Goal: Task Accomplishment & Management: Manage account settings

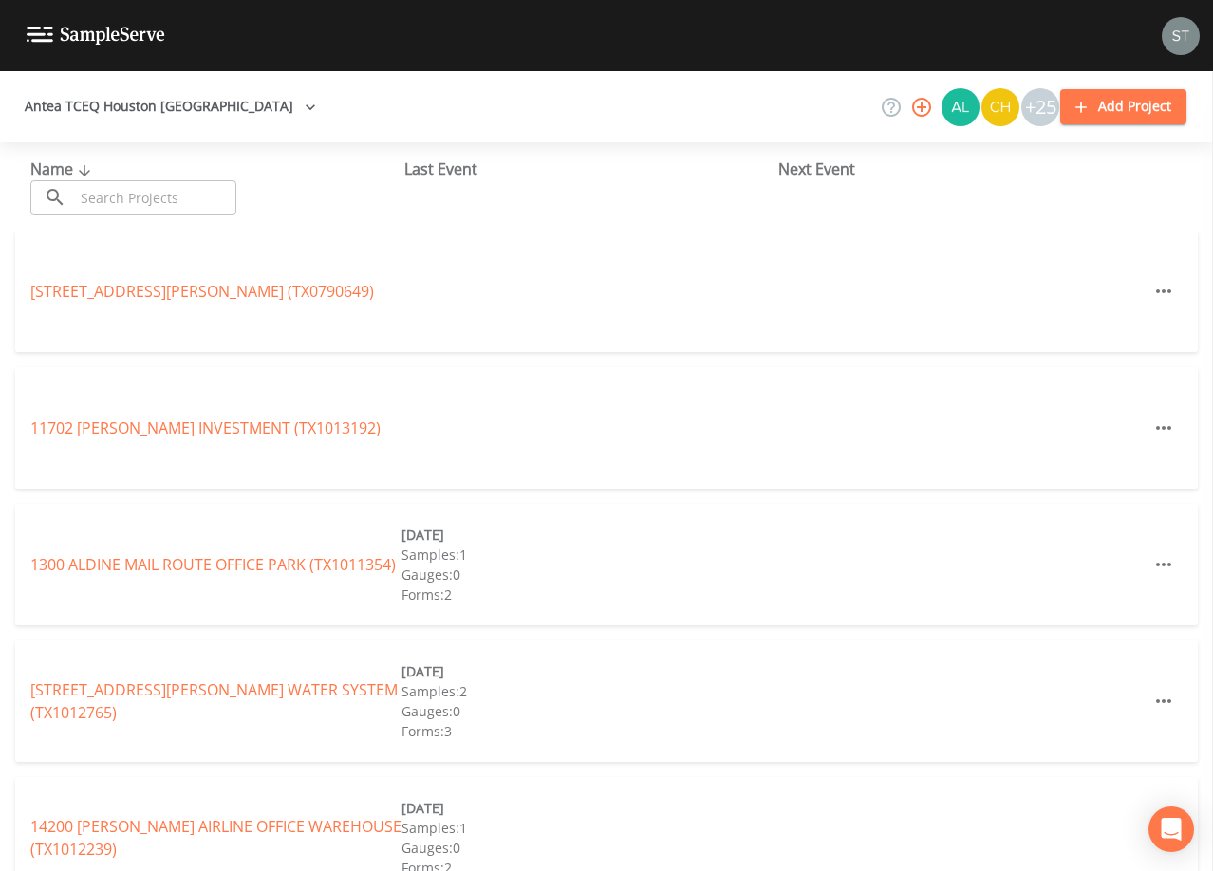
click at [228, 195] on input "text" at bounding box center [155, 197] width 162 height 35
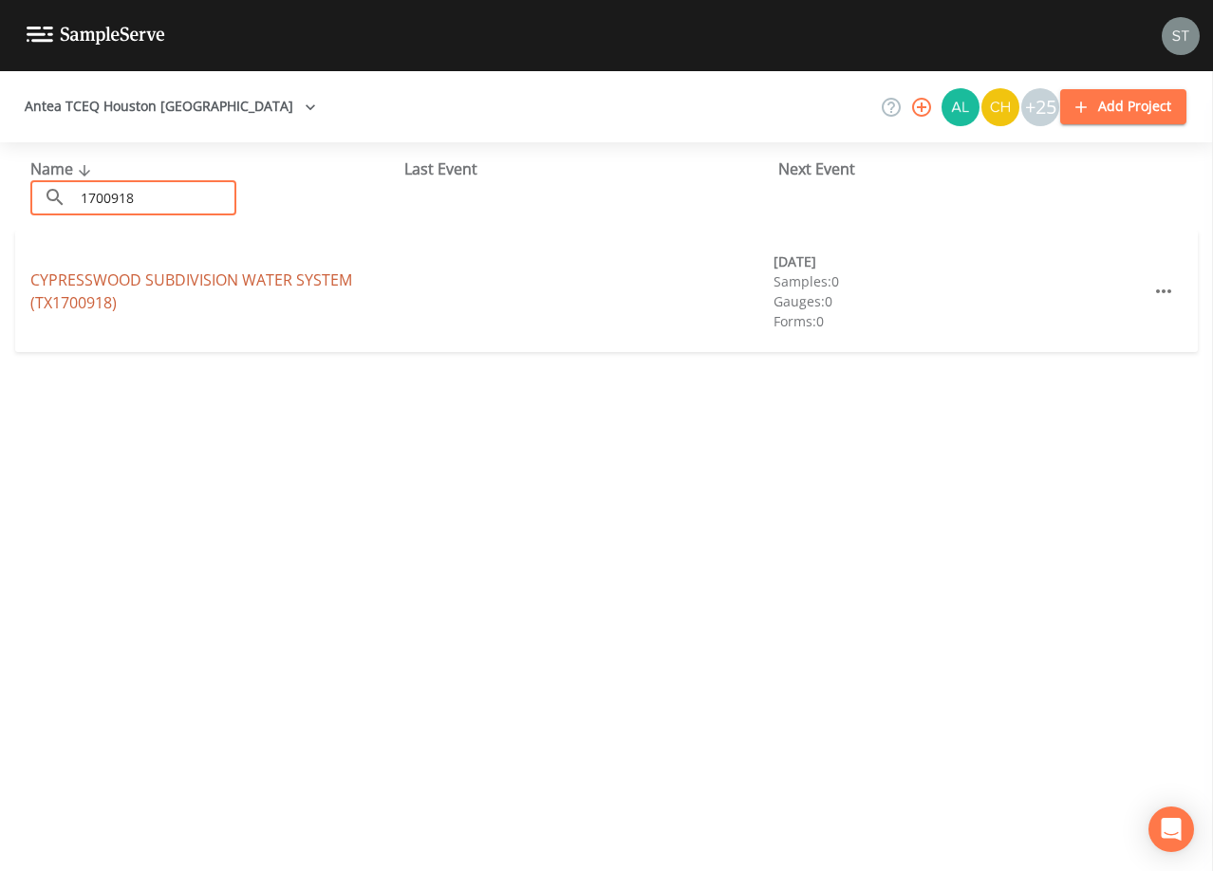
type input "1700918"
click at [198, 272] on link "CYPRESSWOOD SUBDIVISION WATER SYSTEM (TX1700918)" at bounding box center [191, 291] width 322 height 44
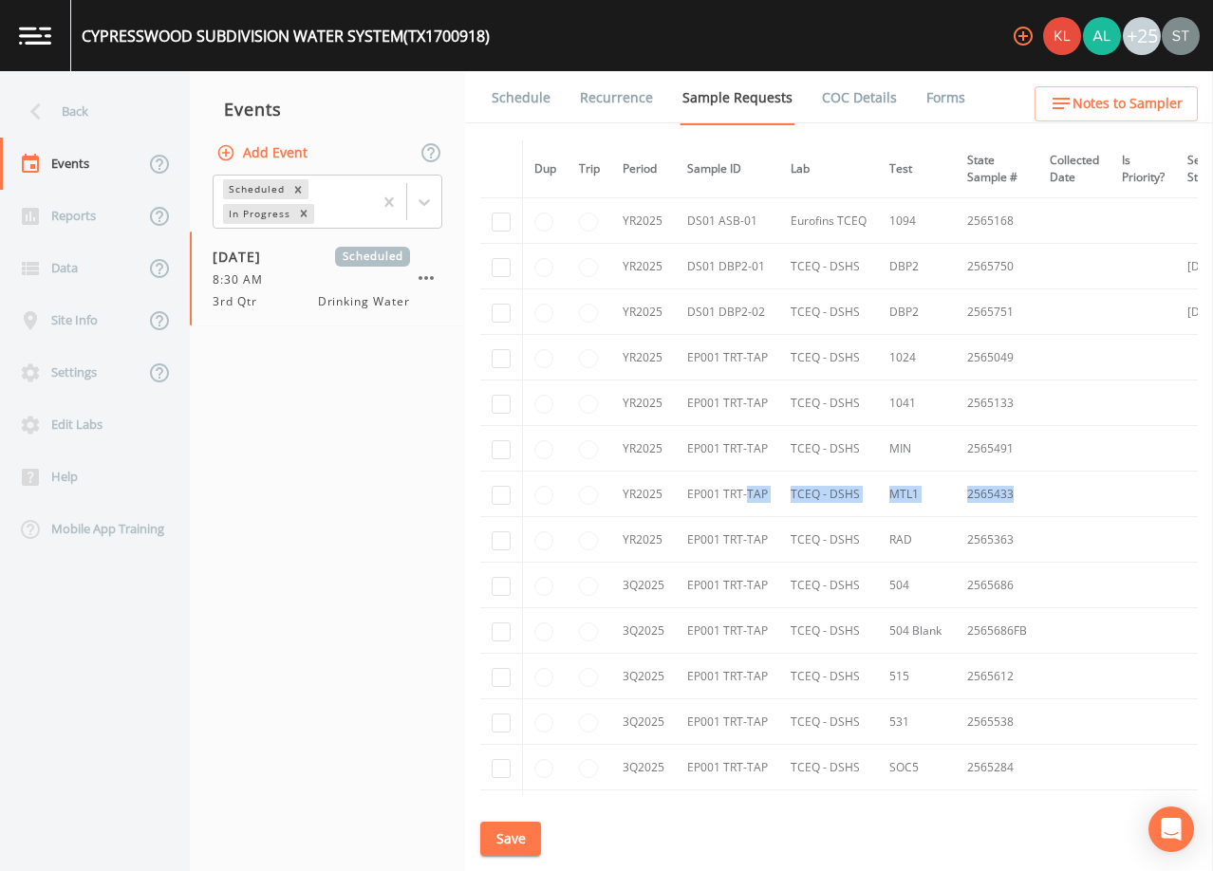
drag, startPoint x: 1040, startPoint y: 496, endPoint x: 747, endPoint y: 488, distance: 293.3
click at [747, 488] on tr "YR2025 EP001 TRT-TAP TCEQ - DSHS MTL1 2565433" at bounding box center [935, 495] width 911 height 46
click at [56, 103] on div "Back" at bounding box center [85, 111] width 171 height 52
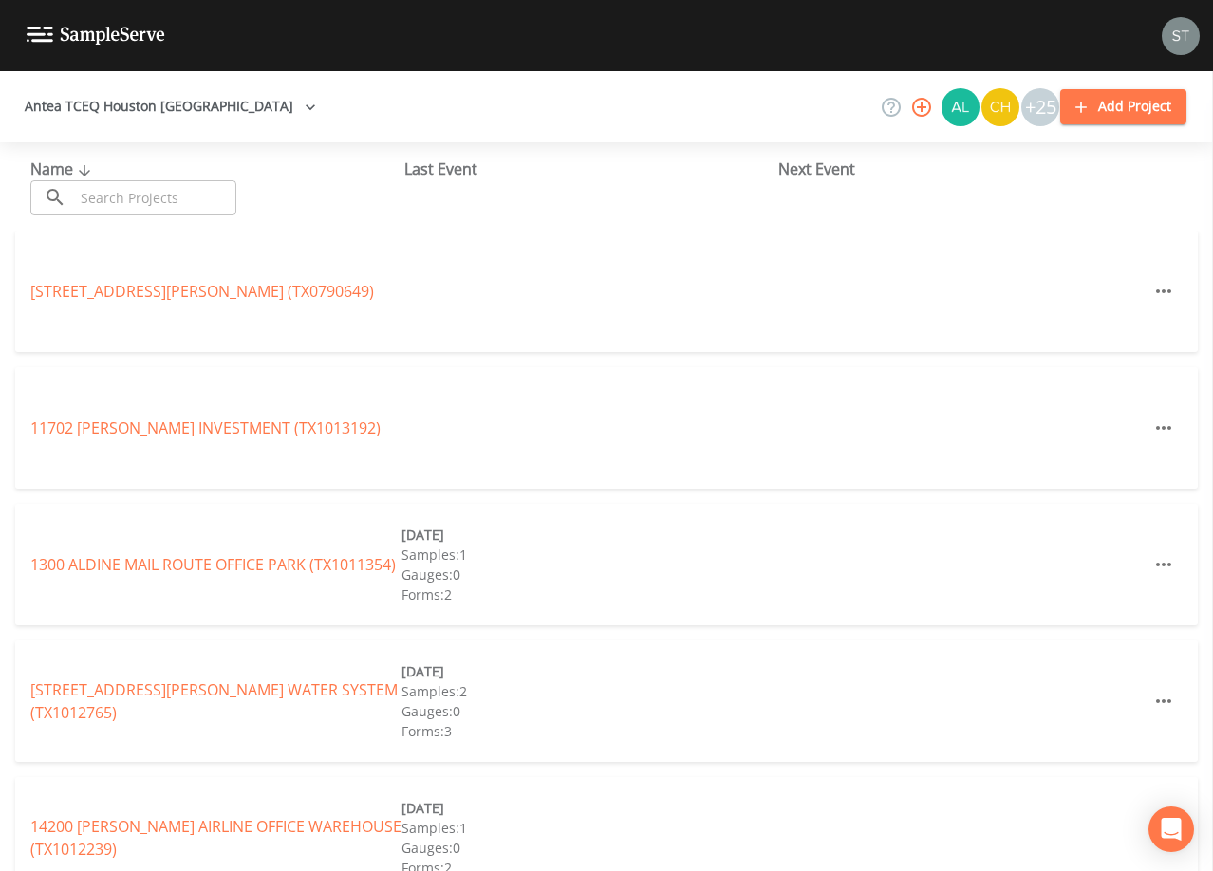
drag, startPoint x: 148, startPoint y: 201, endPoint x: 162, endPoint y: 196, distance: 15.0
click at [162, 196] on input "text" at bounding box center [155, 197] width 162 height 35
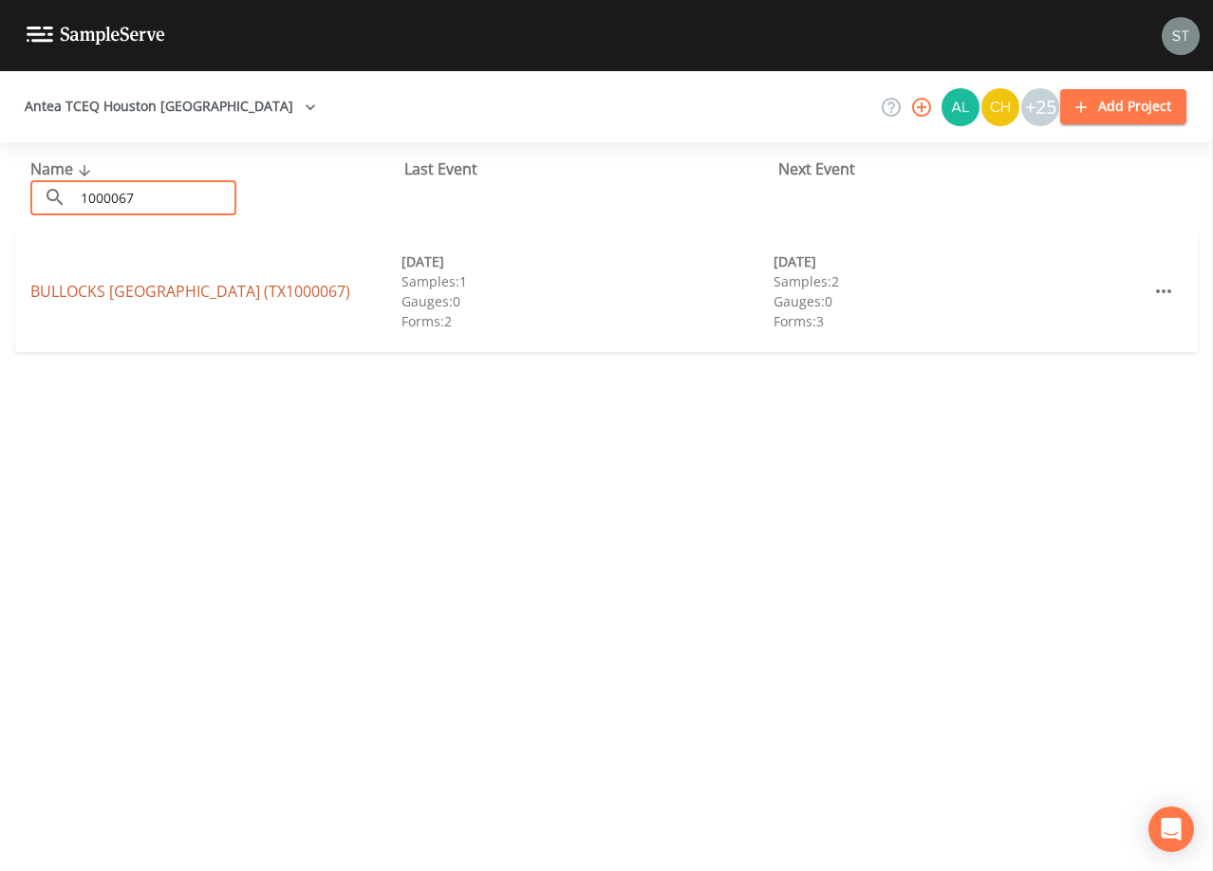
type input "1000067"
click at [255, 287] on link "BULLOCKS [GEOGRAPHIC_DATA] ([GEOGRAPHIC_DATA])" at bounding box center [190, 291] width 320 height 21
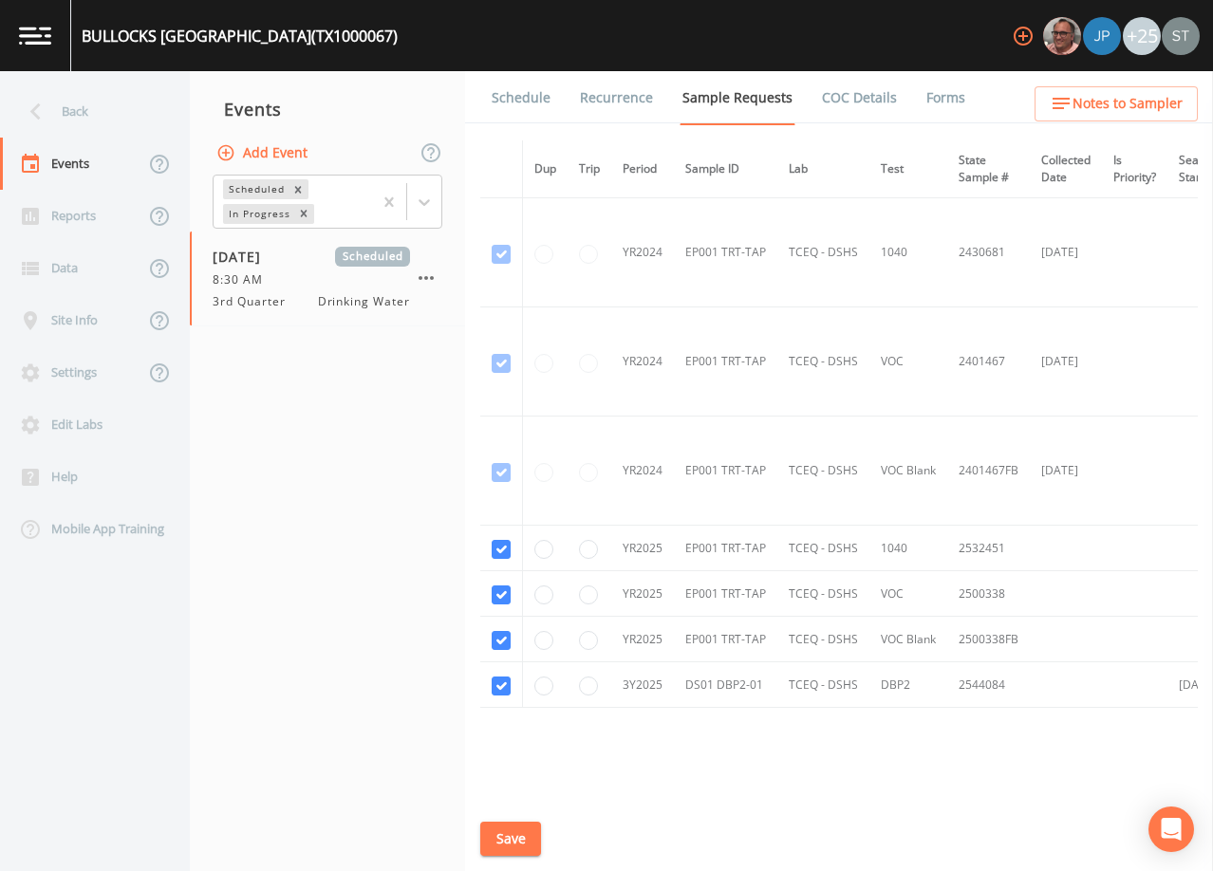
click at [522, 100] on link "Schedule" at bounding box center [521, 97] width 65 height 53
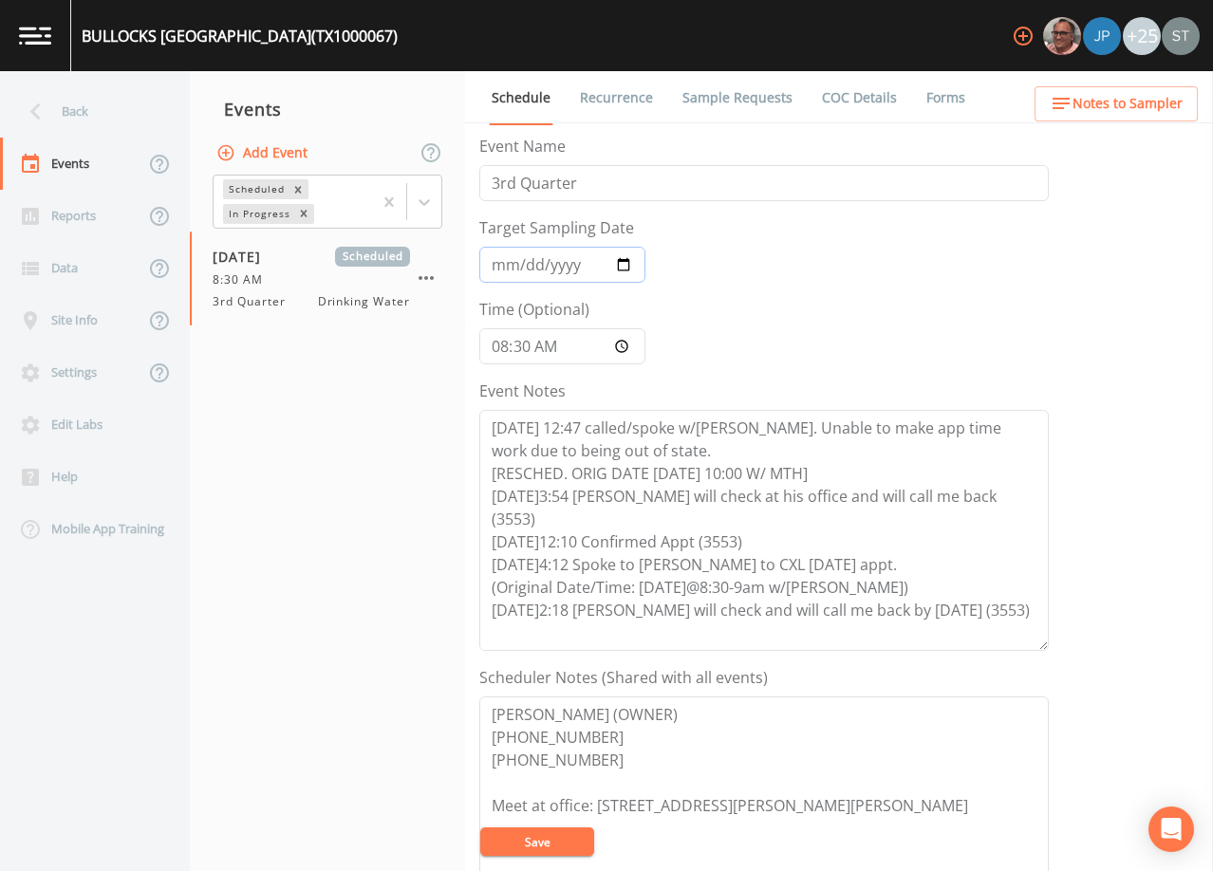
click at [502, 267] on input "[DATE]" at bounding box center [562, 265] width 166 height 36
click at [995, 586] on textarea "[DATE] 12:47 called/spoke w/[PERSON_NAME]. Unable to make app time work due to …" at bounding box center [763, 530] width 569 height 241
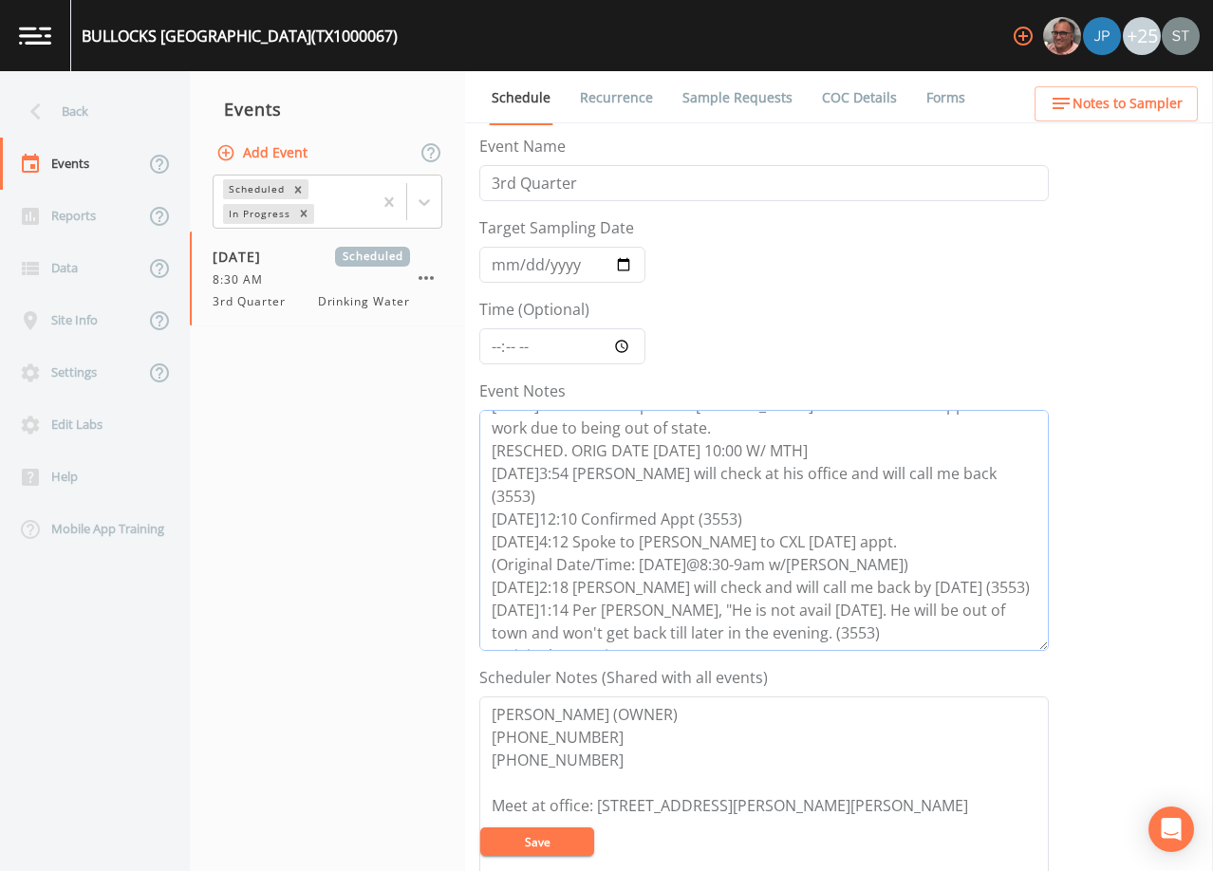
type textarea "[DATE] 12:47 called/spoke w/[PERSON_NAME]. Unable to make app time work due to …"
click at [563, 841] on button "Save" at bounding box center [537, 841] width 114 height 28
click at [550, 843] on button "Save" at bounding box center [537, 841] width 114 height 28
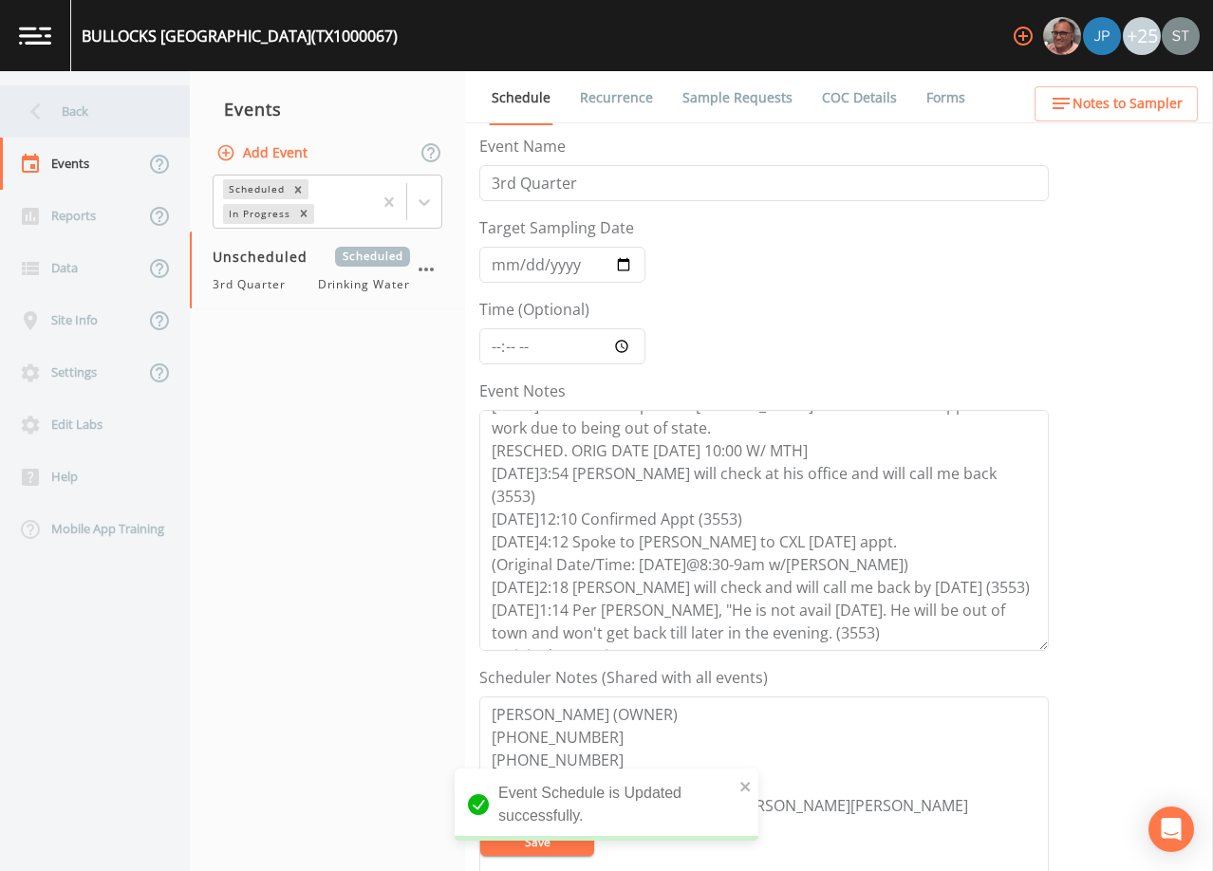
click at [61, 117] on div "Back" at bounding box center [85, 111] width 171 height 52
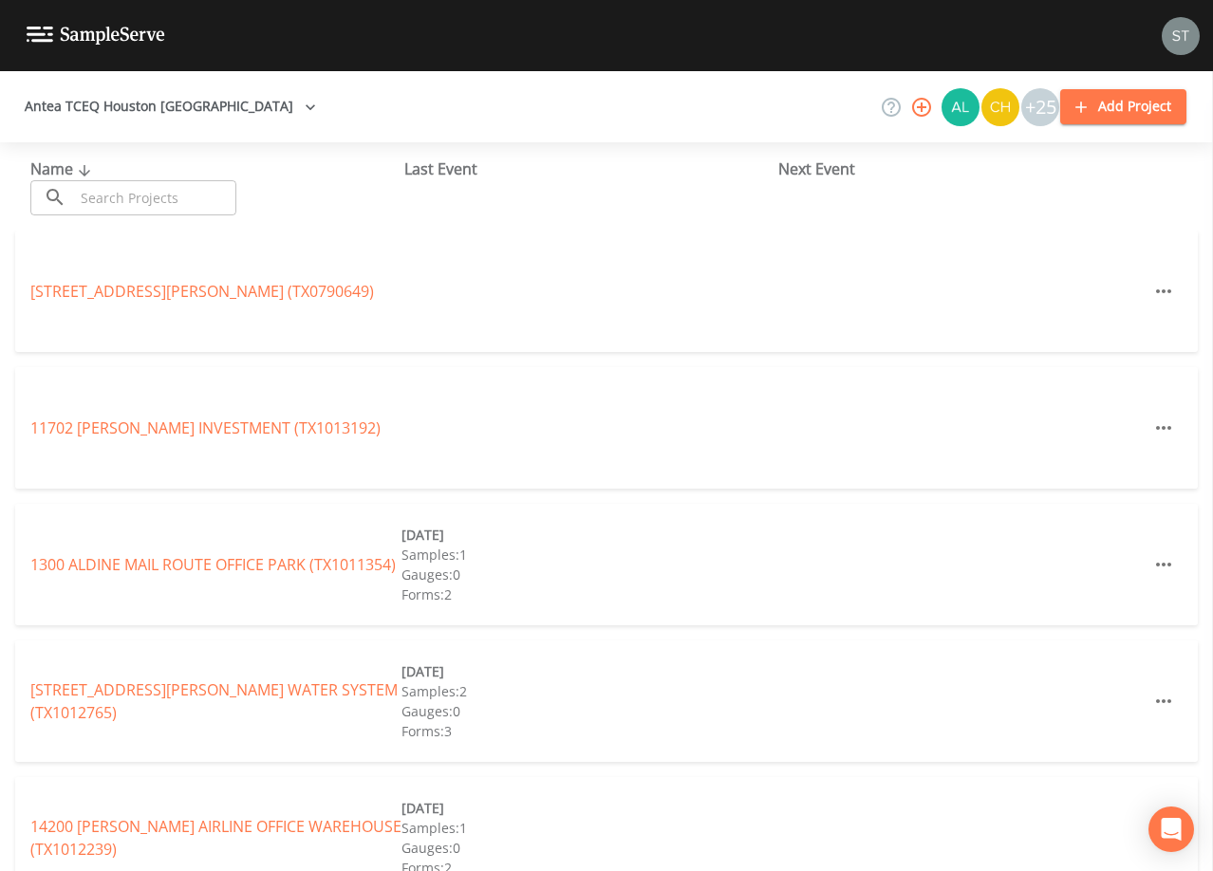
click at [219, 188] on input "text" at bounding box center [155, 197] width 162 height 35
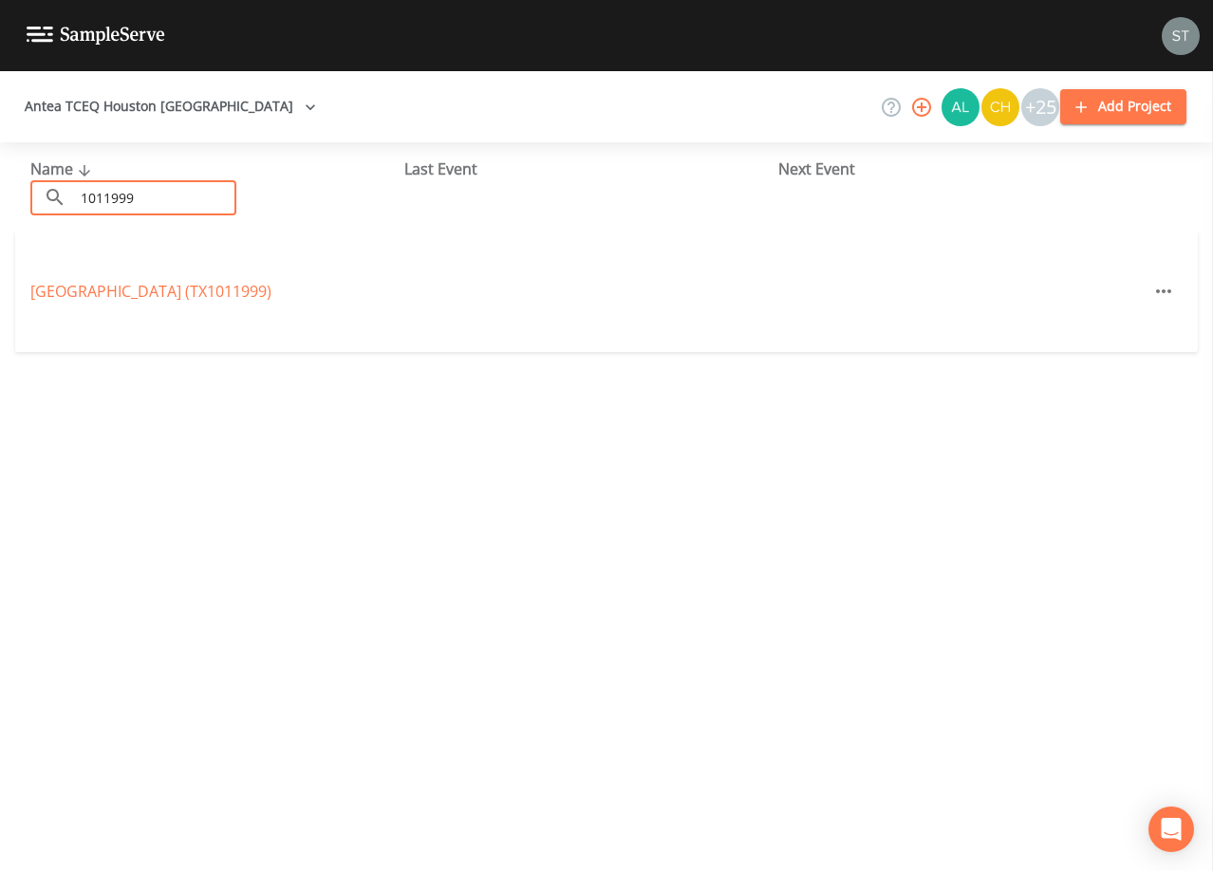
drag, startPoint x: 198, startPoint y: 190, endPoint x: -1, endPoint y: 193, distance: 199.3
click at [0, 193] on html "Antea TCEQ [GEOGRAPHIC_DATA] +25 Add Project Name ​ 1011999 ​ Last Event Next E…" at bounding box center [606, 435] width 1213 height 871
type input "1010410"
drag, startPoint x: 57, startPoint y: 180, endPoint x: -1, endPoint y: 165, distance: 59.8
click at [0, 165] on html "Antea TCEQ Houston [GEOGRAPHIC_DATA] +25 Add Project Name ​ 1010410 ​ Last Even…" at bounding box center [606, 435] width 1213 height 871
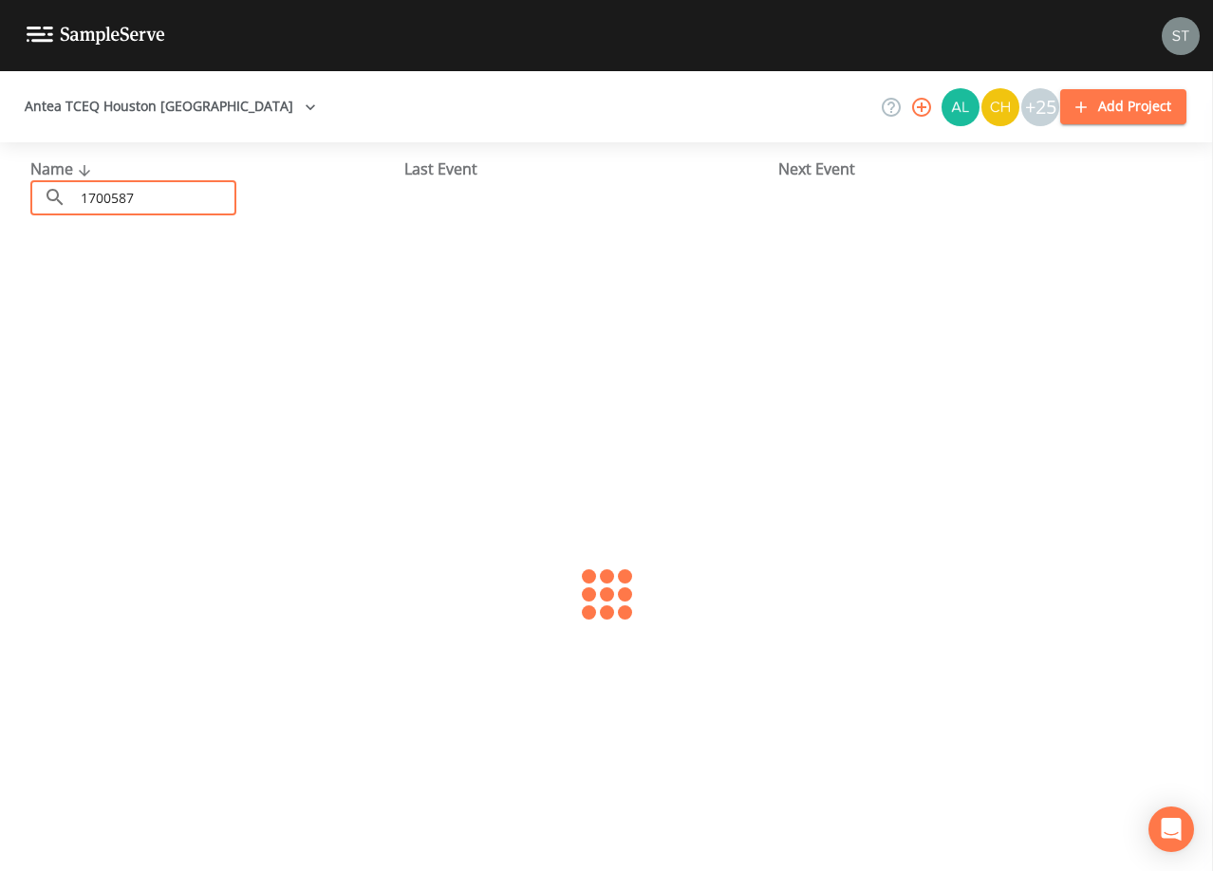
type input "1700587"
click at [144, 291] on link "INK JET (TX1700587)" at bounding box center [99, 291] width 139 height 21
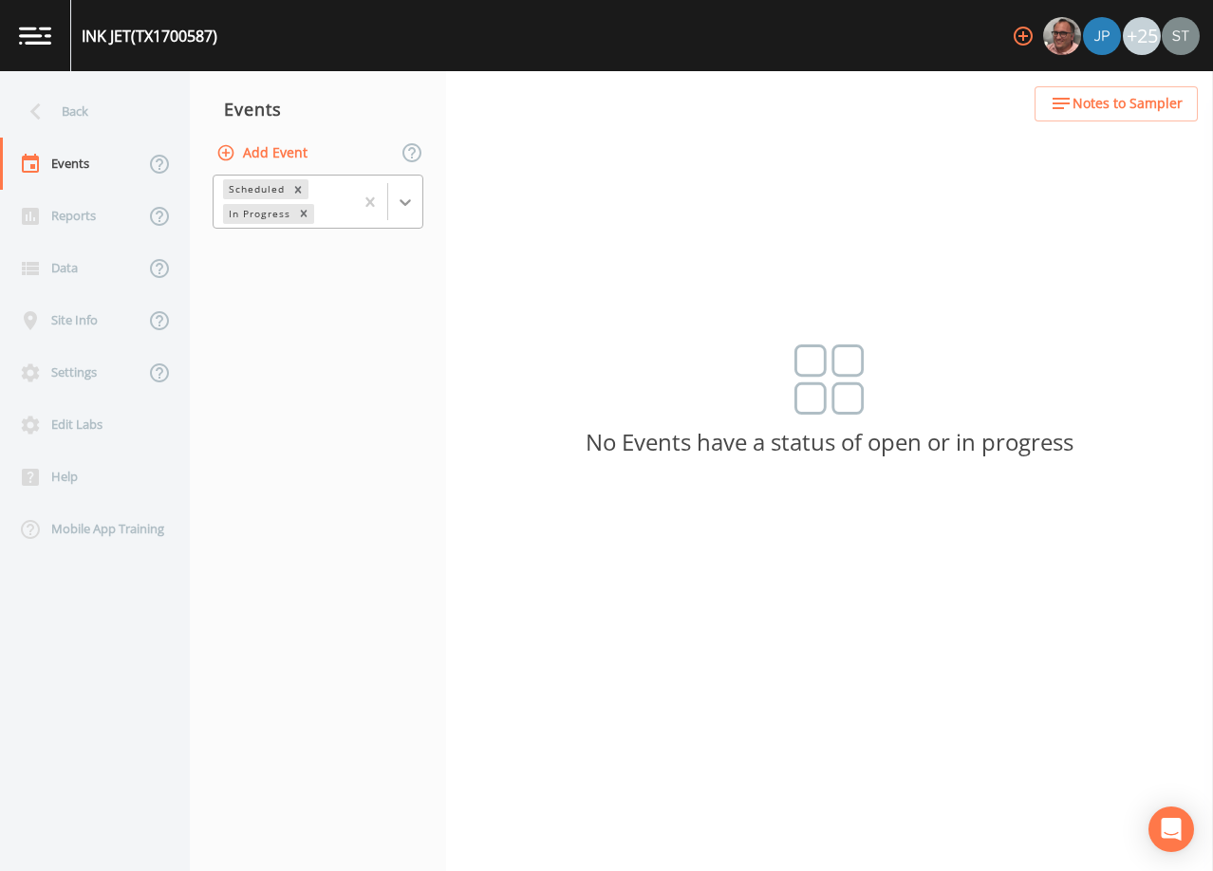
click at [411, 193] on icon at bounding box center [405, 202] width 19 height 19
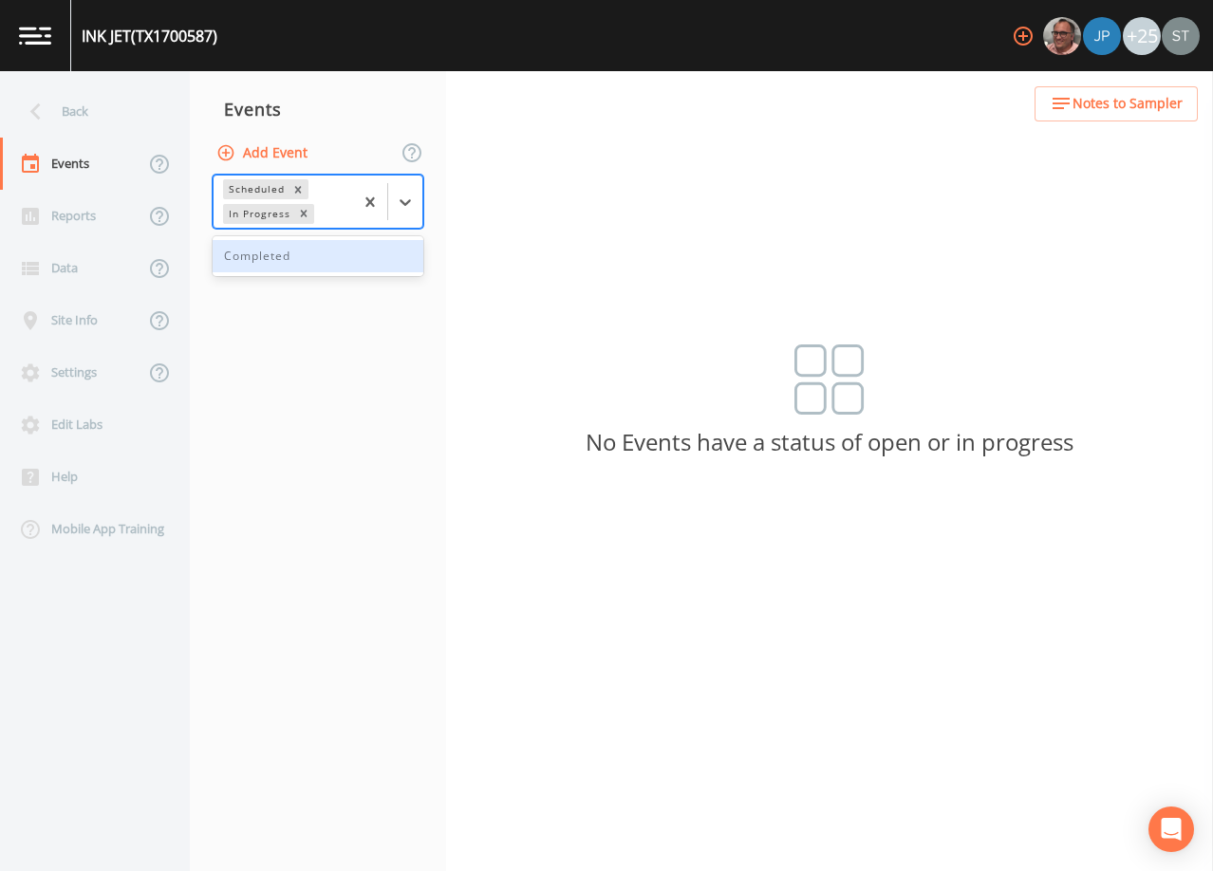
click at [337, 270] on div "Completed" at bounding box center [318, 256] width 211 height 32
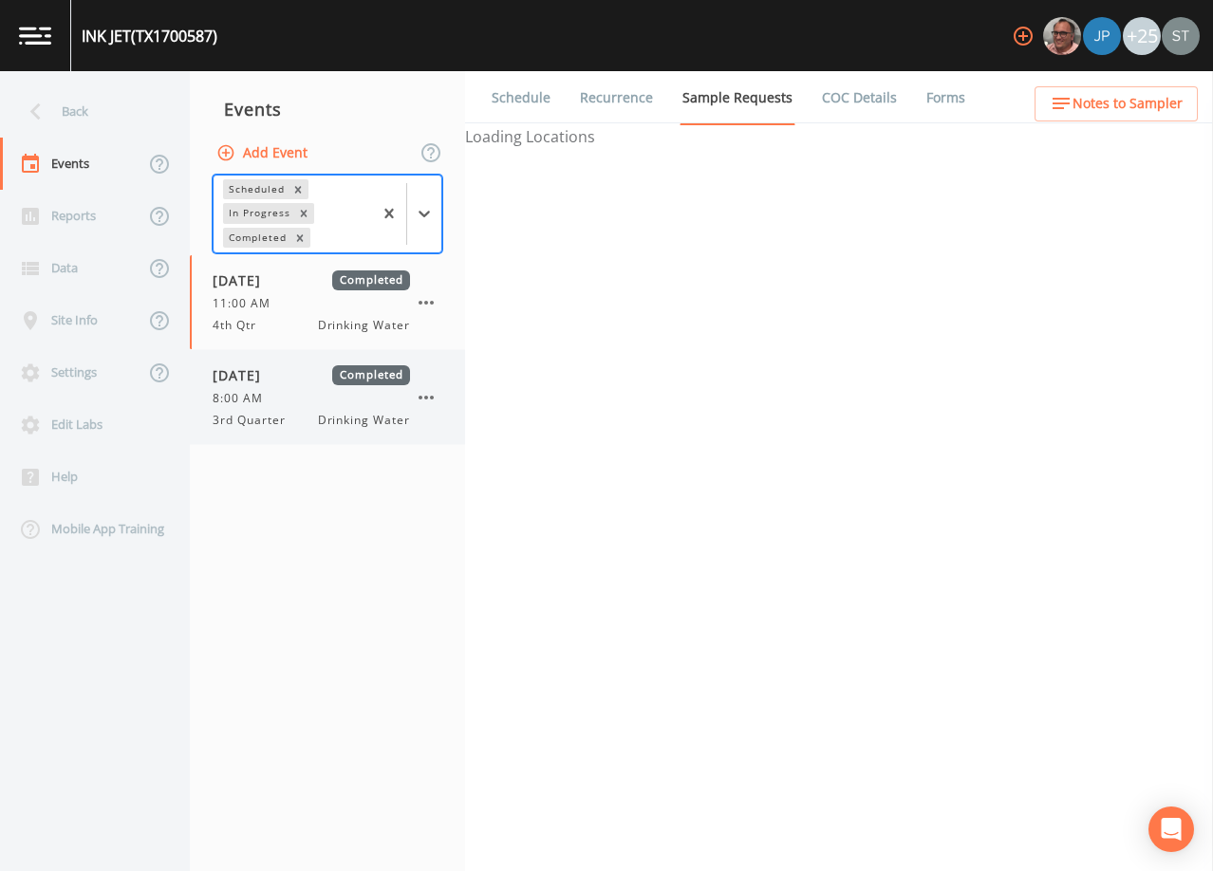
click at [296, 396] on div "8:00 AM" at bounding box center [311, 398] width 197 height 17
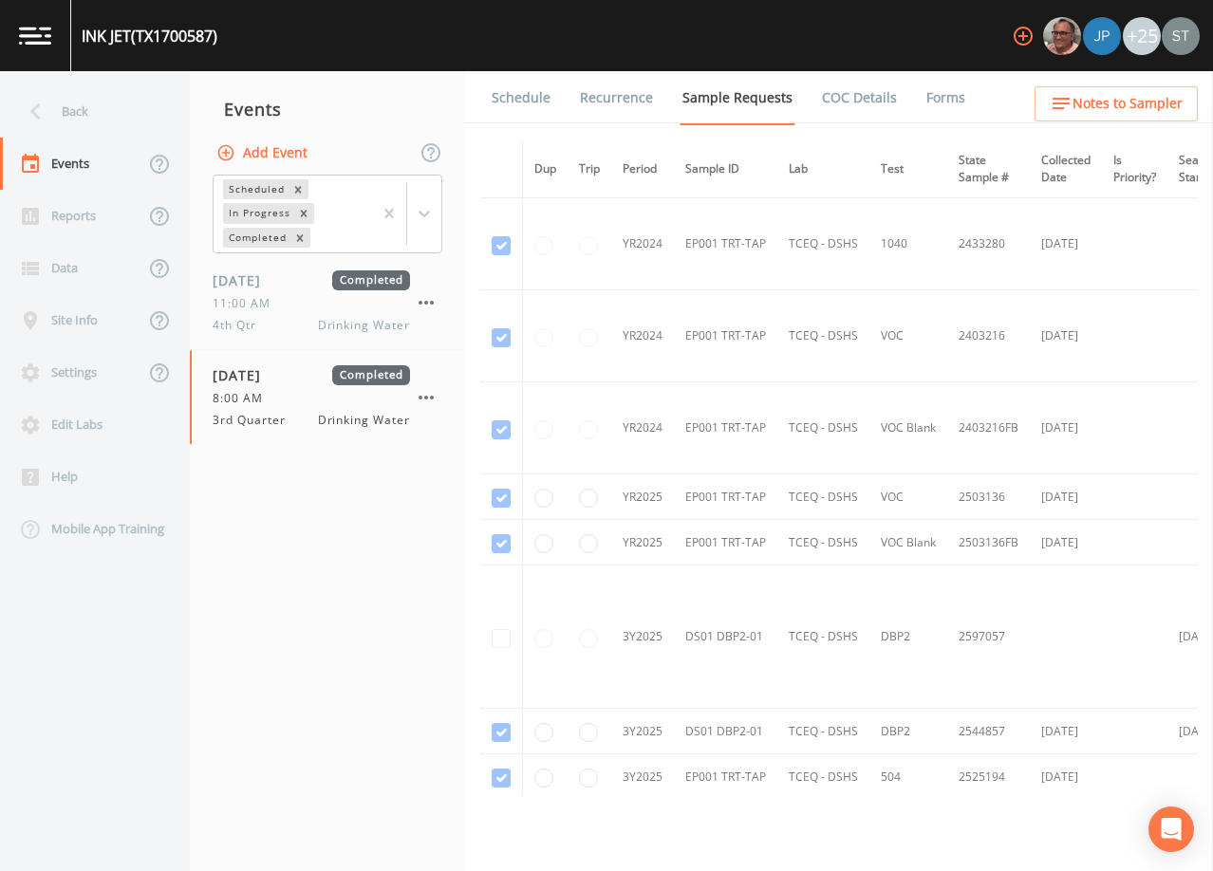
click at [517, 98] on link "Schedule" at bounding box center [521, 97] width 65 height 53
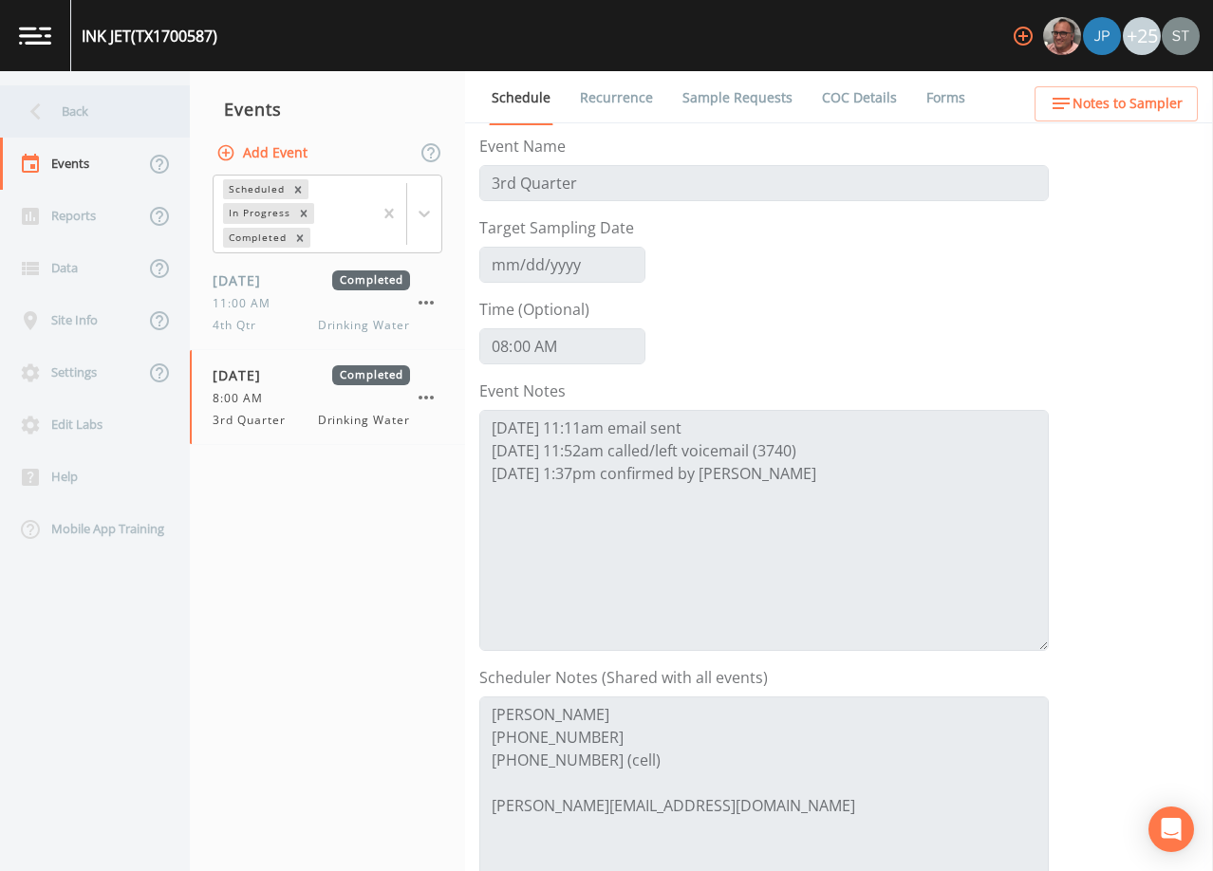
click at [80, 105] on div "Back" at bounding box center [85, 111] width 171 height 52
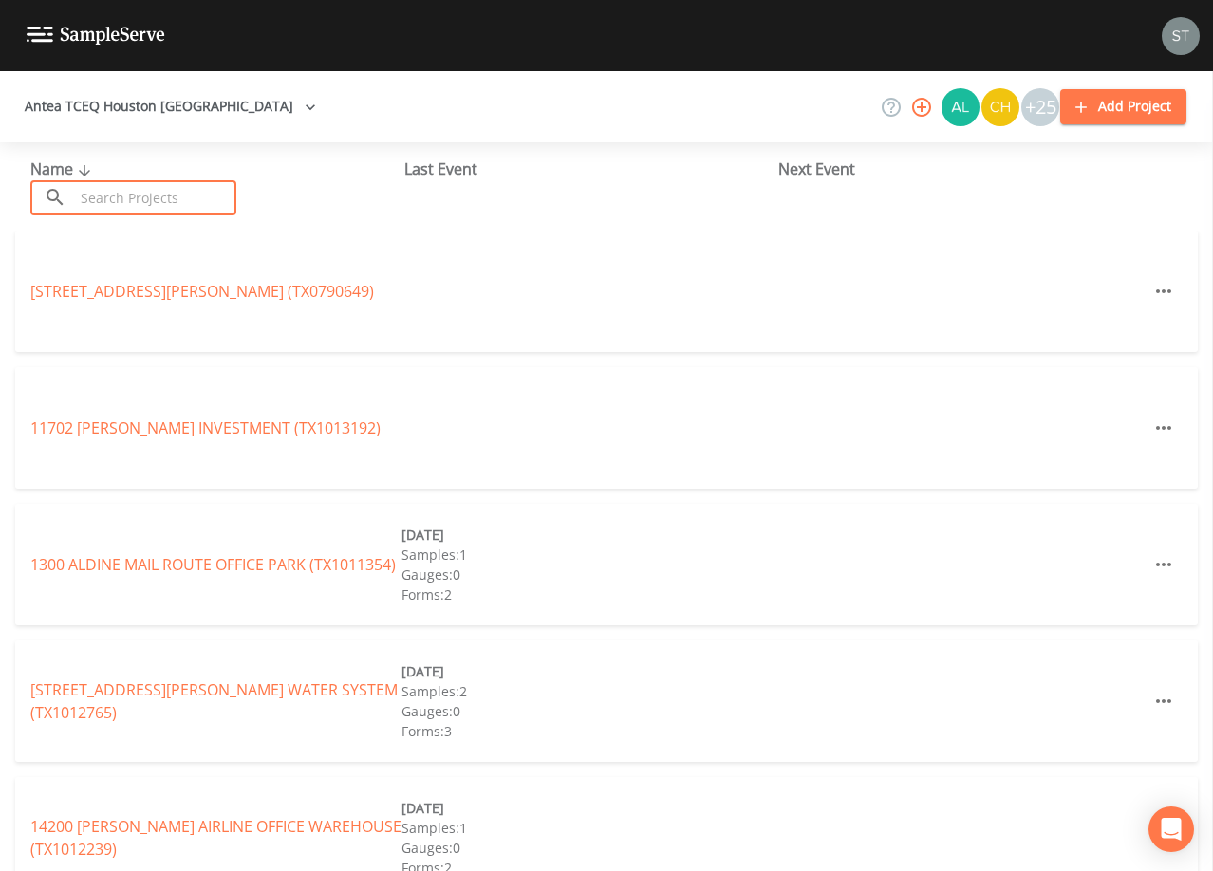
click at [223, 200] on input "text" at bounding box center [155, 197] width 162 height 35
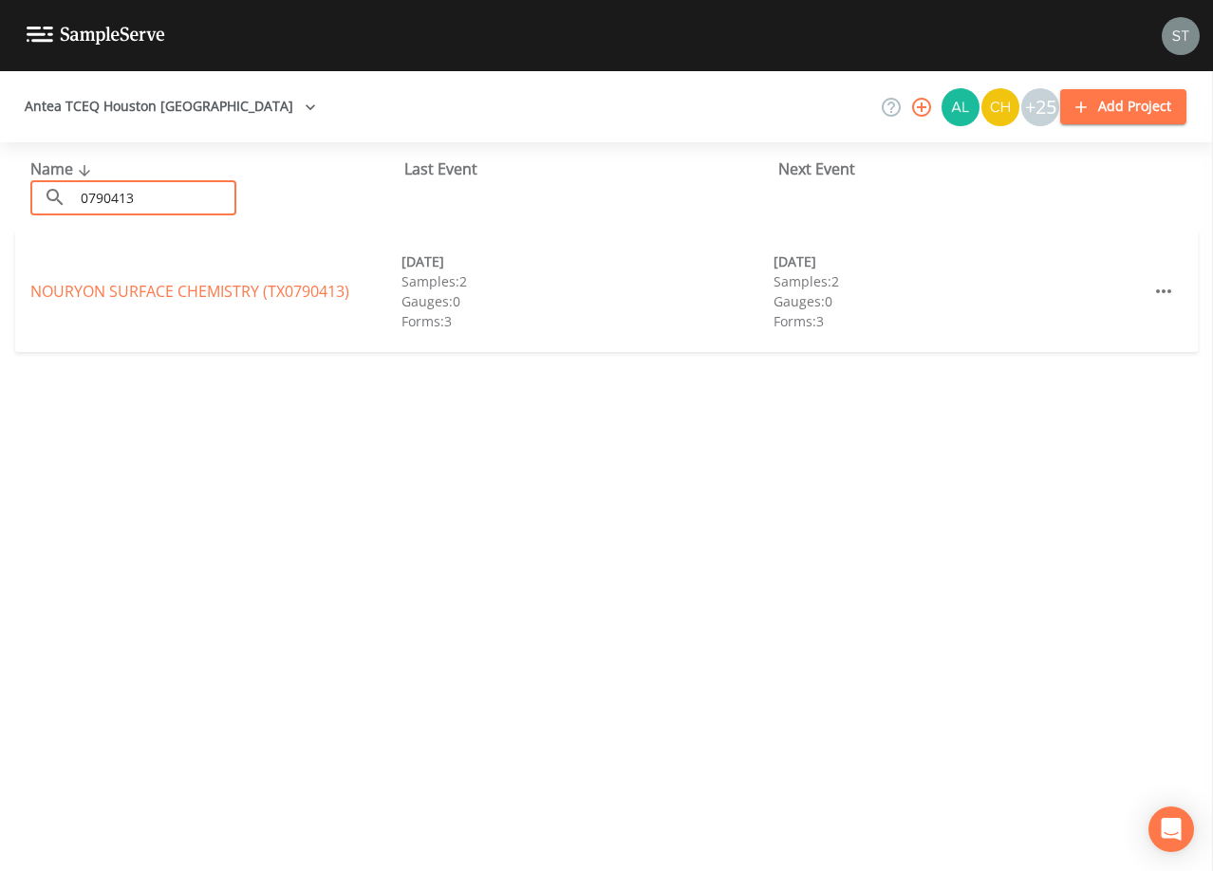
type input "0790413"
click at [191, 291] on link "NOURYON SURFACE CHEMISTRY (TX0790413)" at bounding box center [189, 291] width 319 height 21
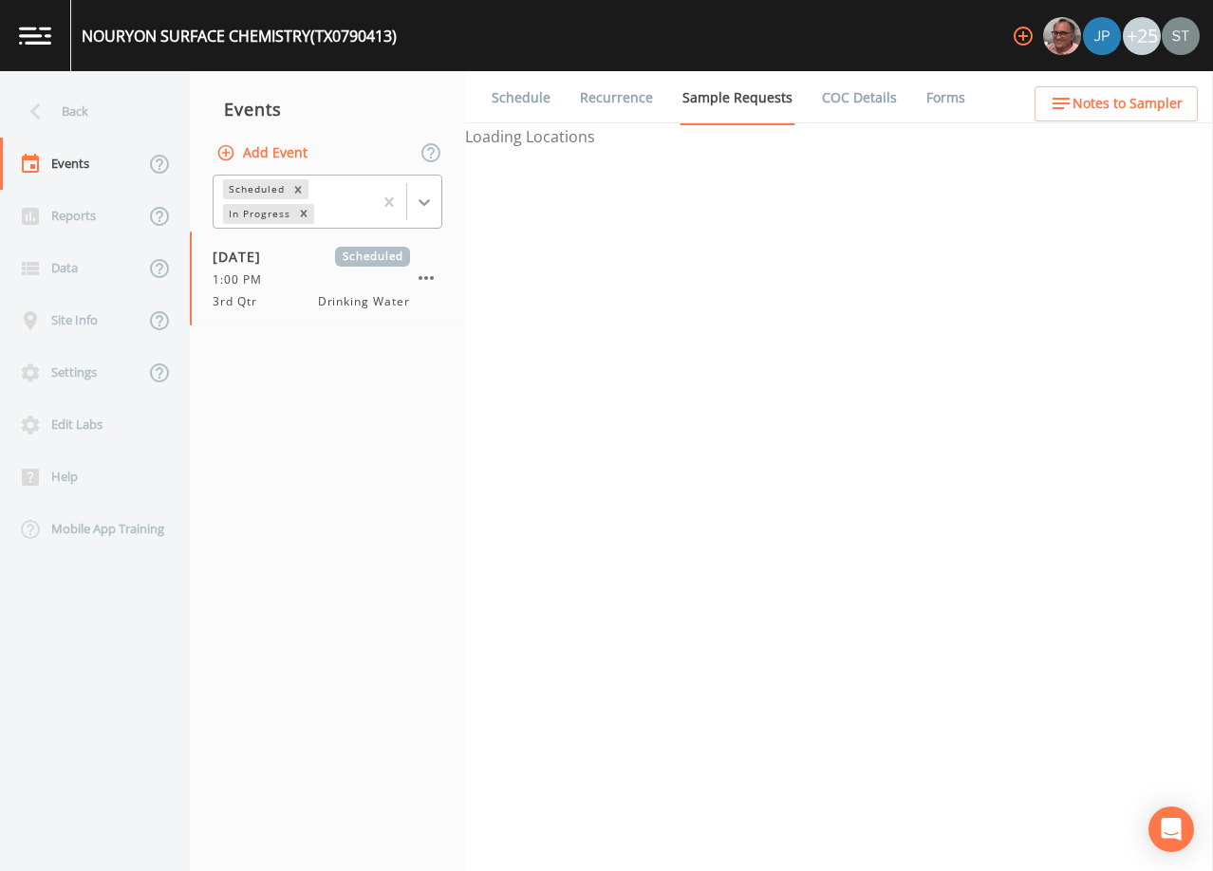
click at [418, 207] on icon at bounding box center [424, 202] width 19 height 19
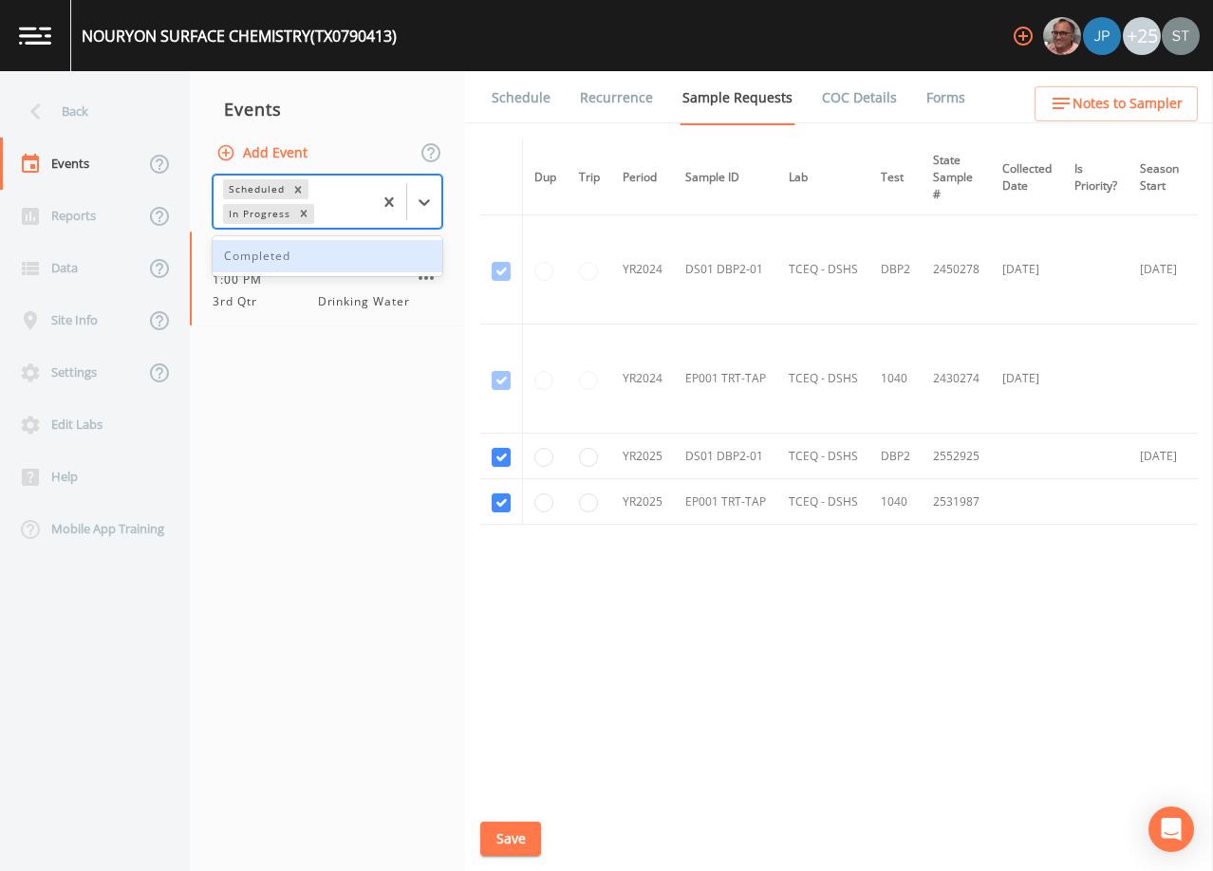
click at [355, 265] on div "Completed" at bounding box center [328, 256] width 230 height 32
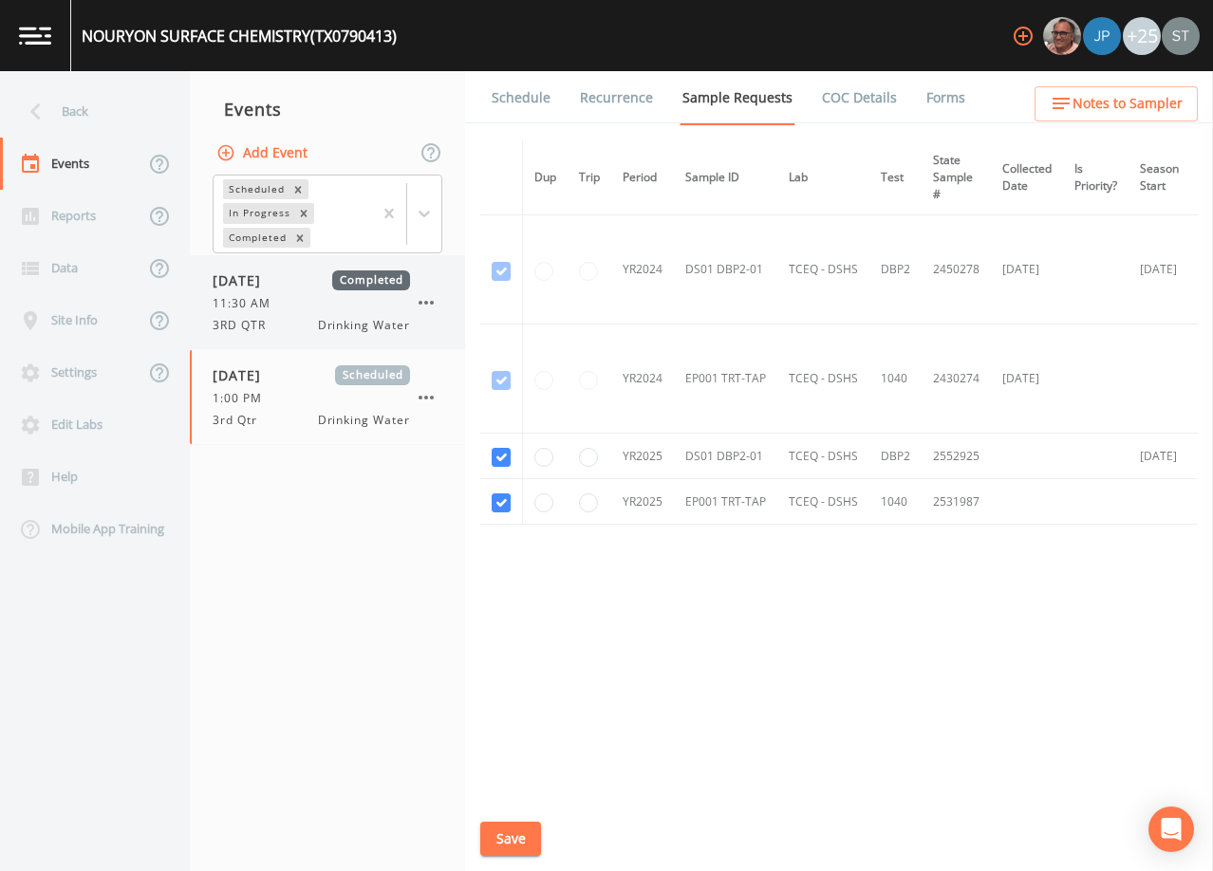
click at [295, 308] on div "11:30 AM" at bounding box center [311, 303] width 197 height 17
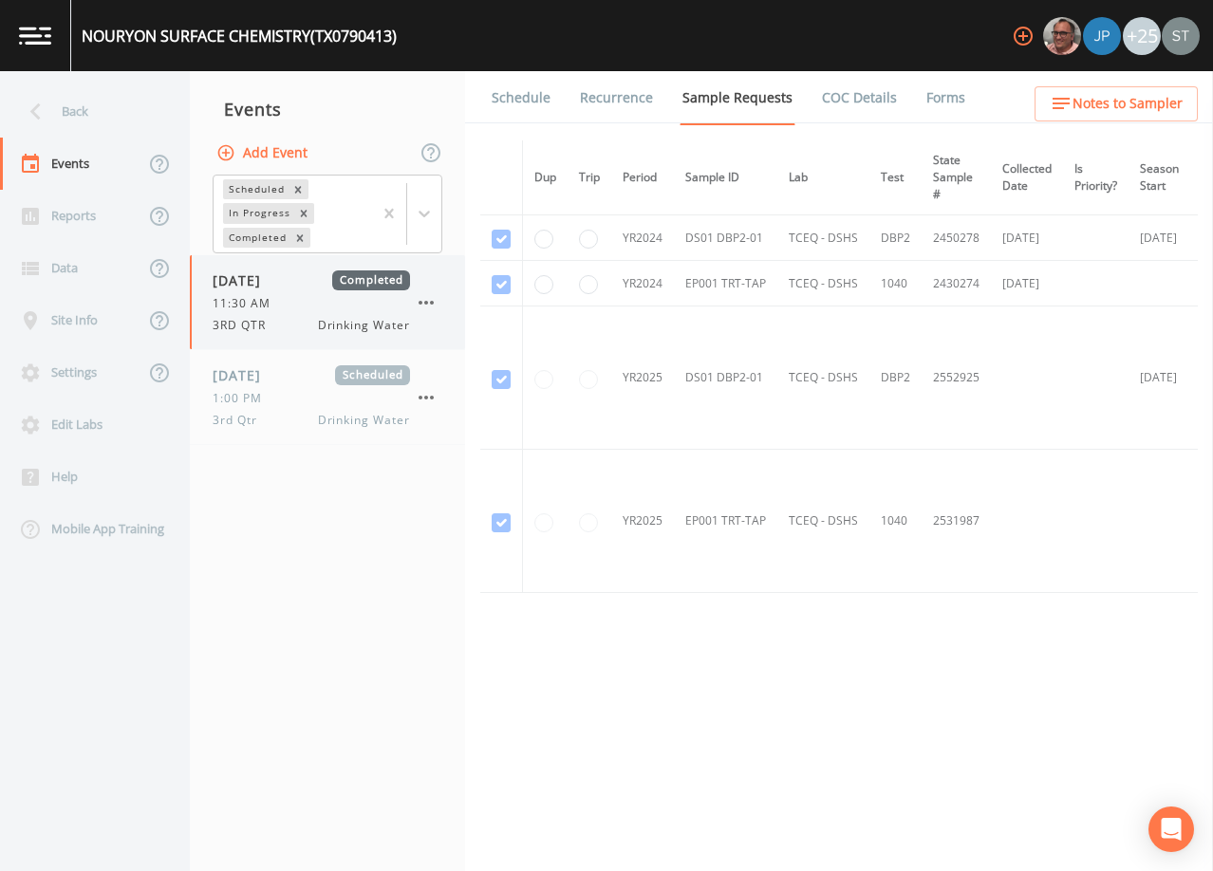
click at [302, 308] on div "11:30 AM" at bounding box center [311, 303] width 197 height 17
click at [923, 96] on link "Forms" at bounding box center [945, 97] width 45 height 53
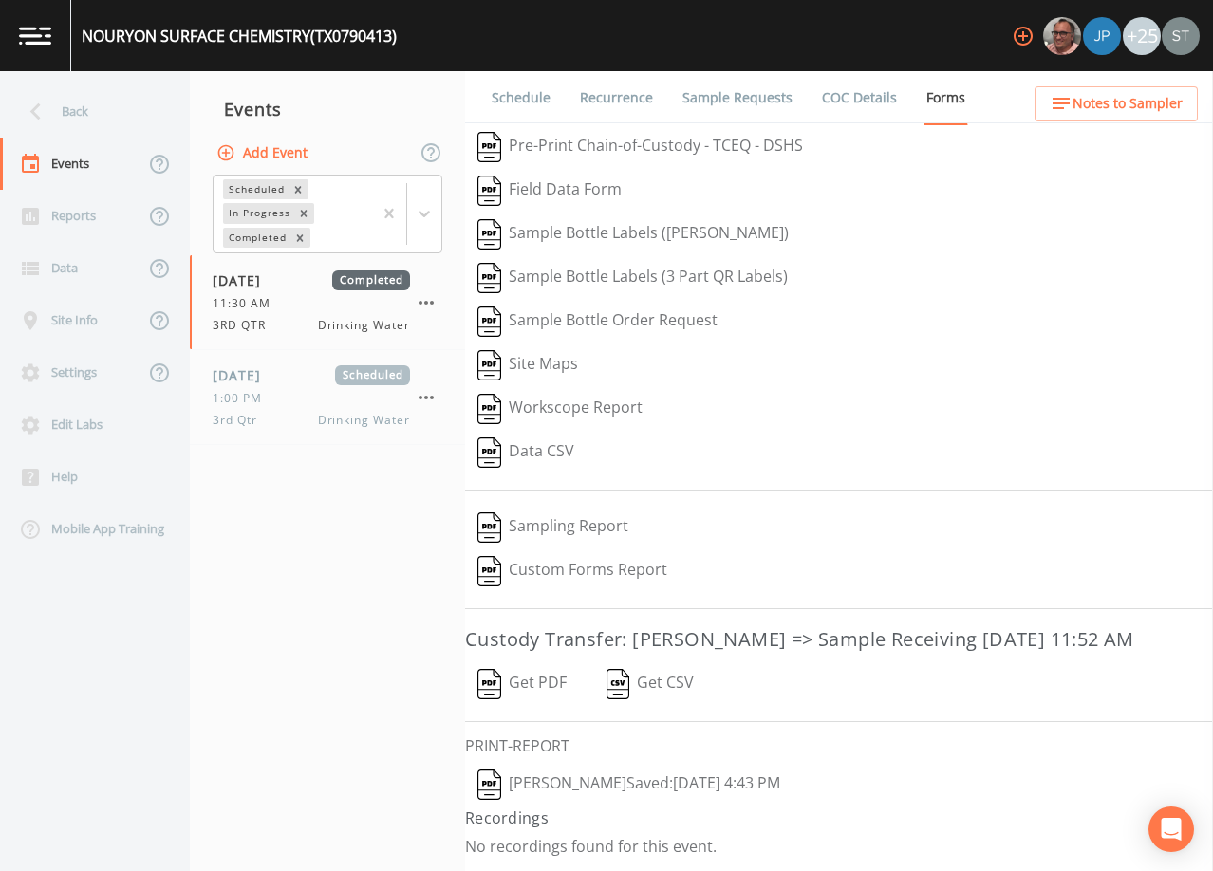
click at [545, 783] on button "[PERSON_NAME]  Saved: [DATE] 4:43 PM" at bounding box center [628, 785] width 327 height 44
click at [78, 107] on div "Back" at bounding box center [85, 111] width 171 height 52
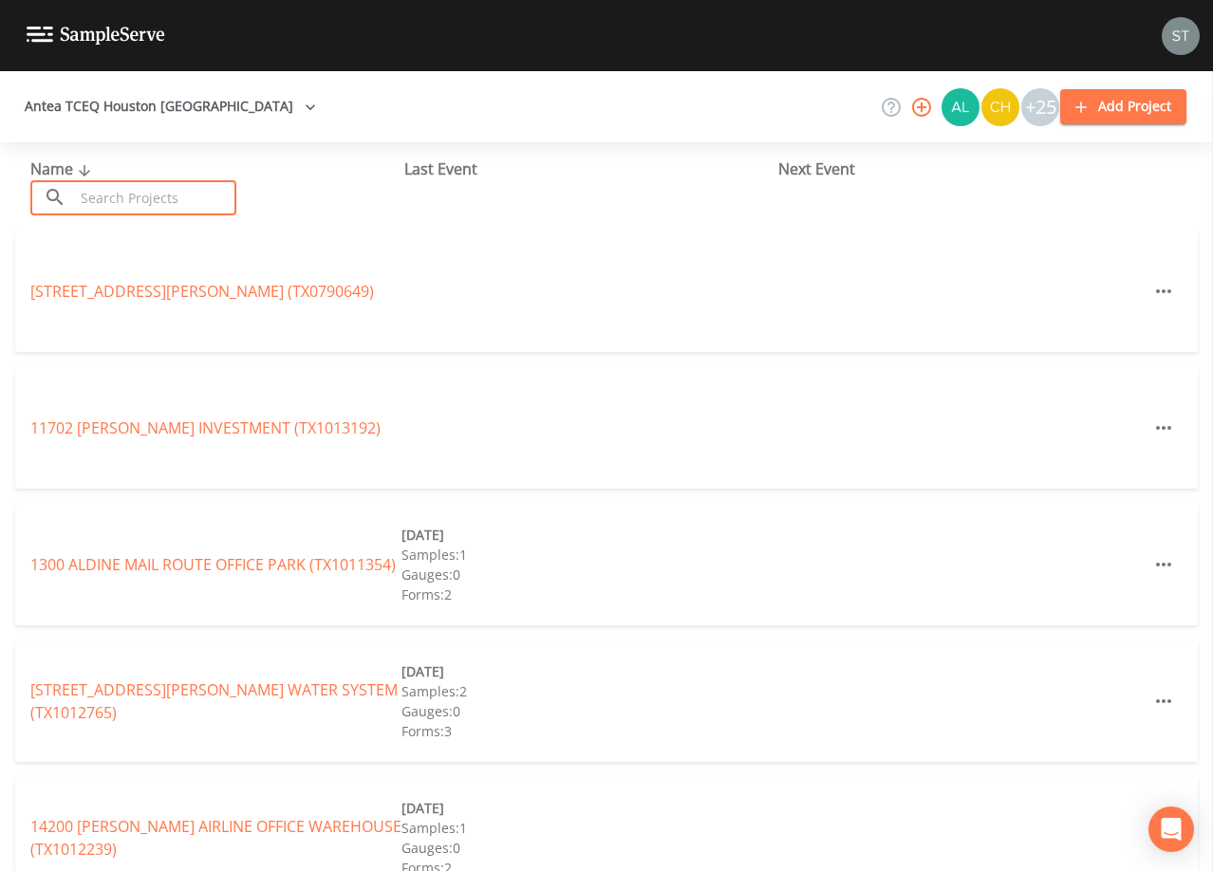
click at [198, 194] on input "text" at bounding box center [155, 197] width 162 height 35
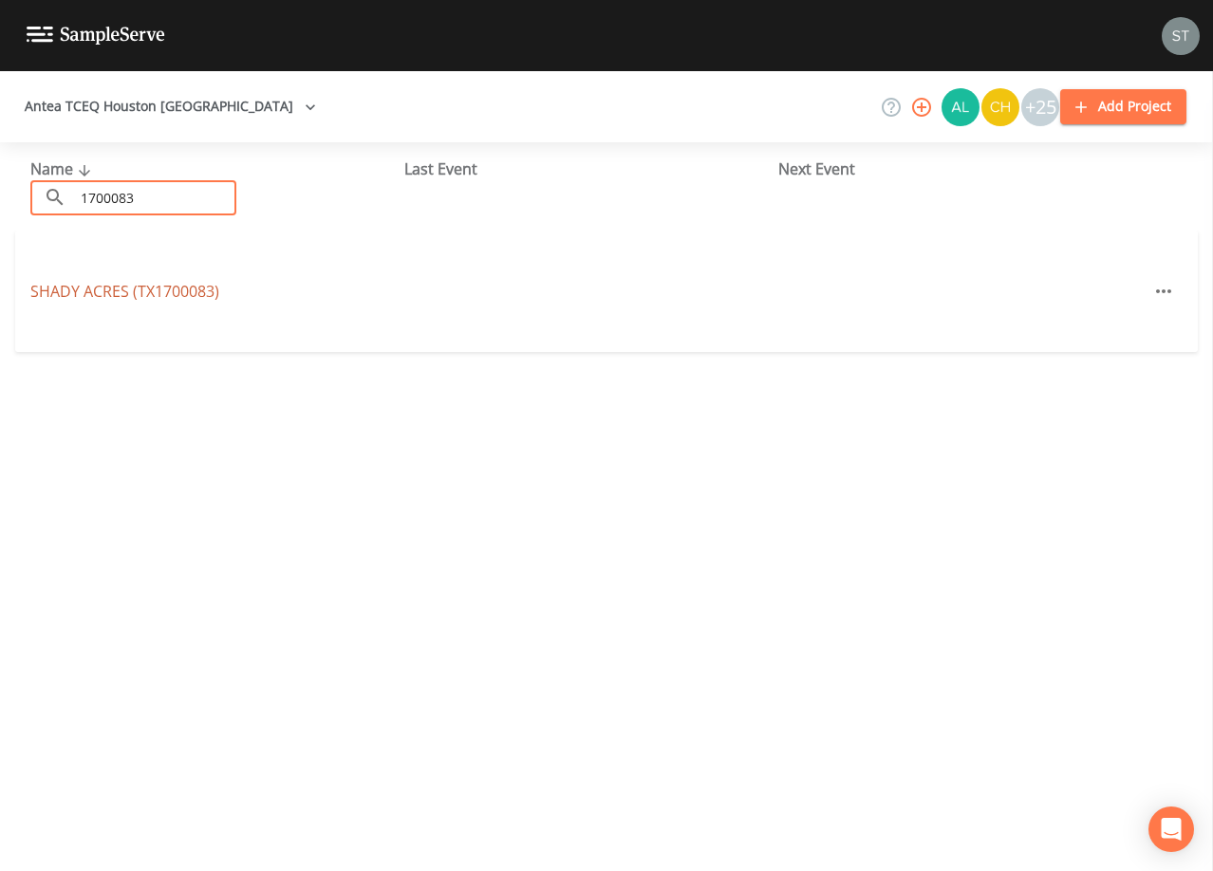
type input "1700083"
click at [182, 293] on link "[GEOGRAPHIC_DATA] (TX1700083)" at bounding box center [124, 291] width 189 height 21
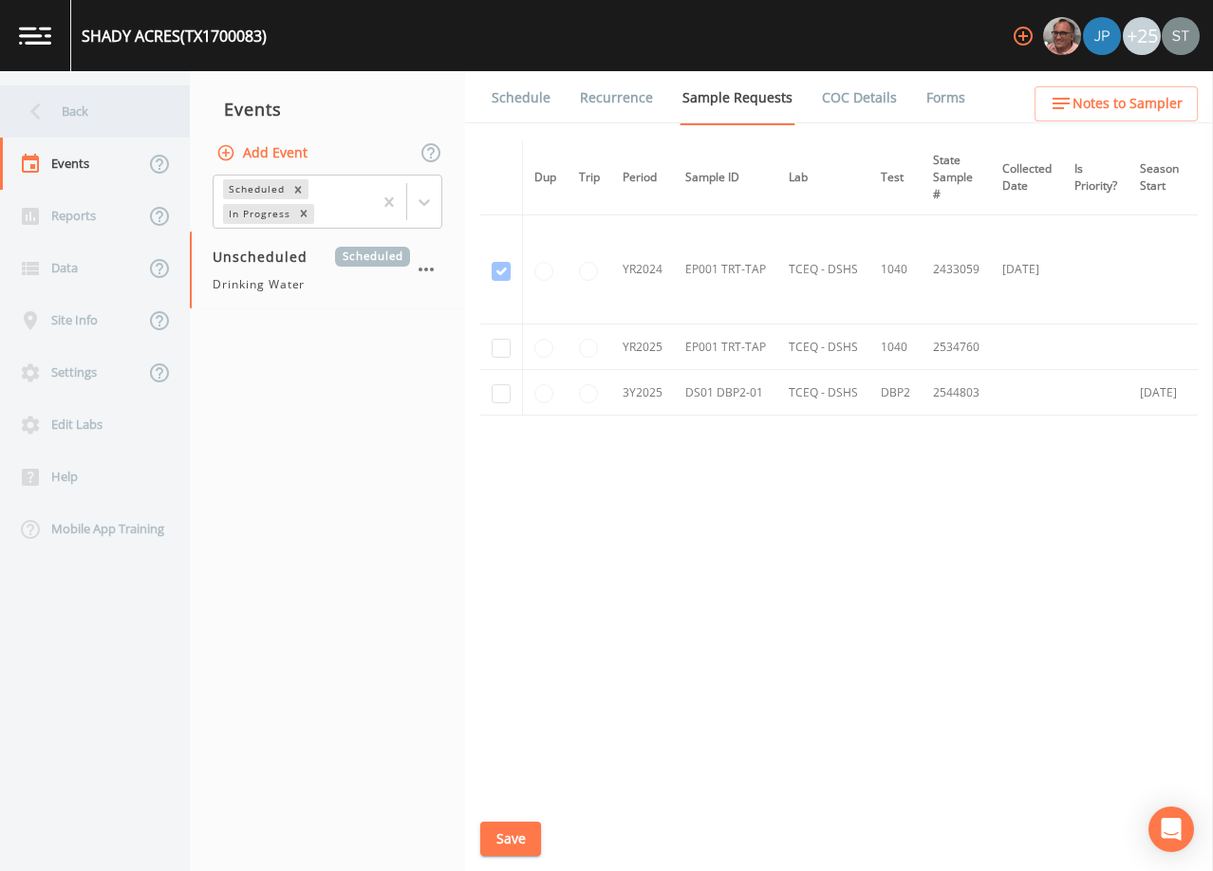
click at [80, 114] on div "Back" at bounding box center [85, 111] width 171 height 52
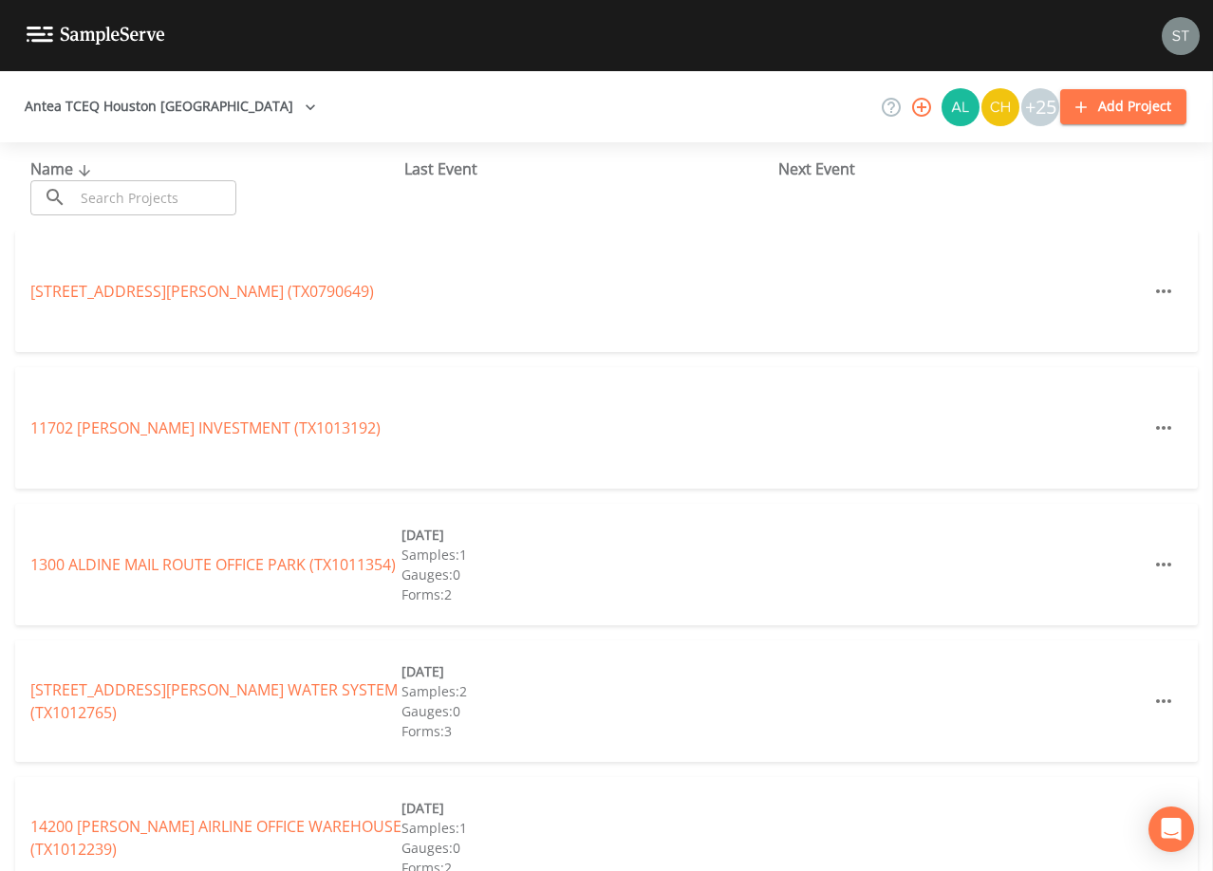
click at [195, 197] on input "text" at bounding box center [155, 197] width 162 height 35
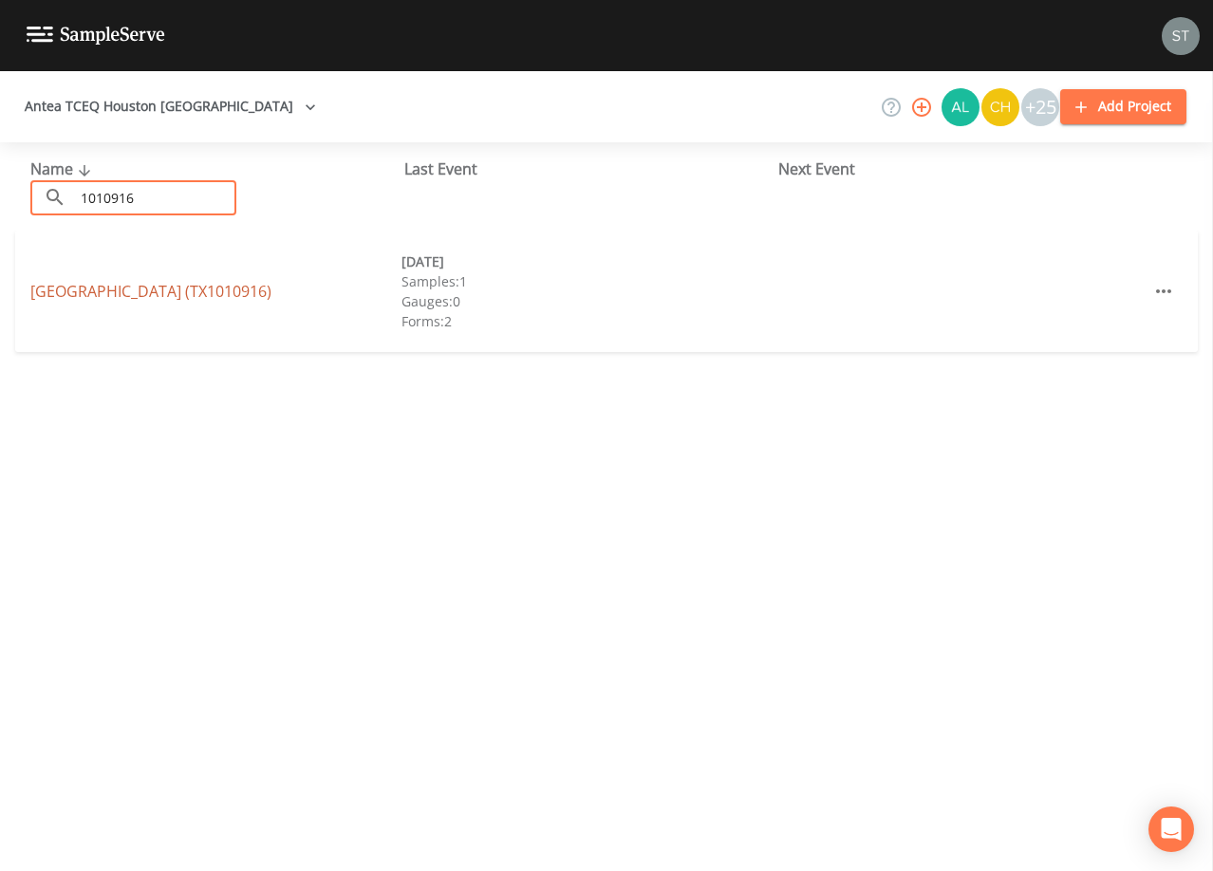
type input "1010916"
click at [191, 292] on link "[GEOGRAPHIC_DATA] (TX1010916)" at bounding box center [150, 291] width 241 height 21
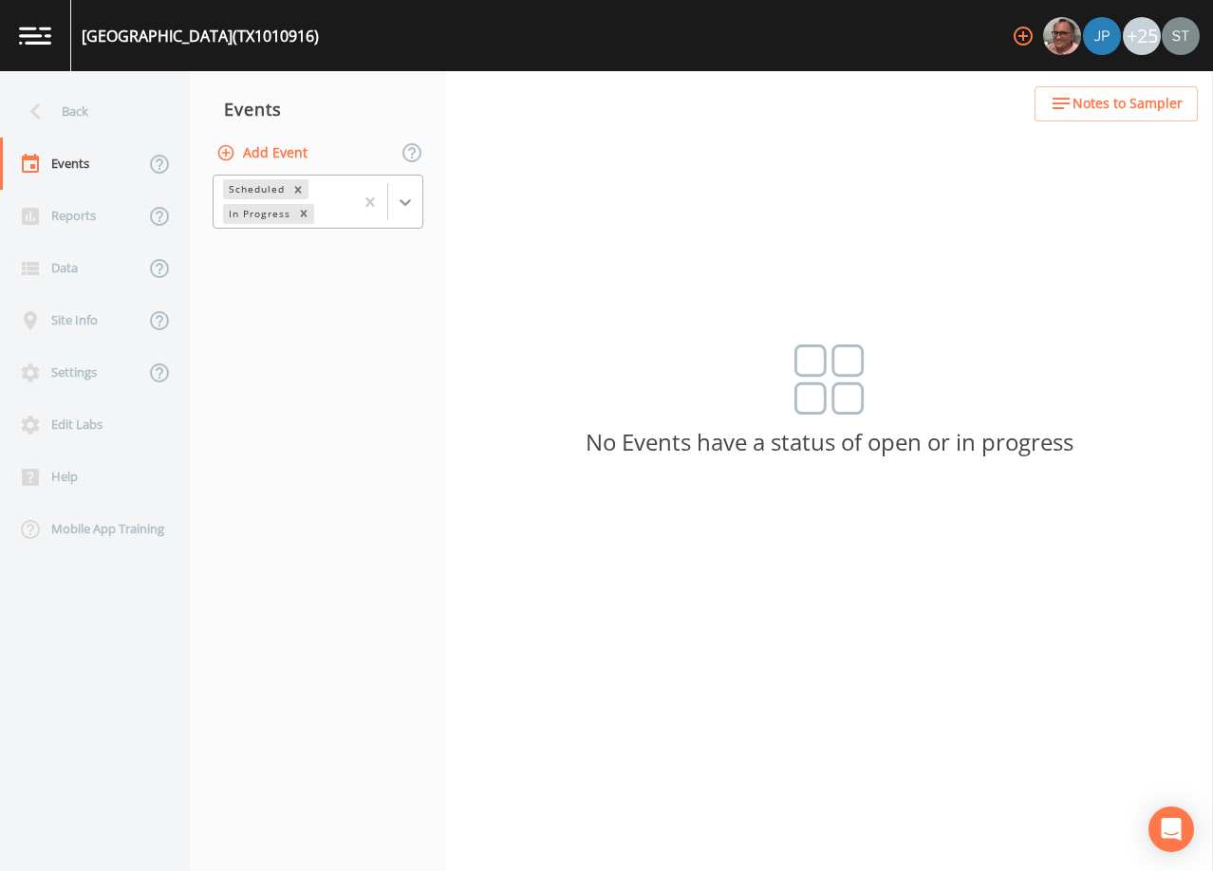
click at [410, 203] on icon at bounding box center [405, 202] width 19 height 19
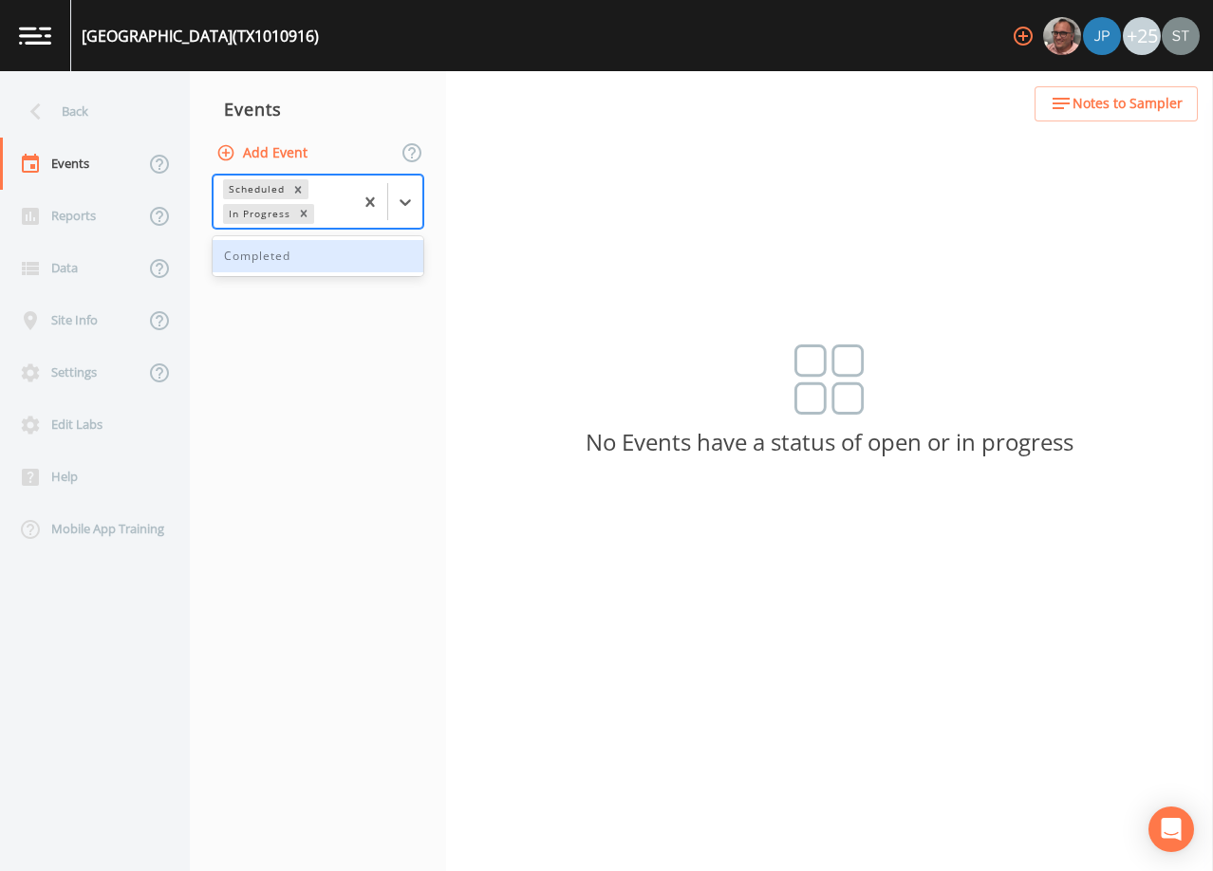
click at [348, 260] on div "Completed" at bounding box center [318, 256] width 211 height 32
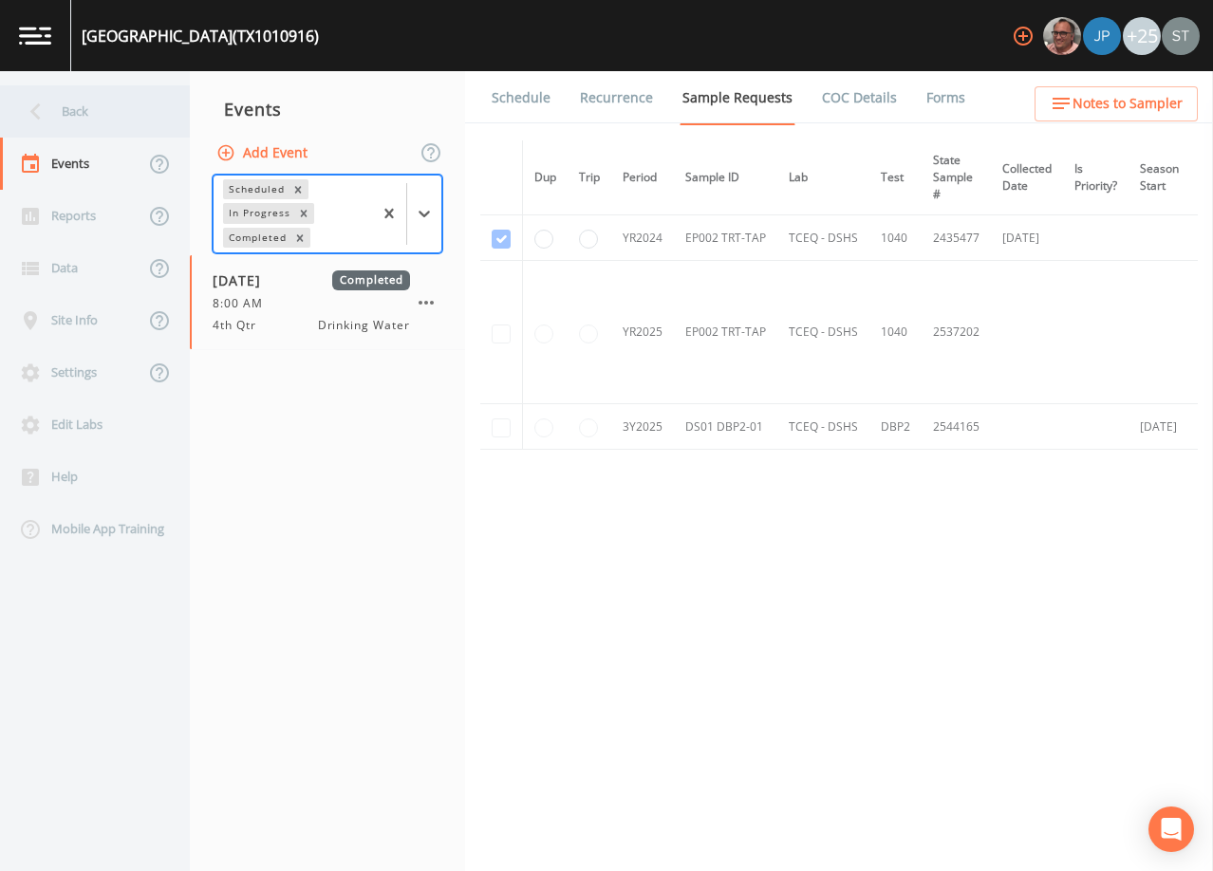
click at [97, 114] on div "Back" at bounding box center [85, 111] width 171 height 52
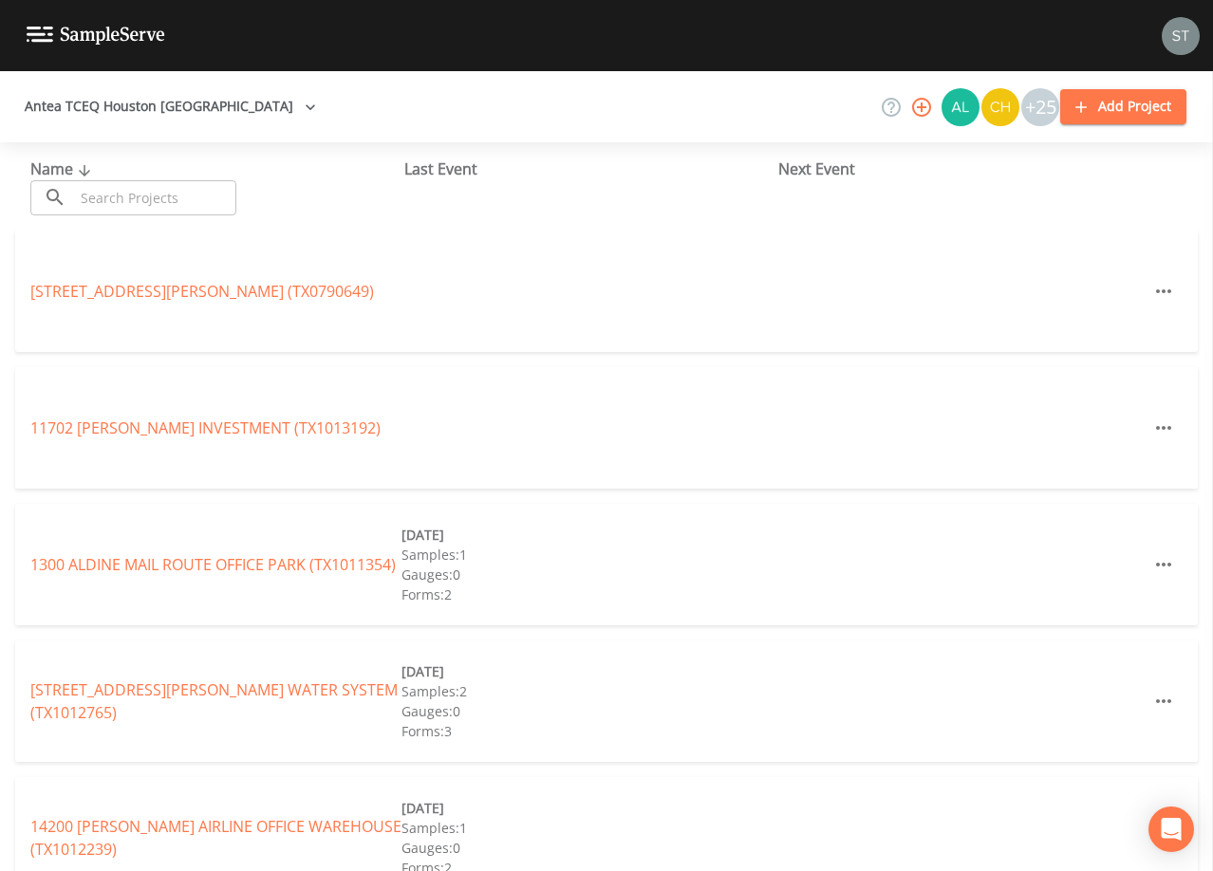
click at [220, 205] on input "text" at bounding box center [155, 197] width 162 height 35
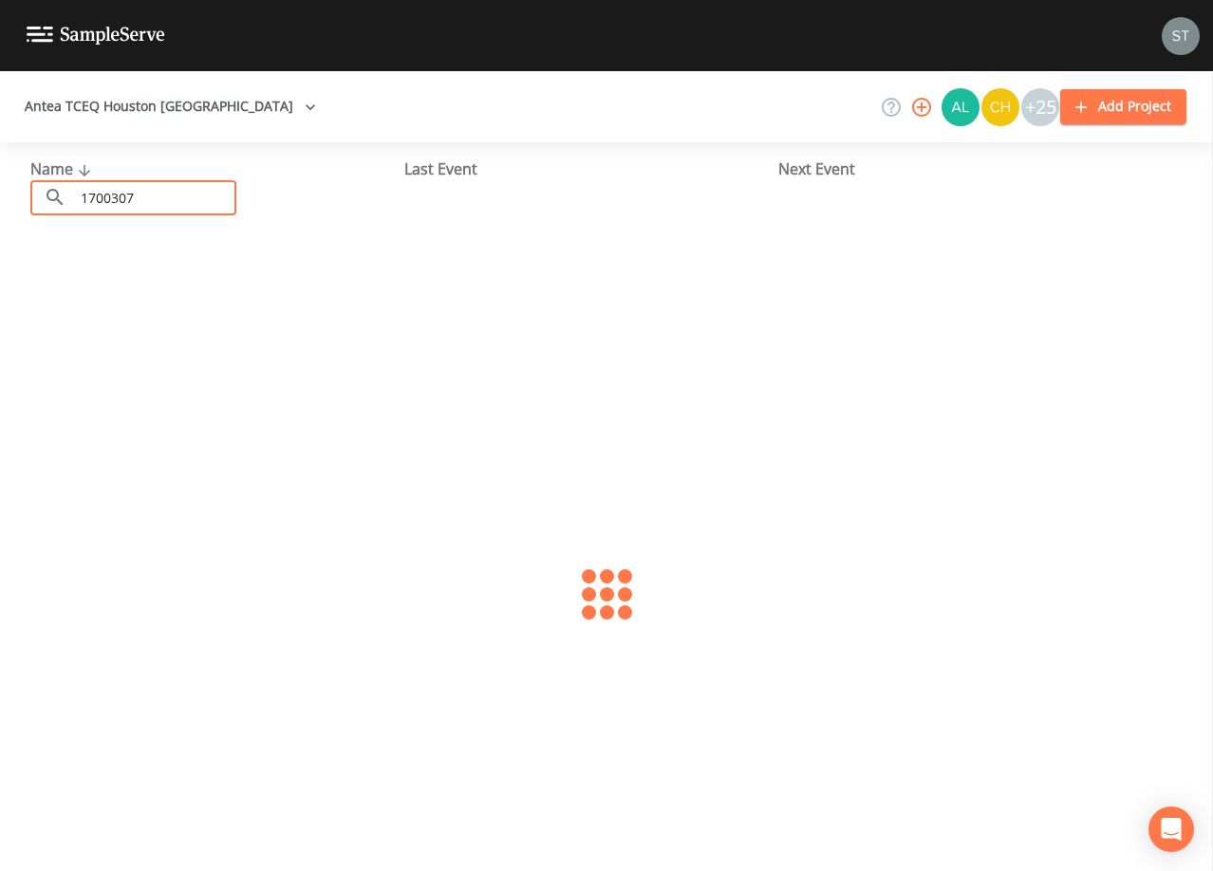
type input "1700307"
click at [242, 294] on link "[GEOGRAPHIC_DATA] (TX1700307)" at bounding box center [150, 291] width 241 height 21
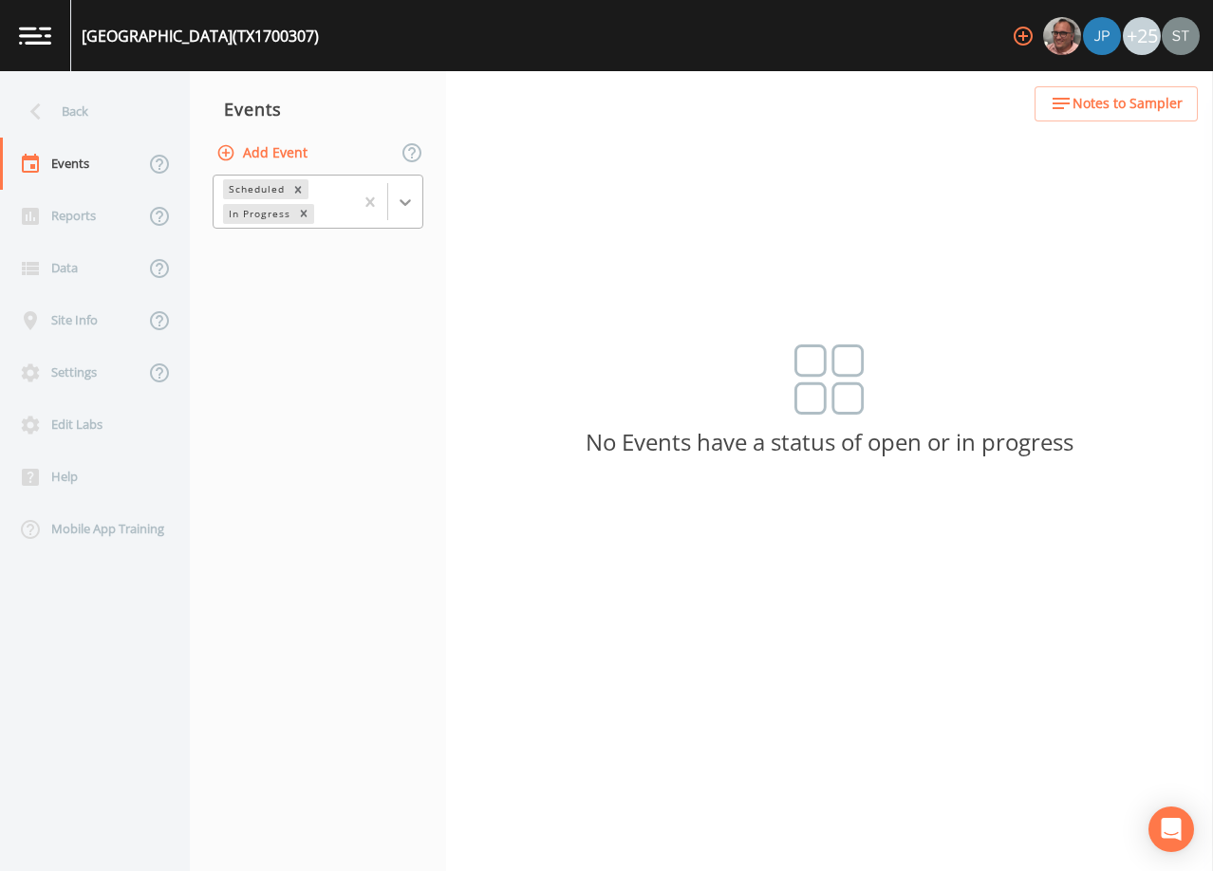
click at [405, 199] on icon at bounding box center [405, 202] width 19 height 19
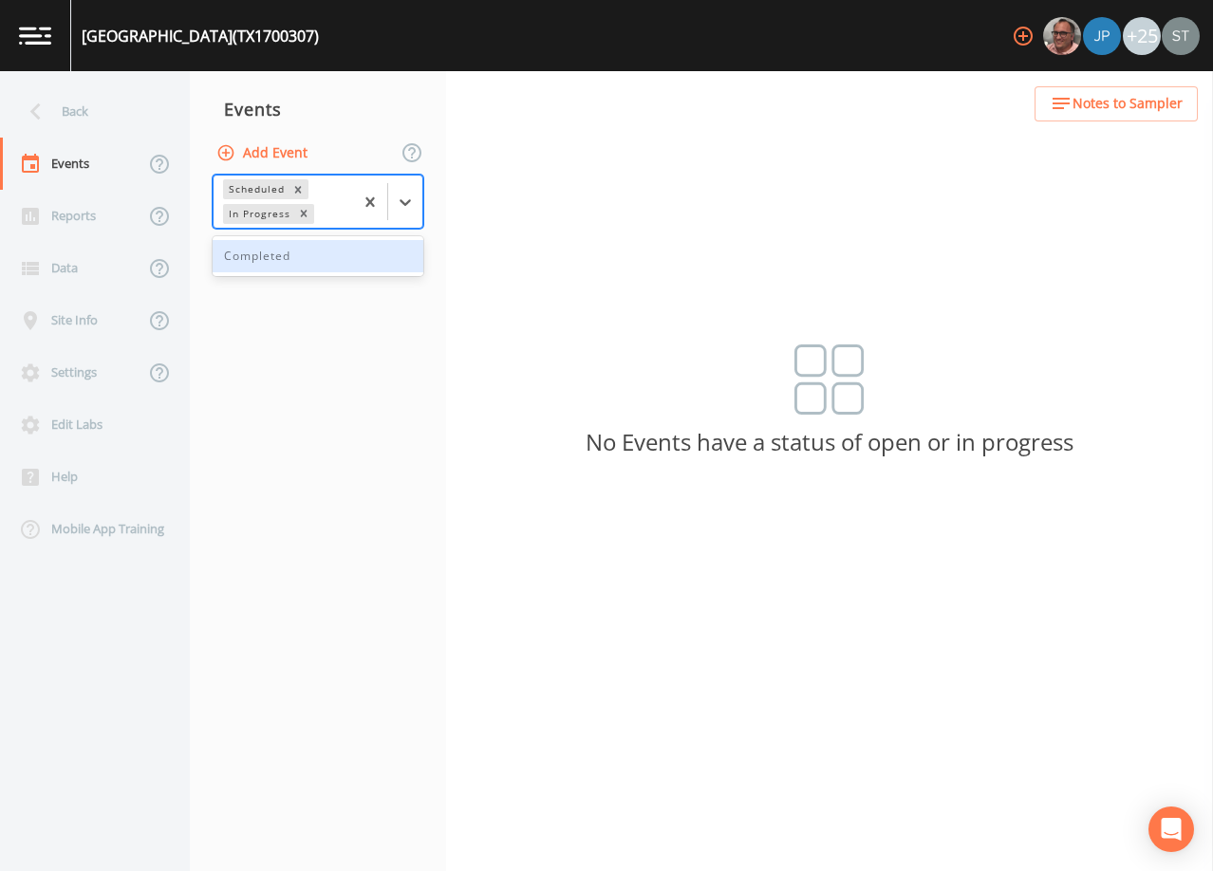
click at [1125, 107] on span "Notes to Sampler" at bounding box center [1127, 104] width 110 height 24
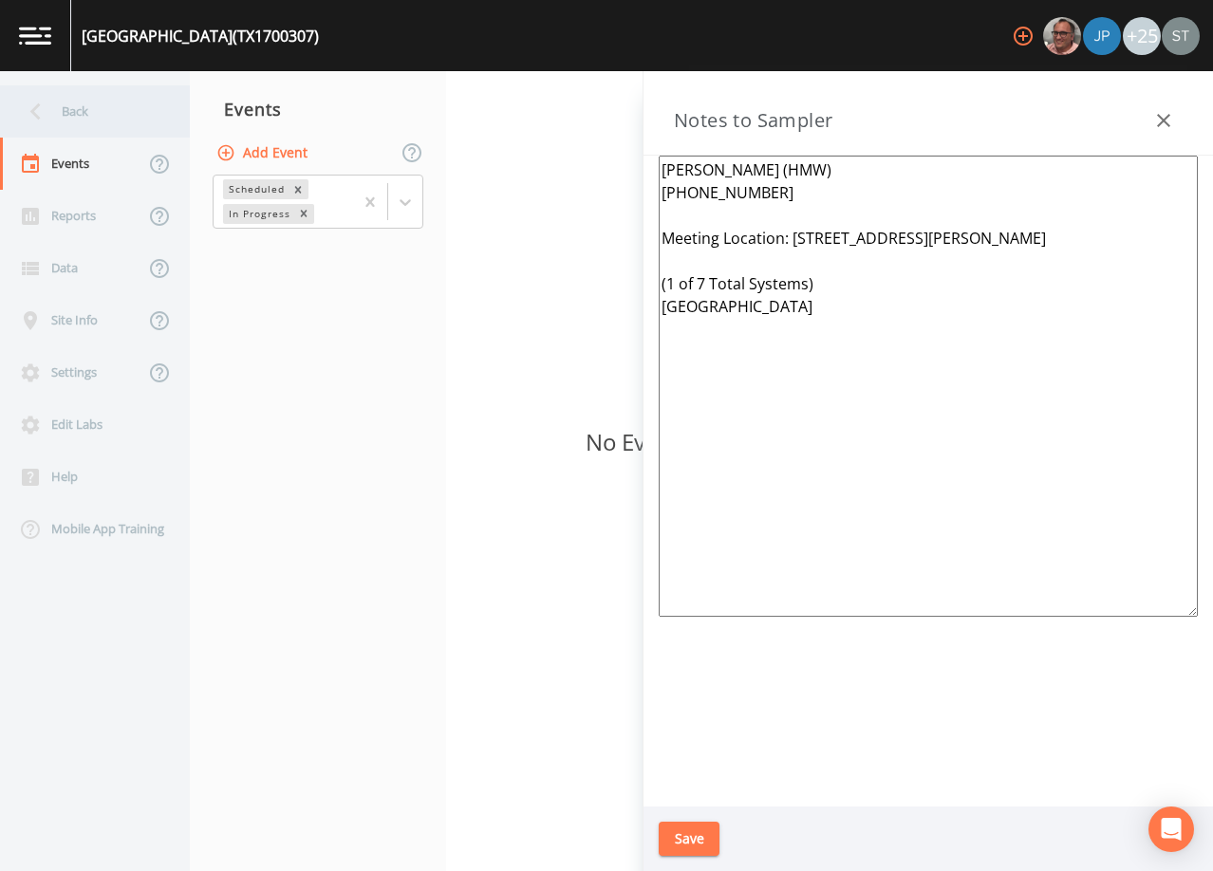
click at [68, 112] on div "Back" at bounding box center [85, 111] width 171 height 52
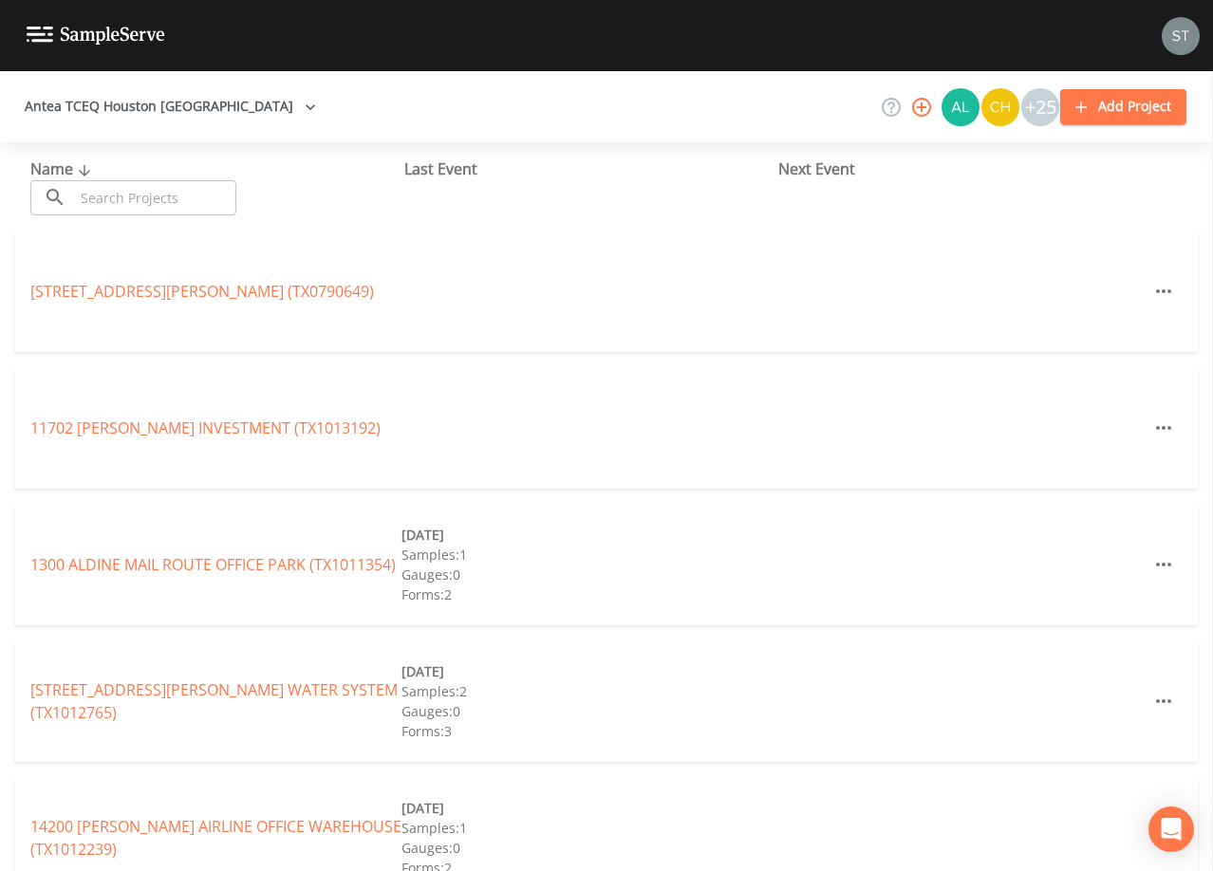
click at [214, 195] on input "text" at bounding box center [155, 197] width 162 height 35
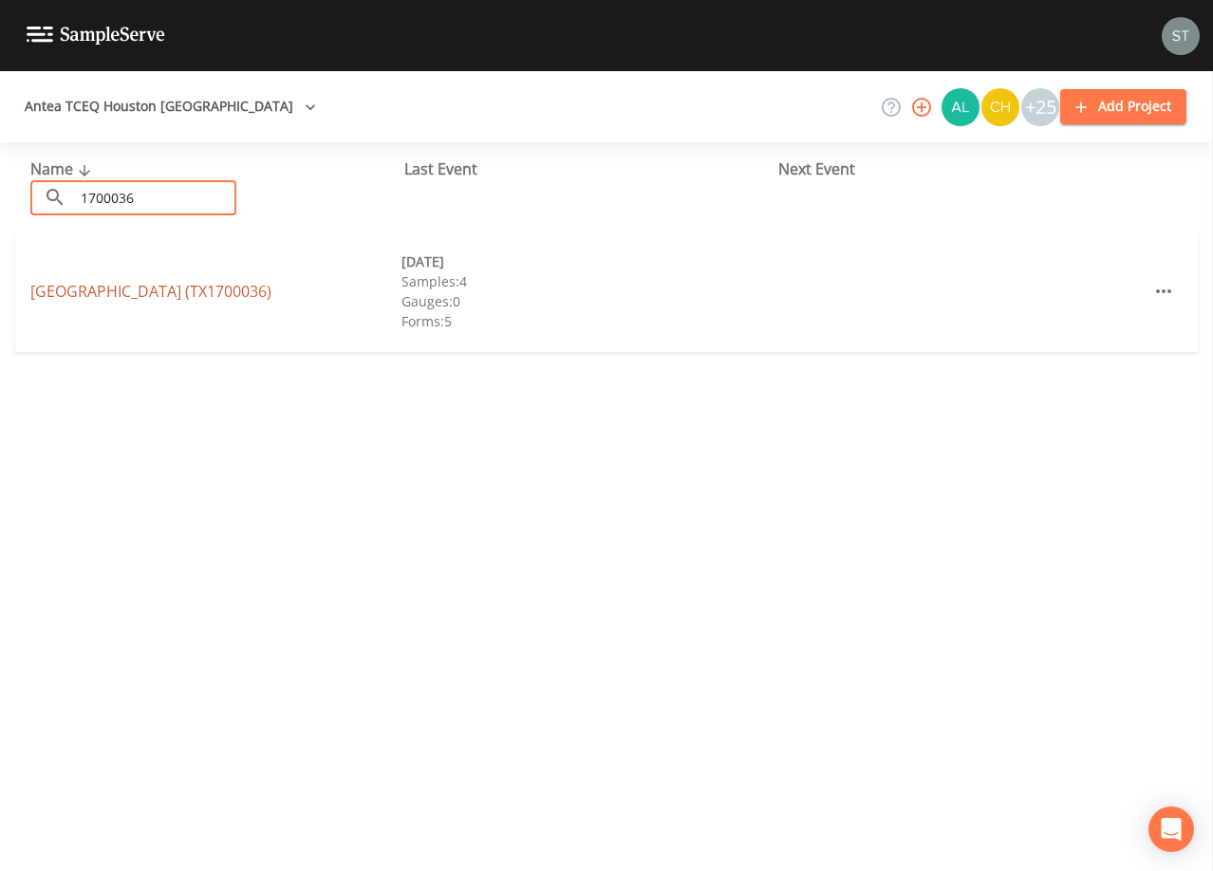
type input "1700036"
click at [204, 283] on link "[GEOGRAPHIC_DATA] (TX1700036)" at bounding box center [150, 291] width 241 height 21
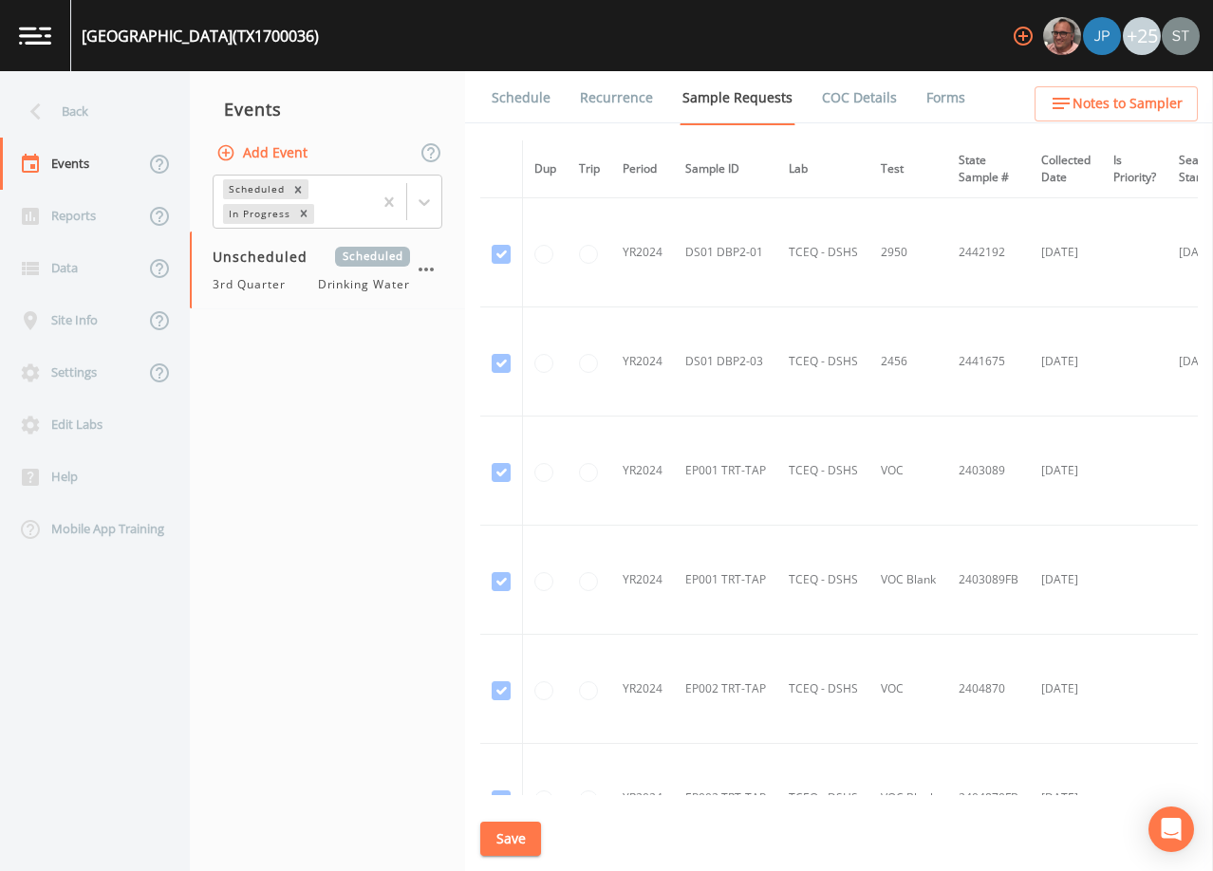
click at [522, 88] on link "Schedule" at bounding box center [521, 97] width 65 height 53
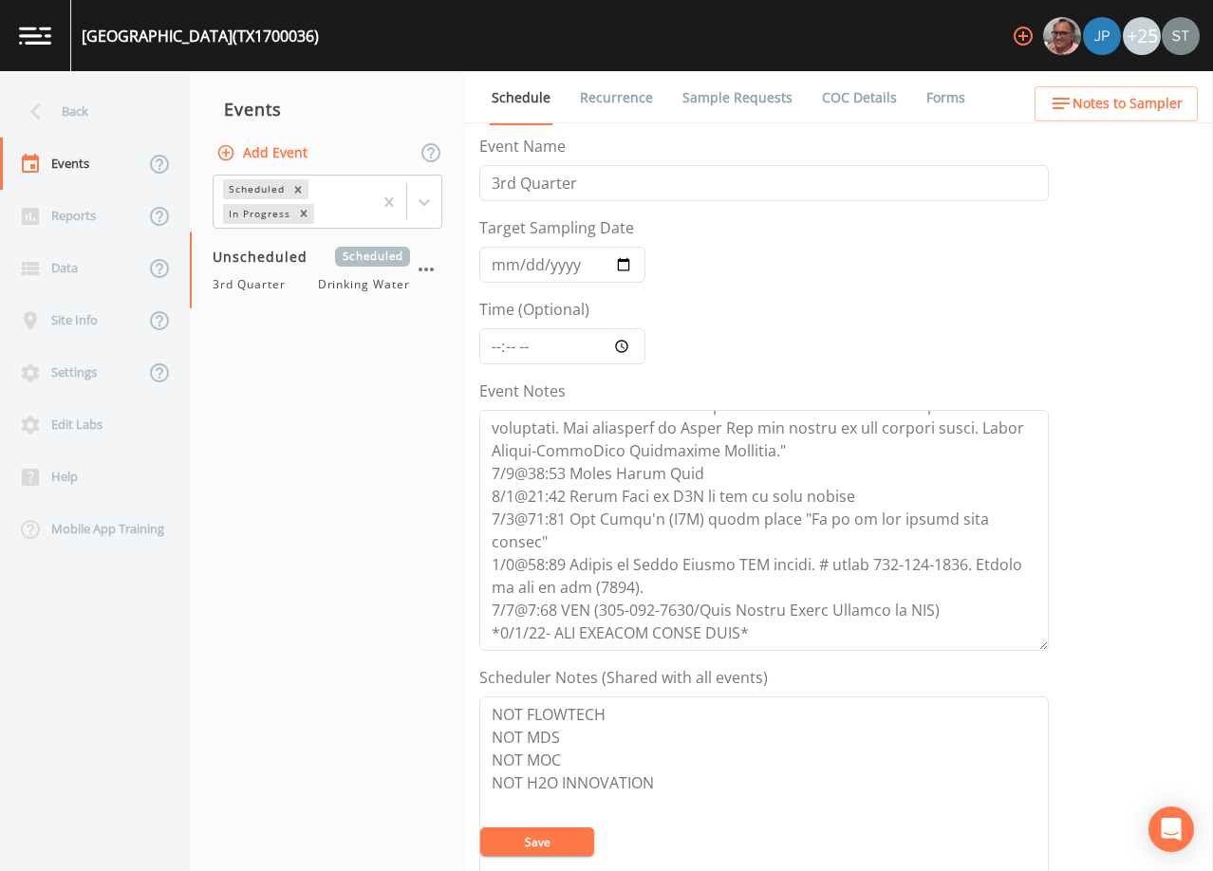
scroll to position [387, 0]
click at [80, 118] on div "Back" at bounding box center [85, 111] width 171 height 52
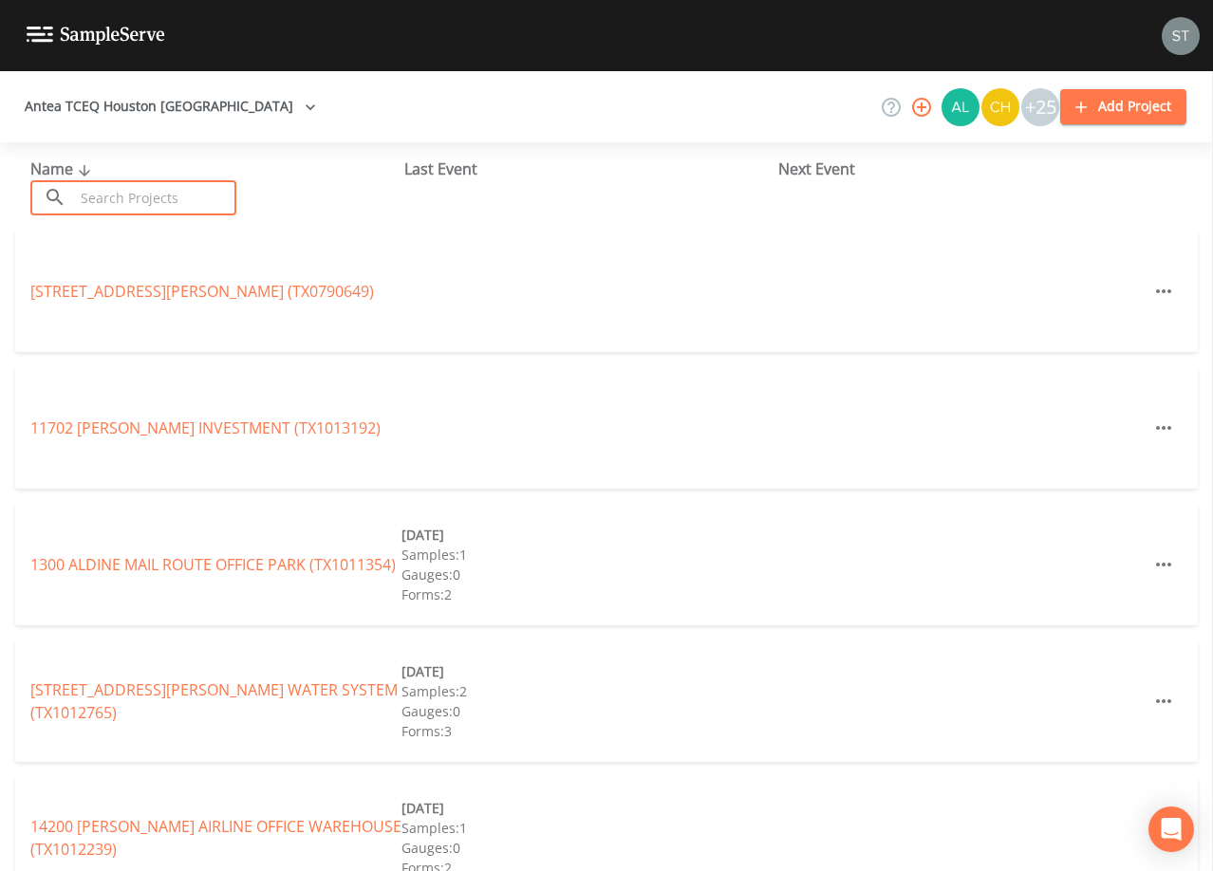
click at [202, 195] on input "text" at bounding box center [155, 197] width 162 height 35
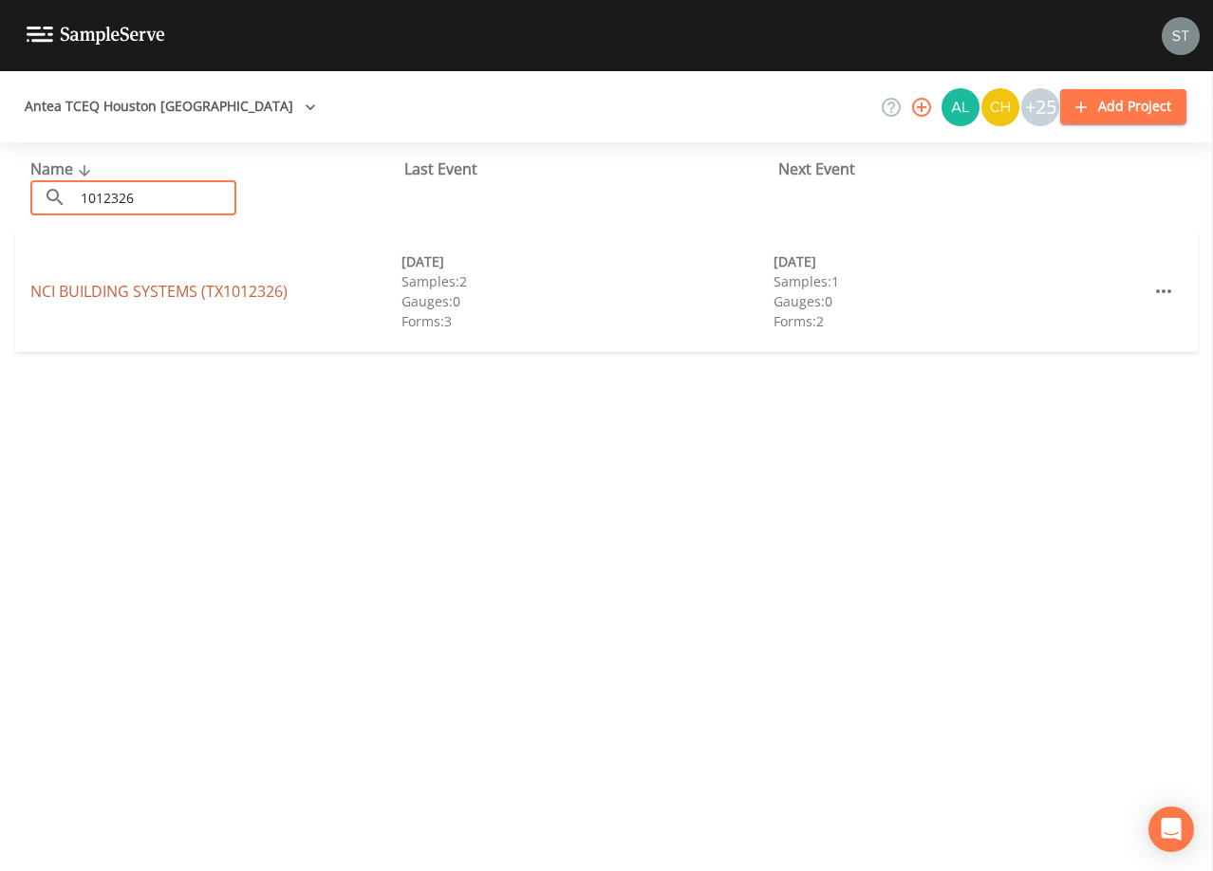
type input "1012326"
click at [182, 292] on link "NCI BUILDING SYSTEMS (TX1012326)" at bounding box center [158, 291] width 257 height 21
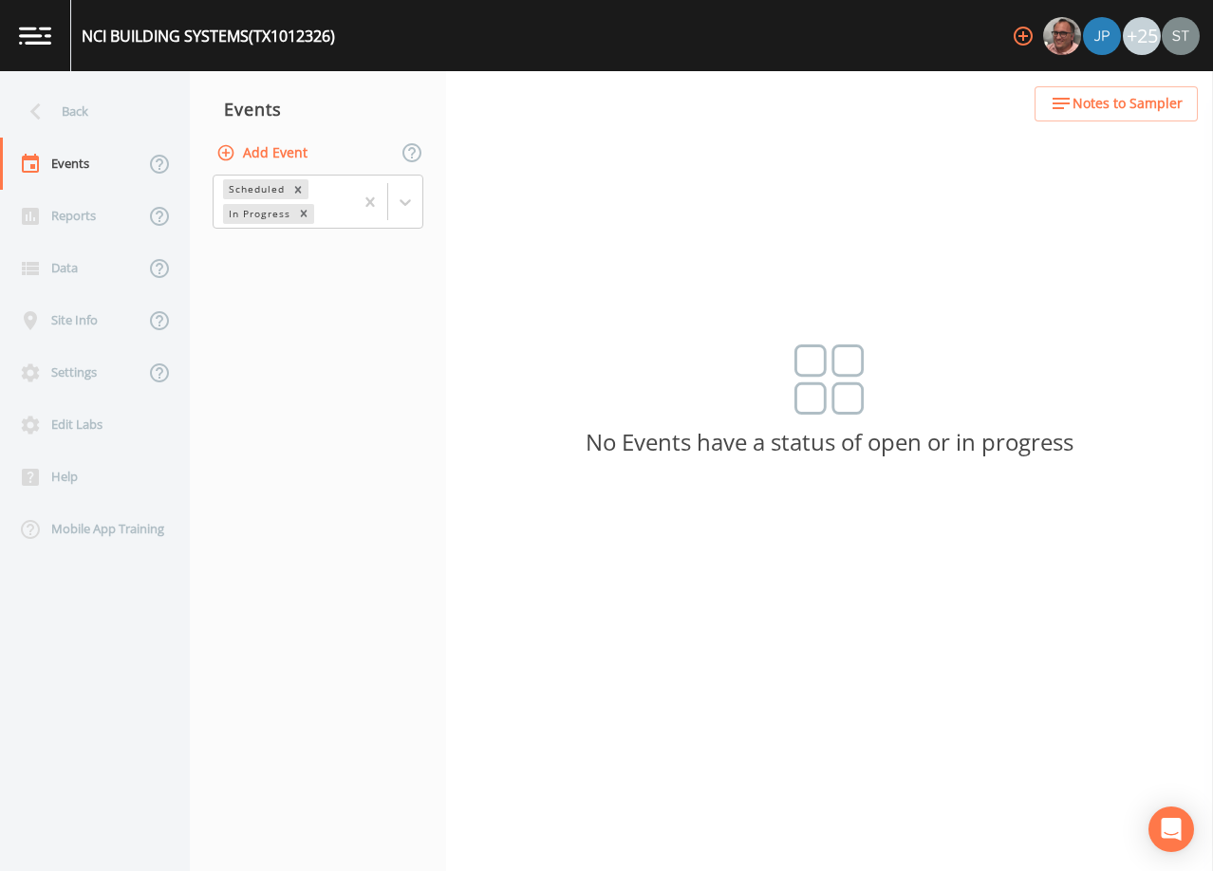
click at [1123, 112] on span "Notes to Sampler" at bounding box center [1127, 104] width 110 height 24
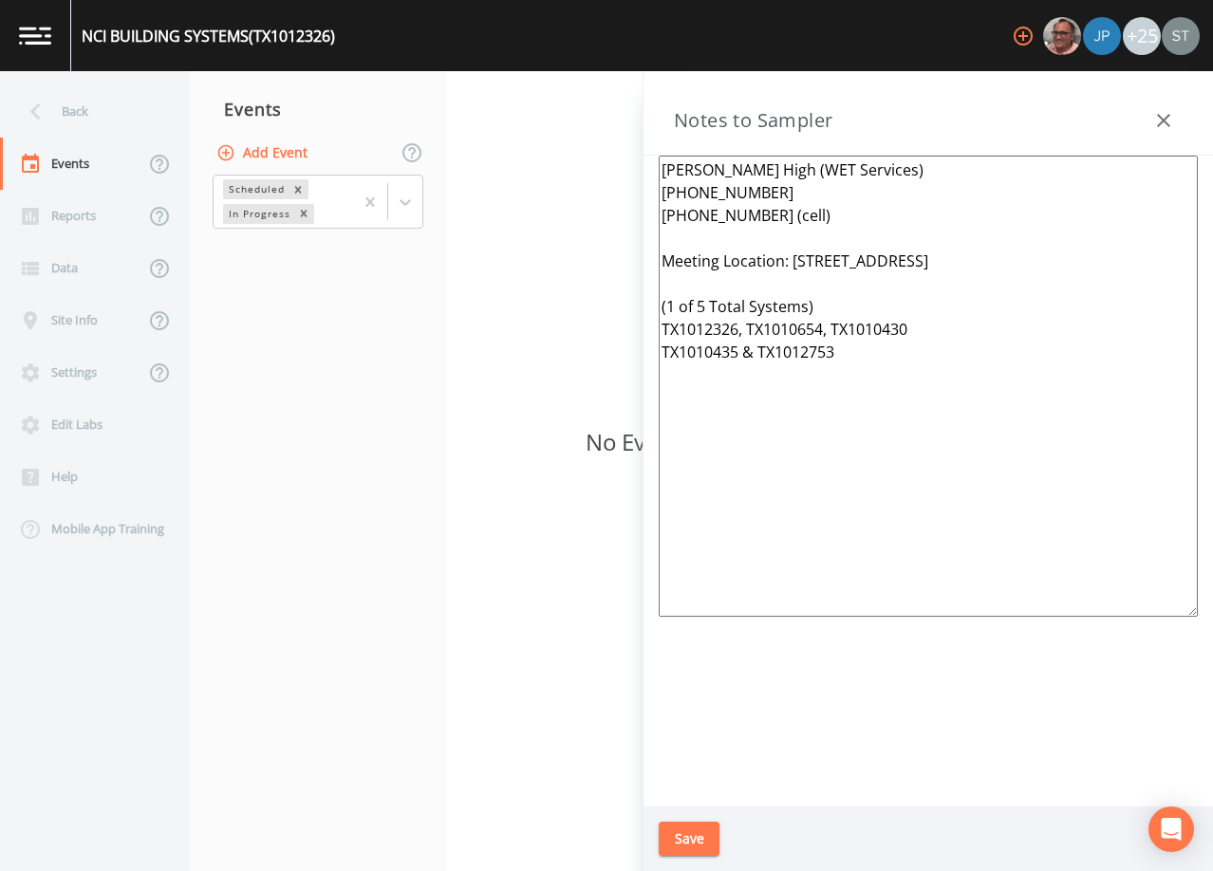
click at [900, 349] on textarea "[PERSON_NAME] High (WET Services) [PHONE_NUMBER] [PHONE_NUMBER] (cell) Meeting …" at bounding box center [928, 386] width 539 height 461
type textarea "[PERSON_NAME] High (WET Services) [PHONE_NUMBER] [PHONE_NUMBER] (cell) Meeting …"
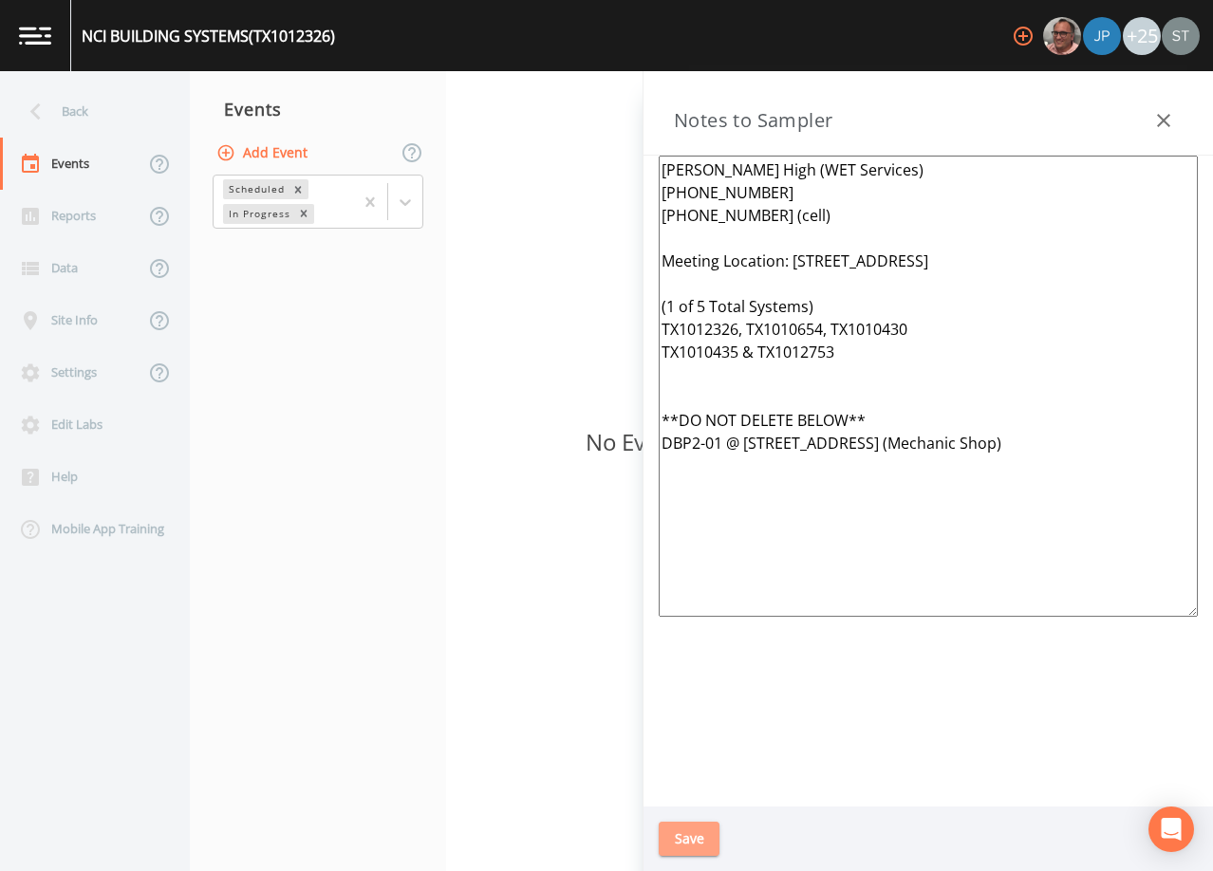
click at [696, 844] on button "Save" at bounding box center [689, 839] width 61 height 35
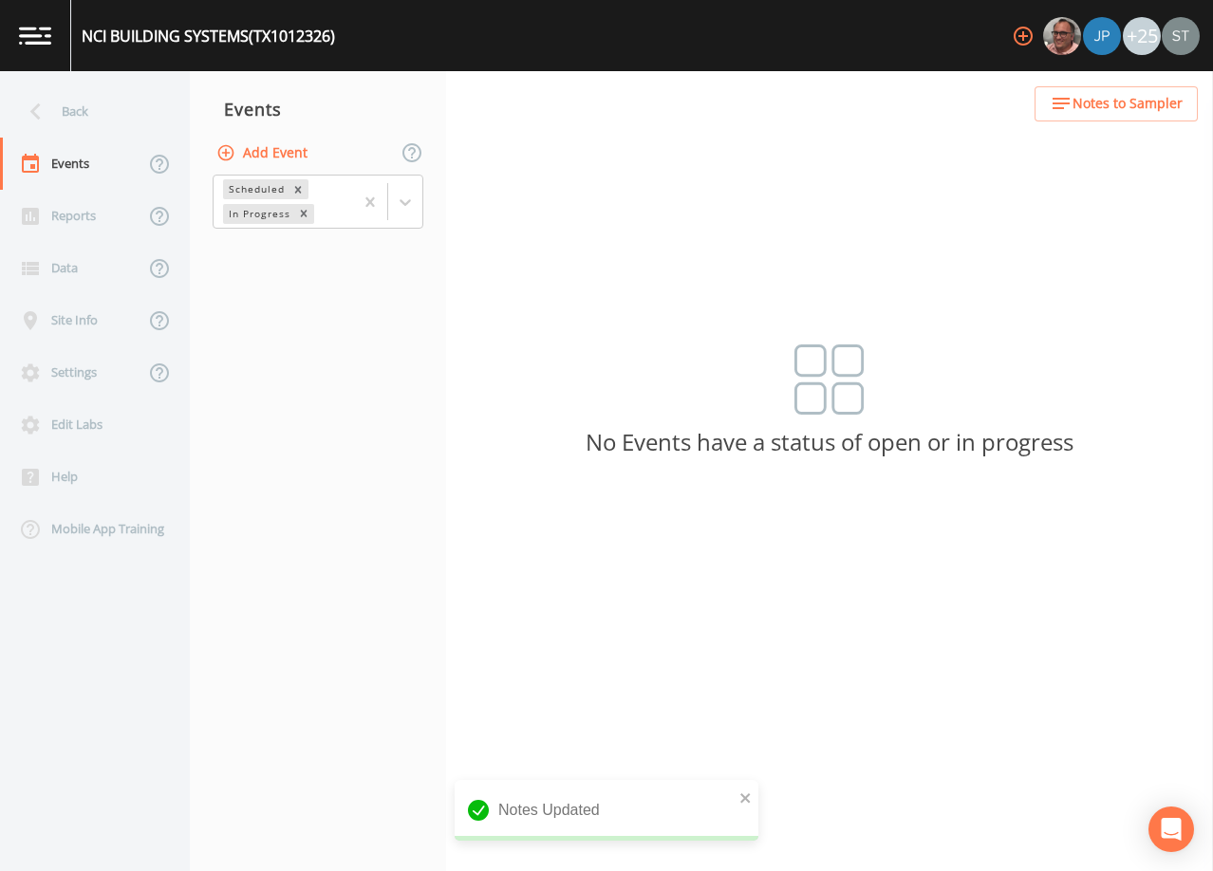
click at [1170, 99] on span "Notes to Sampler" at bounding box center [1127, 104] width 110 height 24
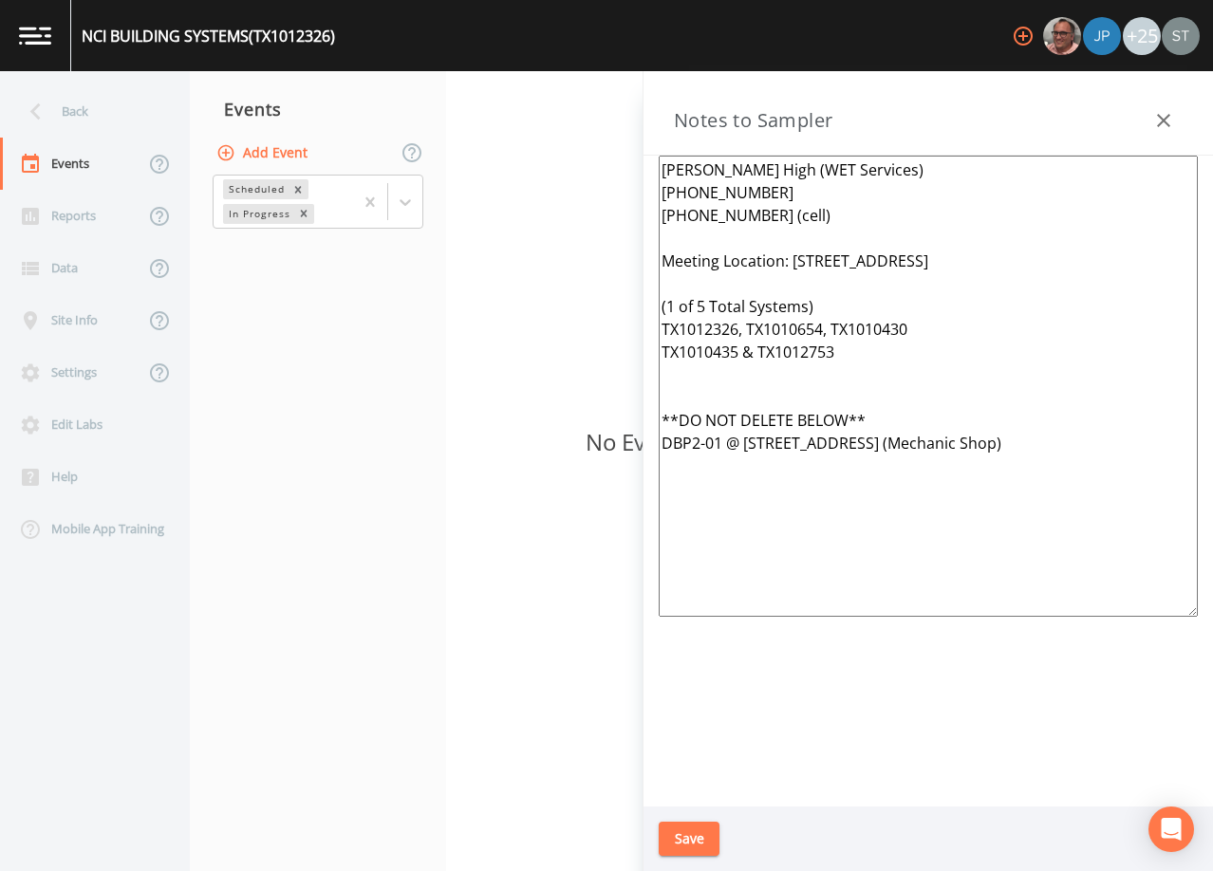
click at [688, 838] on button "Save" at bounding box center [689, 839] width 61 height 35
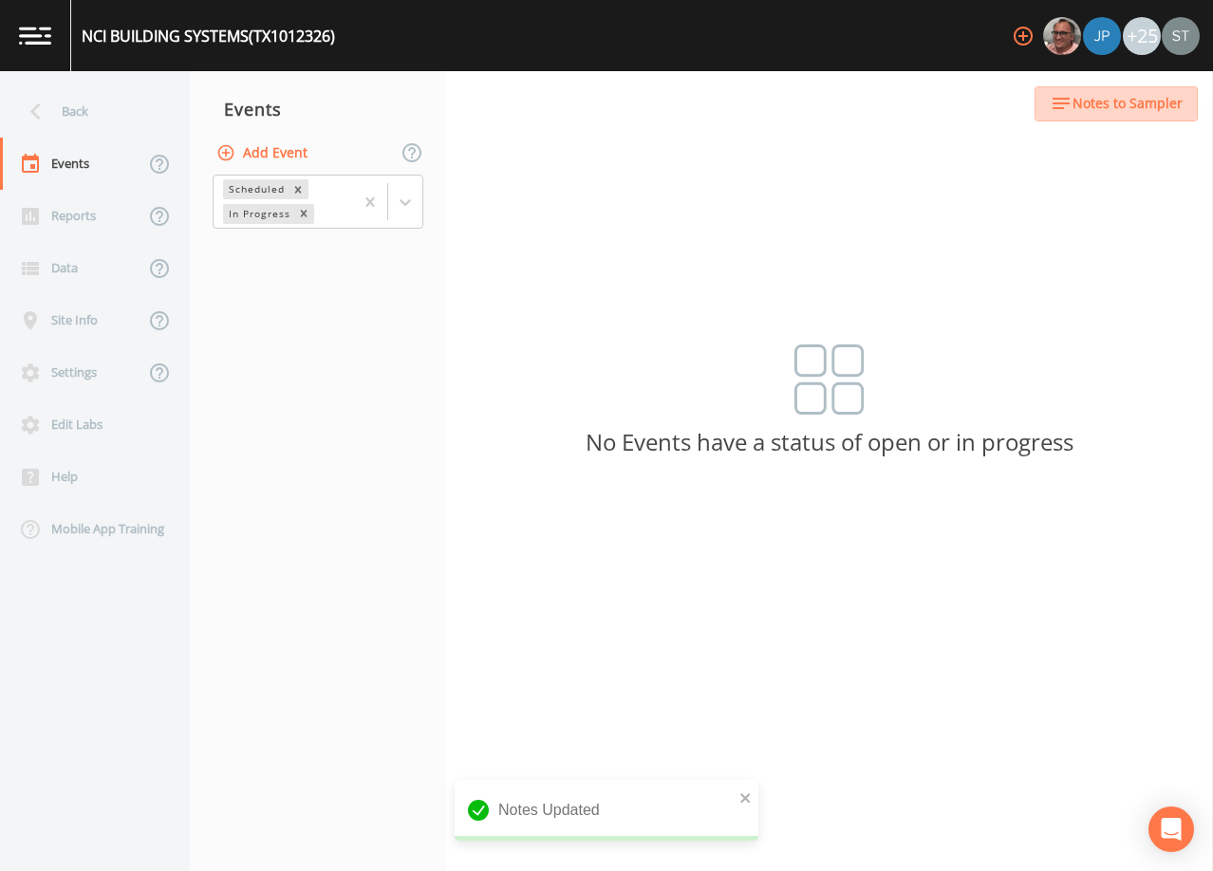
click at [1167, 102] on span "Notes to Sampler" at bounding box center [1127, 104] width 110 height 24
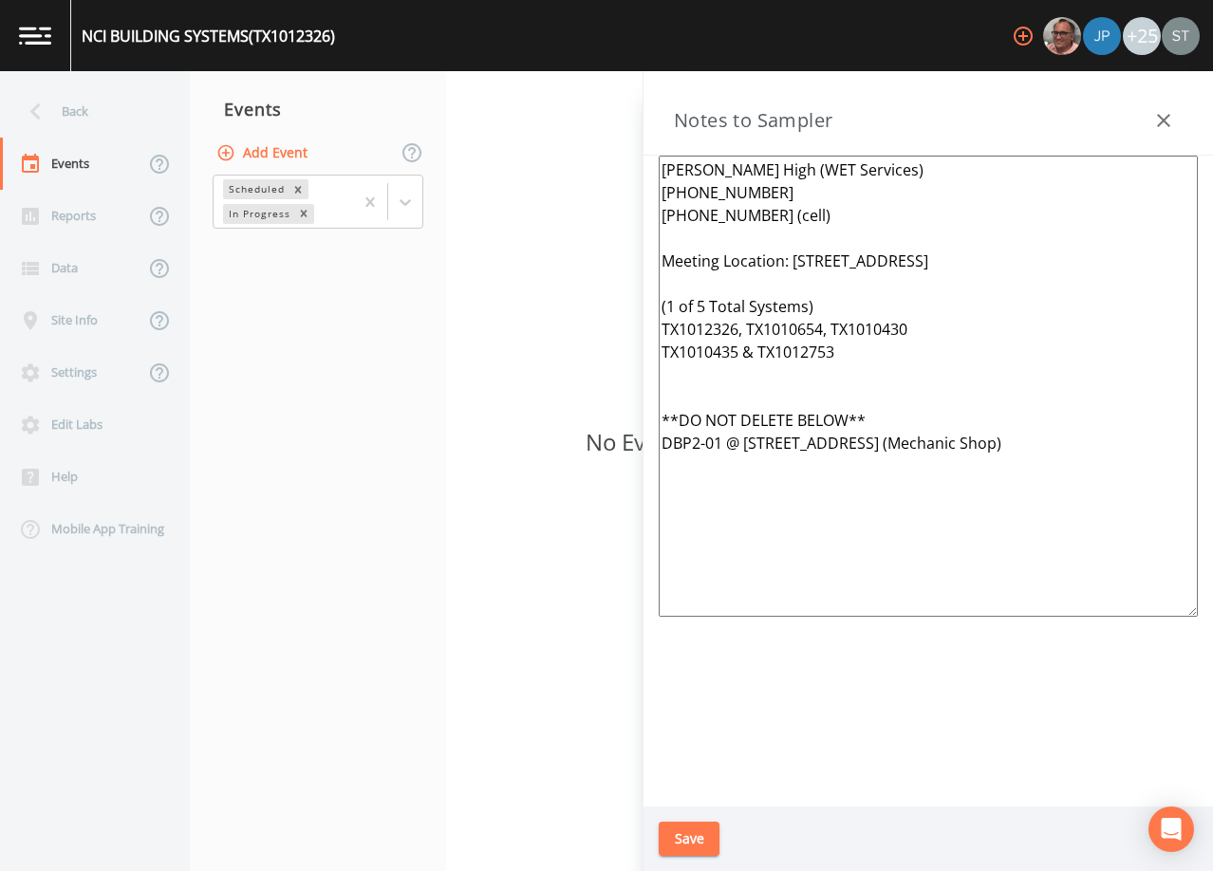
click at [1168, 111] on icon "button" at bounding box center [1163, 120] width 23 height 23
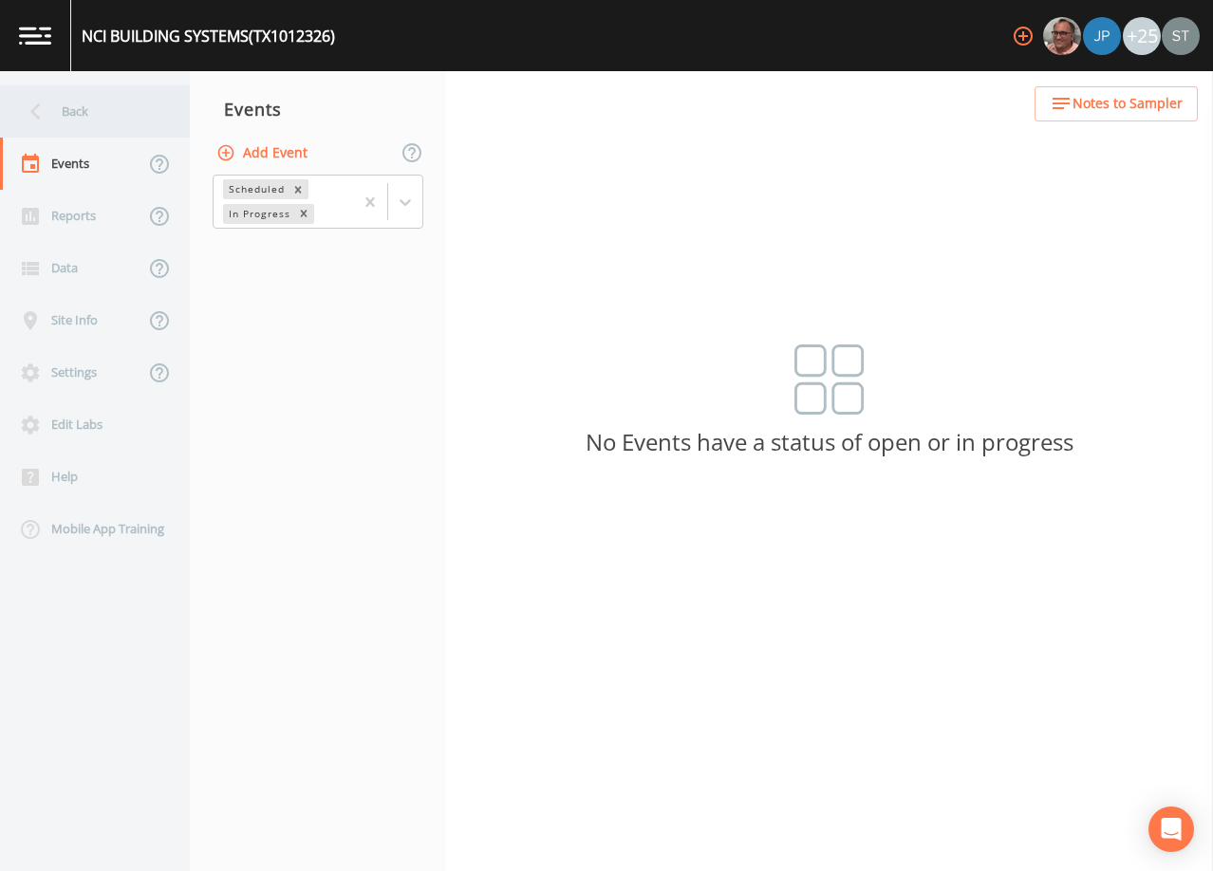
click at [100, 108] on div "Back" at bounding box center [85, 111] width 171 height 52
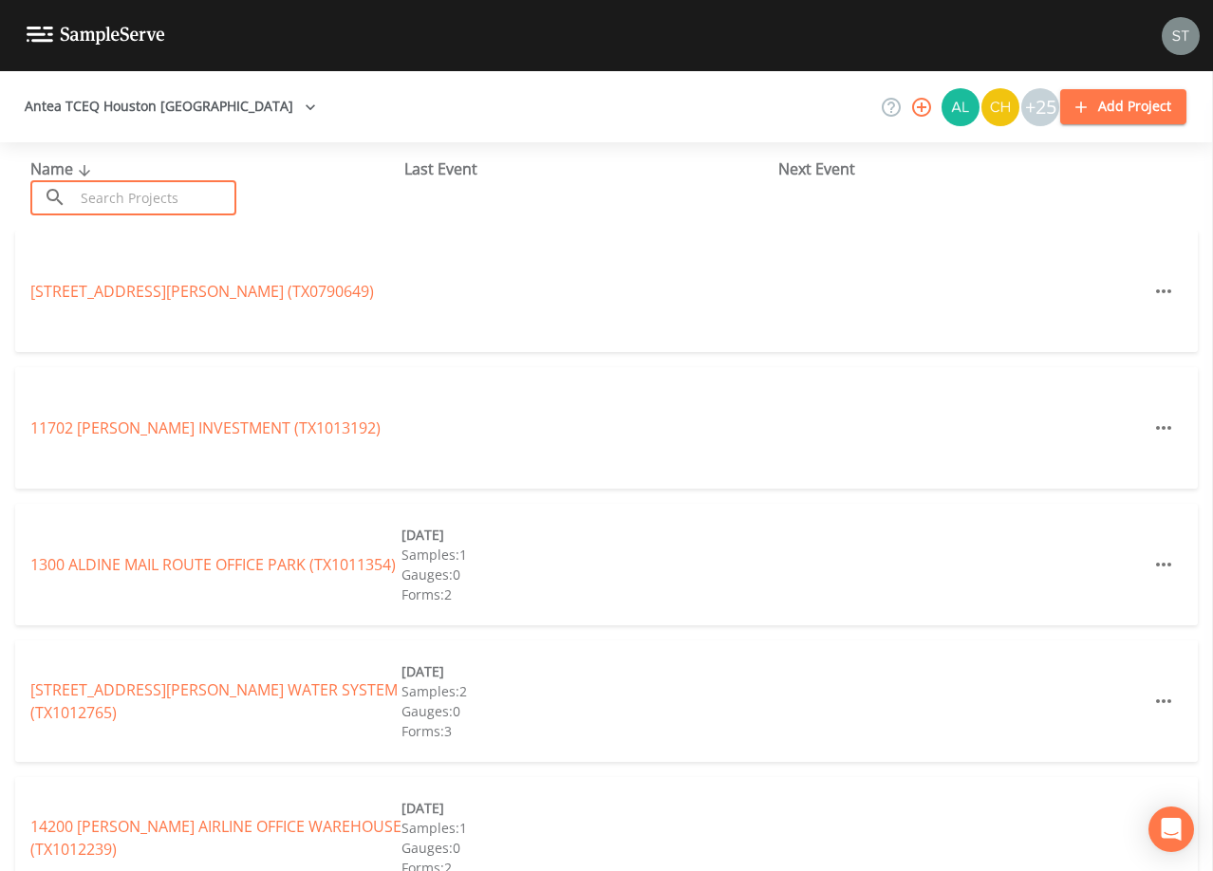
click at [176, 192] on input "text" at bounding box center [155, 197] width 162 height 35
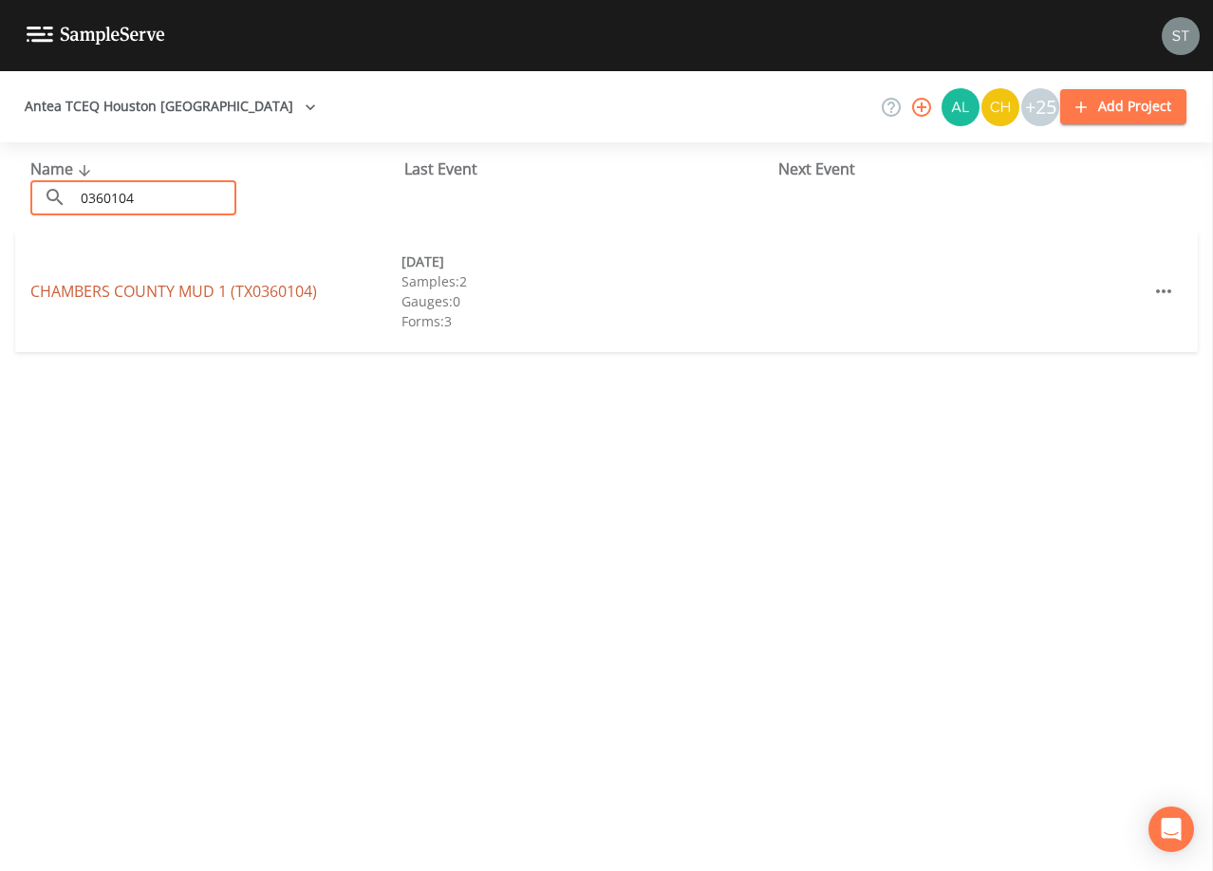
type input "0360104"
click at [196, 293] on link "[GEOGRAPHIC_DATA] 1 (TX0360104)" at bounding box center [173, 291] width 287 height 21
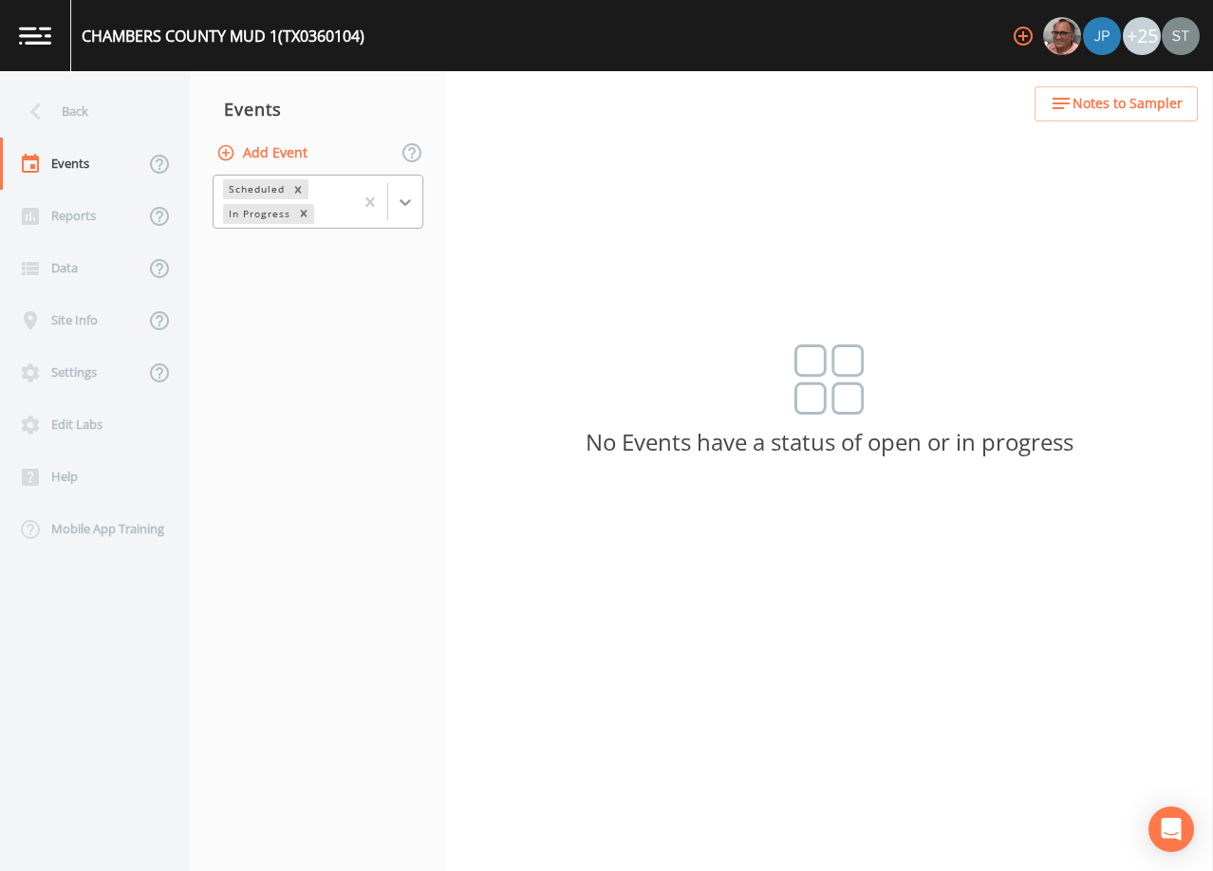
click at [409, 187] on div at bounding box center [405, 202] width 34 height 34
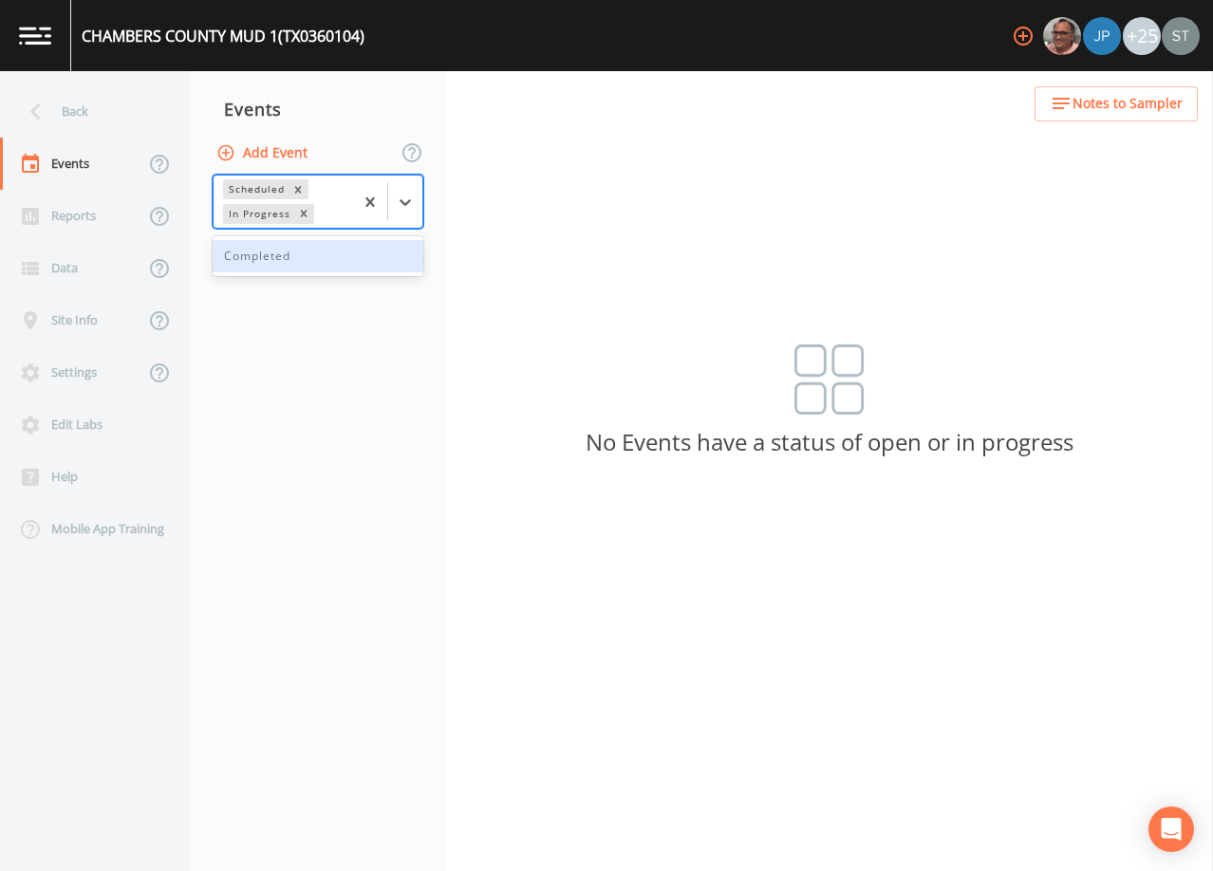
click at [355, 260] on div "Completed" at bounding box center [318, 256] width 211 height 32
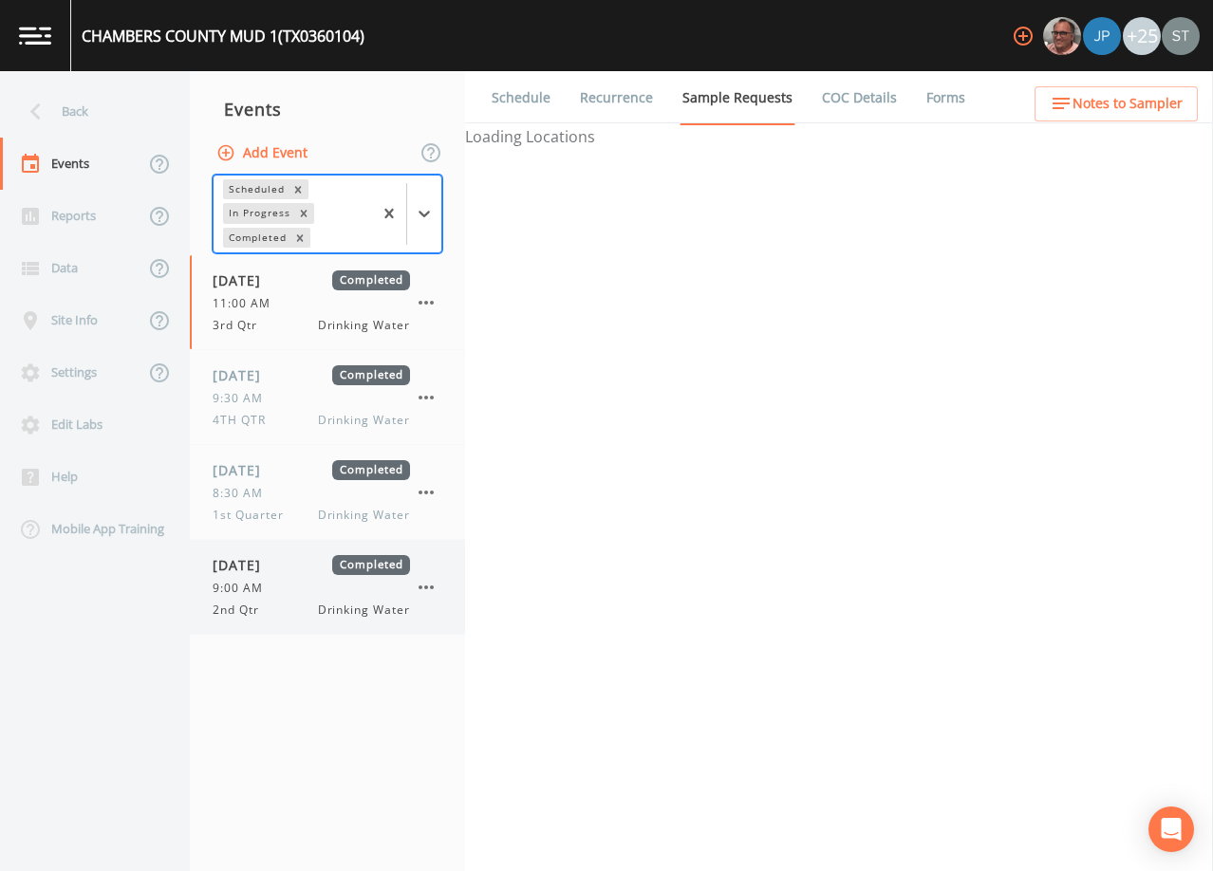
click at [291, 592] on div "9:00 AM" at bounding box center [311, 588] width 197 height 17
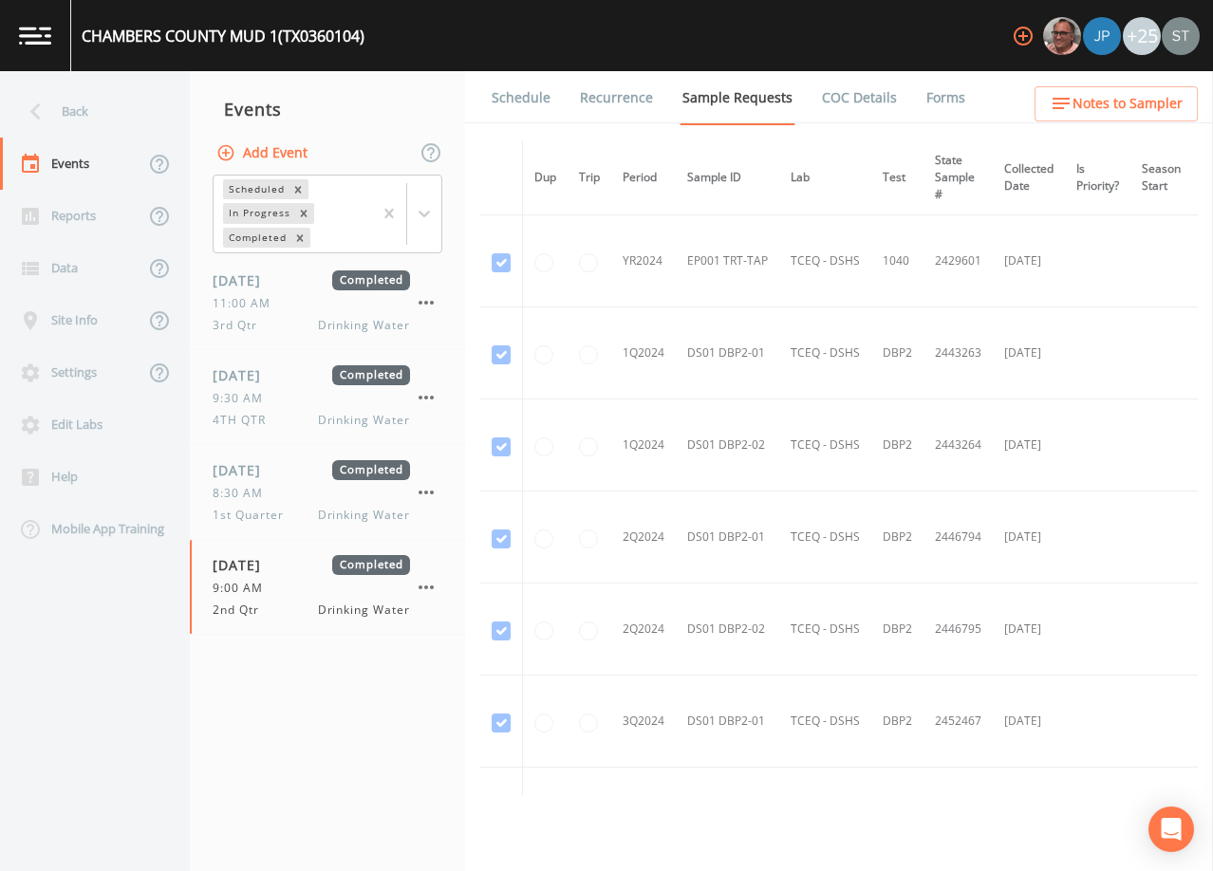
click at [514, 102] on link "Schedule" at bounding box center [521, 97] width 65 height 53
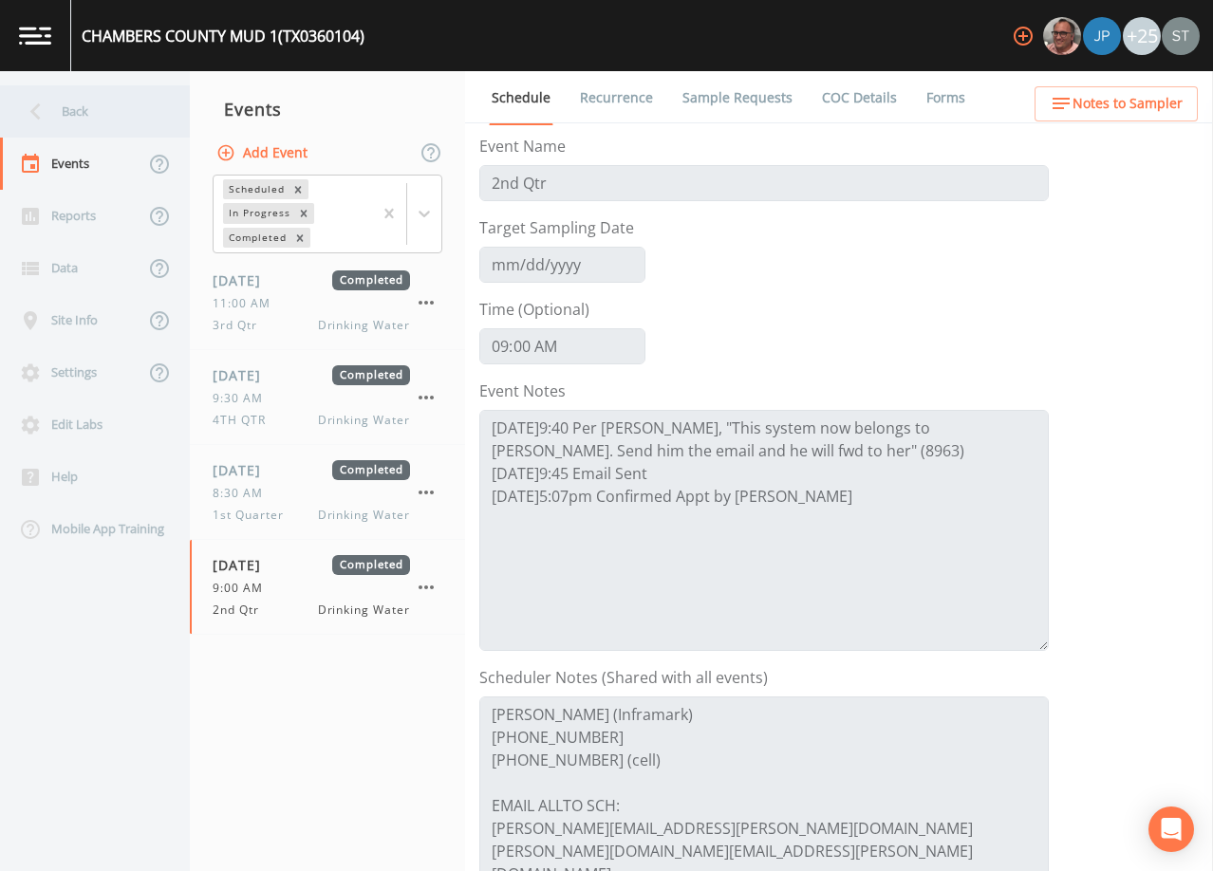
click at [51, 109] on icon at bounding box center [35, 111] width 33 height 33
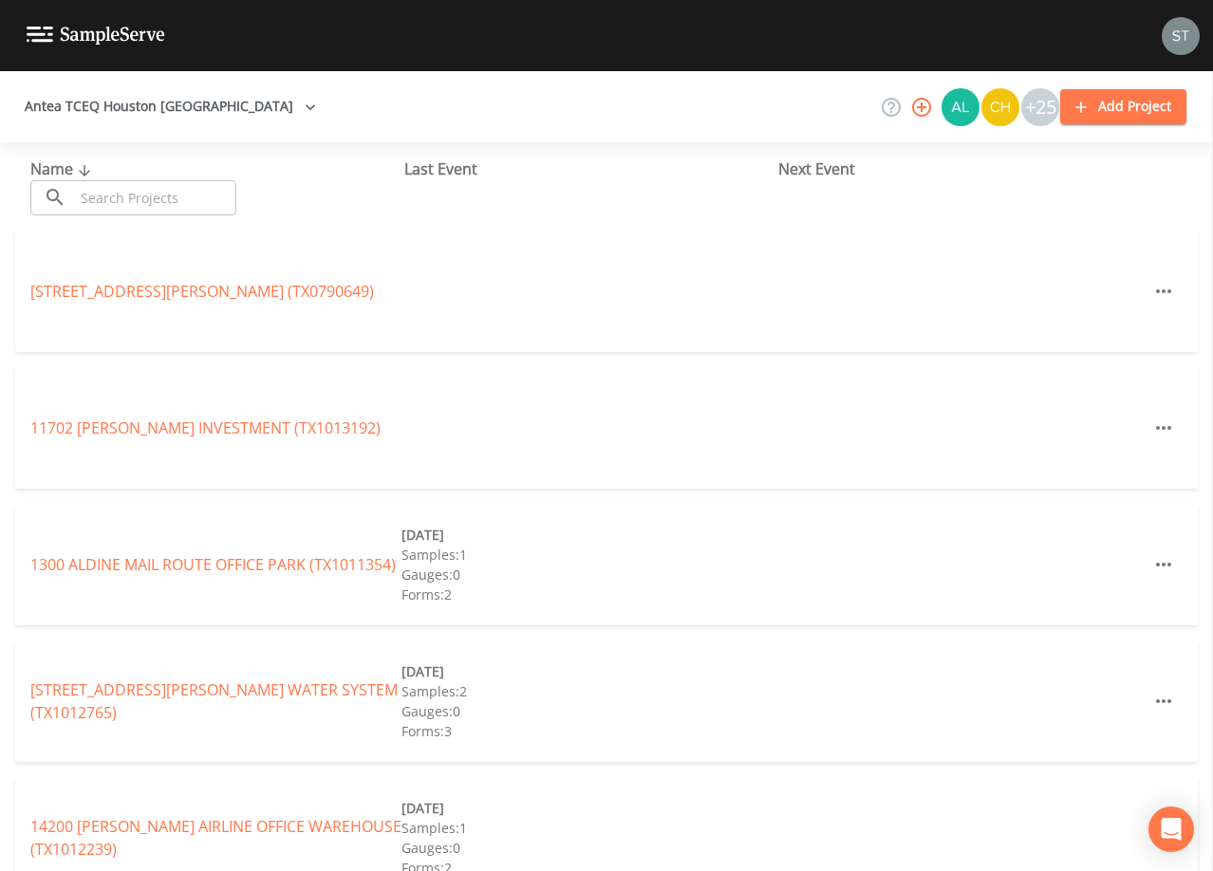
click at [221, 193] on input "text" at bounding box center [155, 197] width 162 height 35
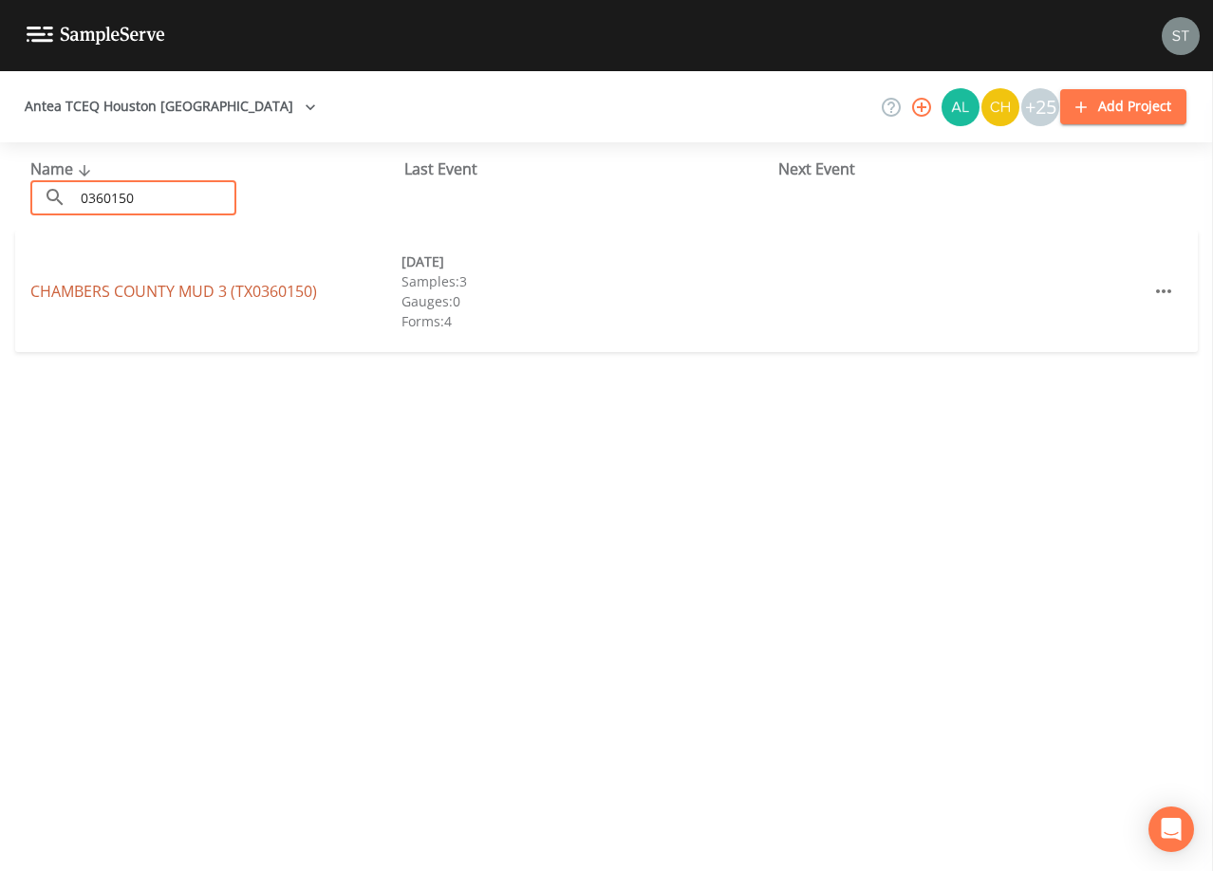
type input "0360150"
click at [88, 289] on link "[GEOGRAPHIC_DATA] (TX0360150)" at bounding box center [173, 291] width 287 height 21
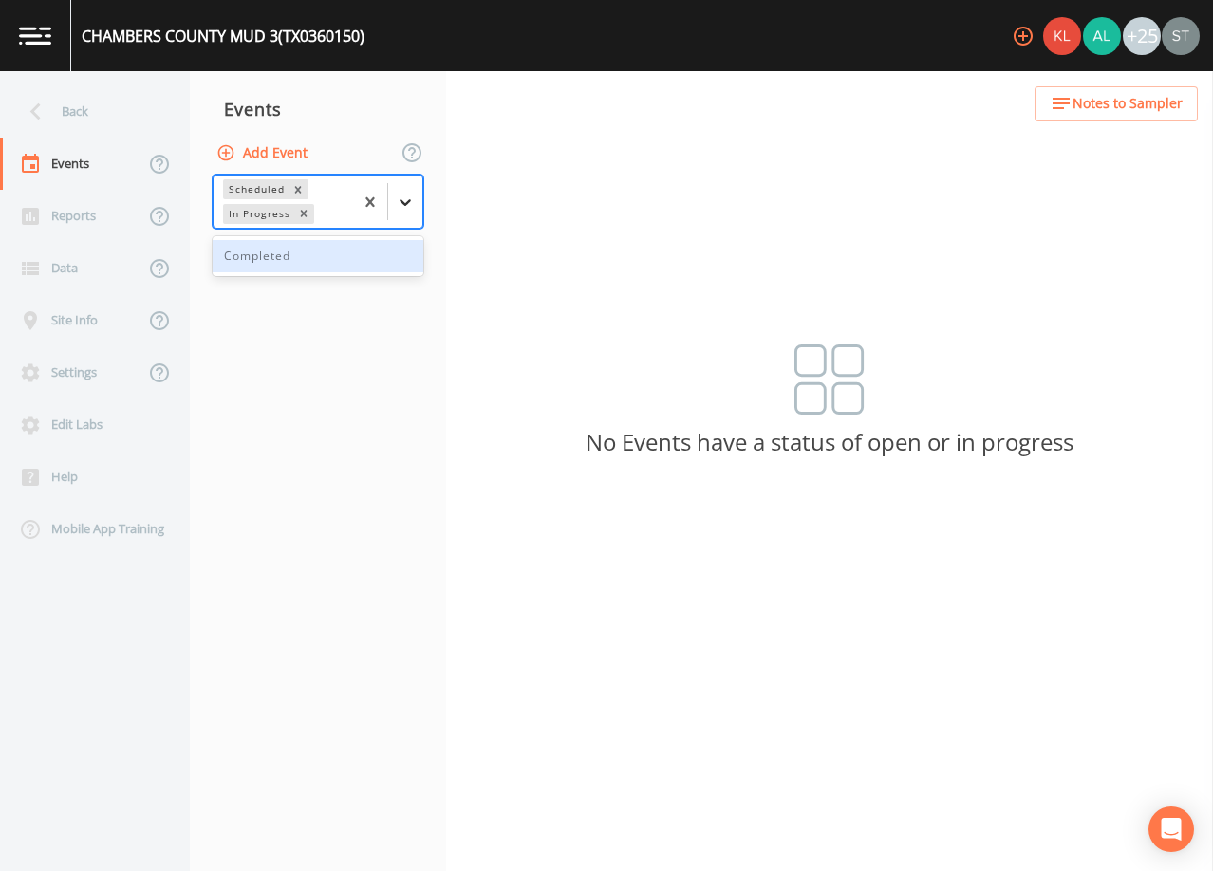
click at [399, 198] on icon at bounding box center [405, 202] width 19 height 19
click at [335, 264] on div "Completed" at bounding box center [318, 256] width 211 height 32
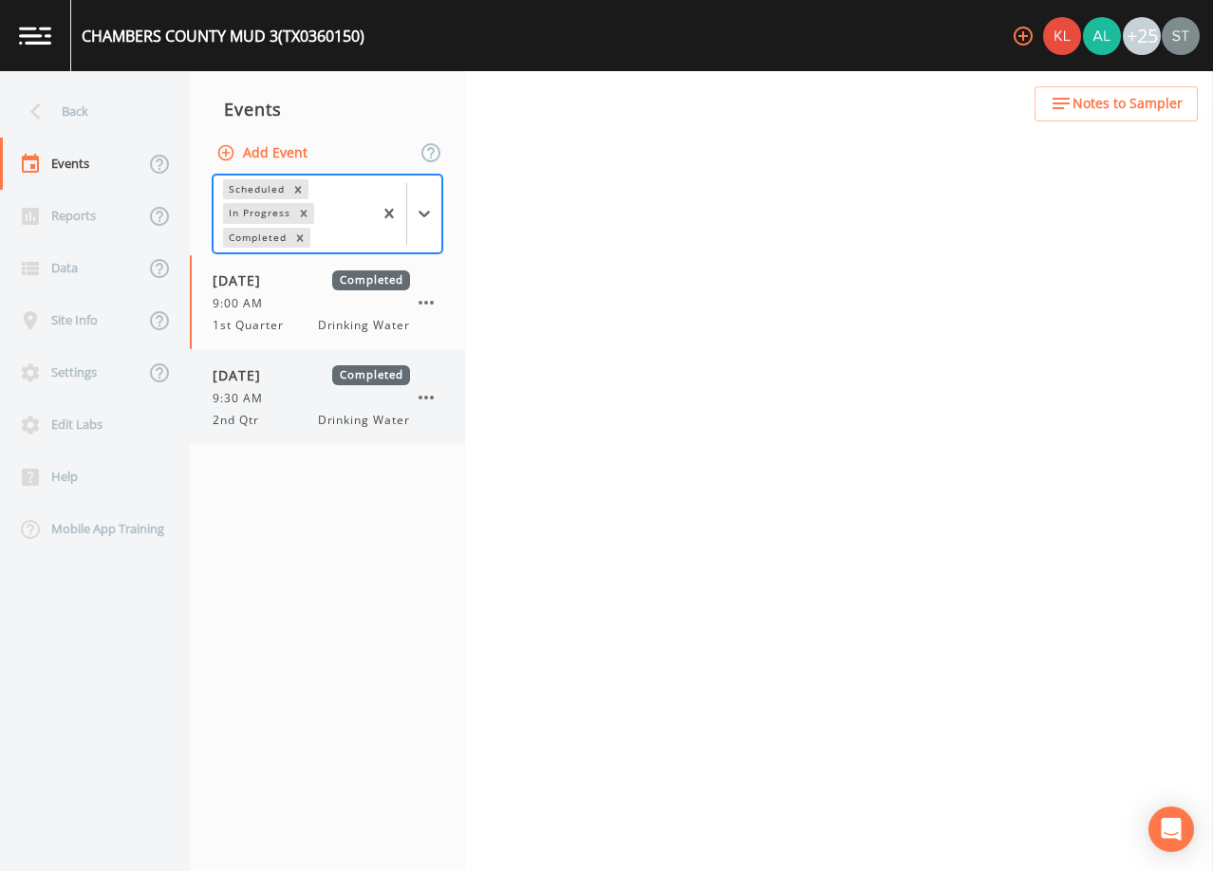
click at [310, 408] on div "[DATE] Completed 9:30 AM 2nd Qtr Drinking Water" at bounding box center [311, 397] width 197 height 64
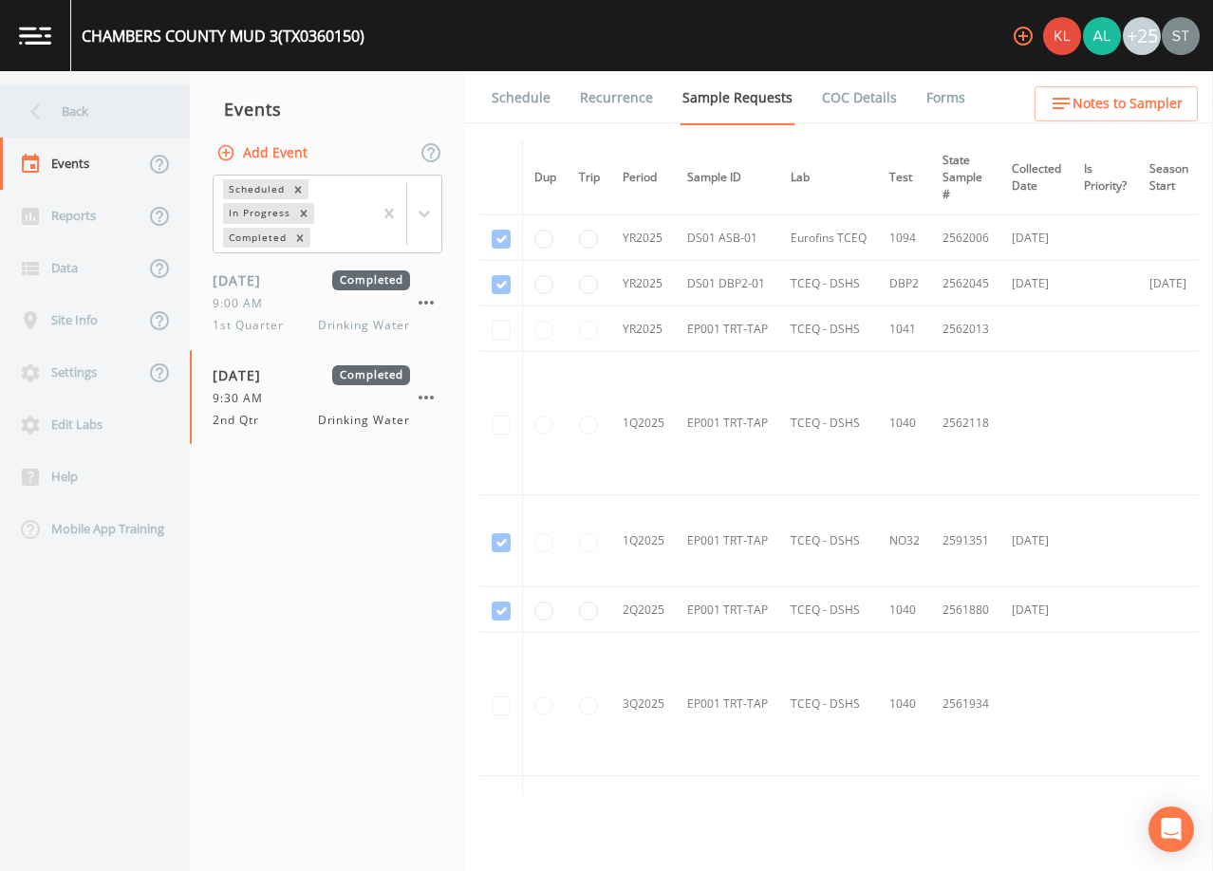
click at [77, 112] on div "Back" at bounding box center [85, 111] width 171 height 52
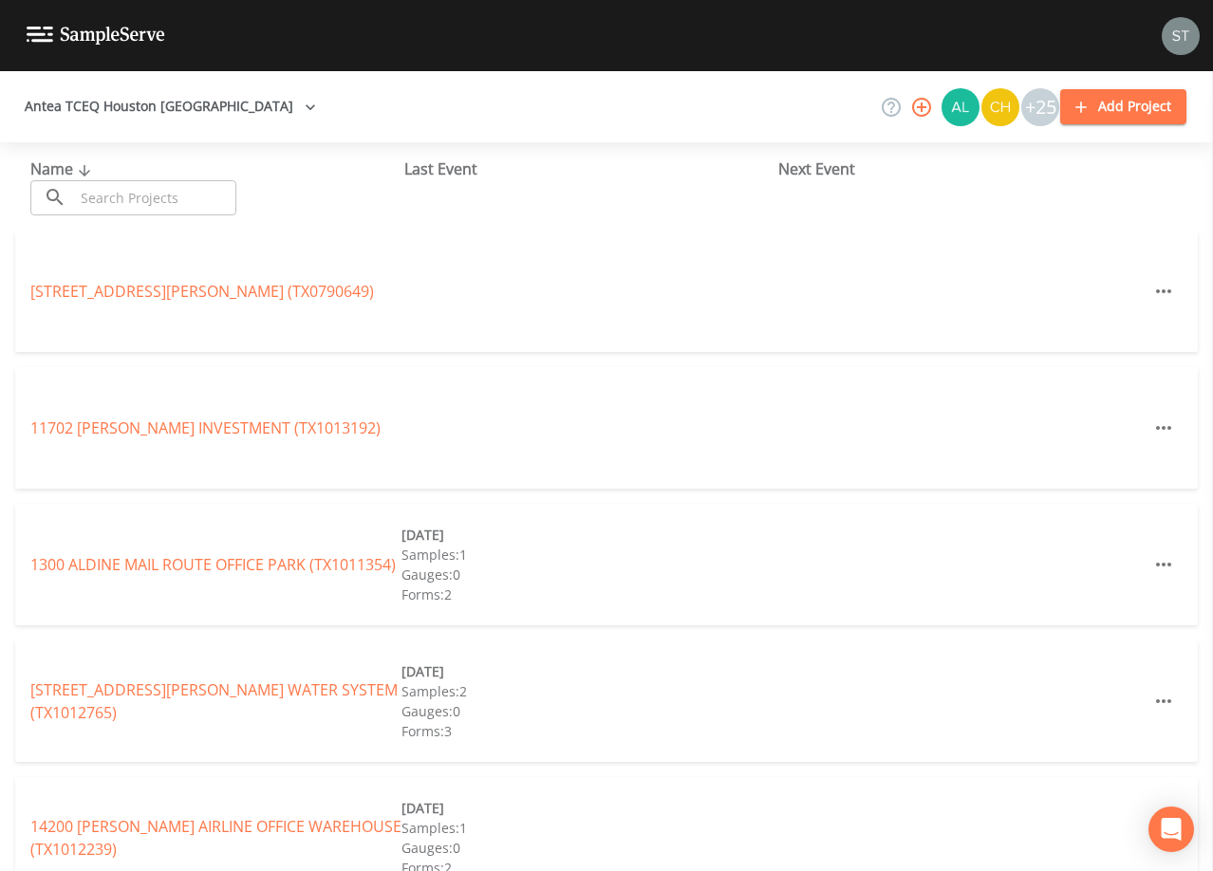
click at [177, 187] on input "text" at bounding box center [155, 197] width 162 height 35
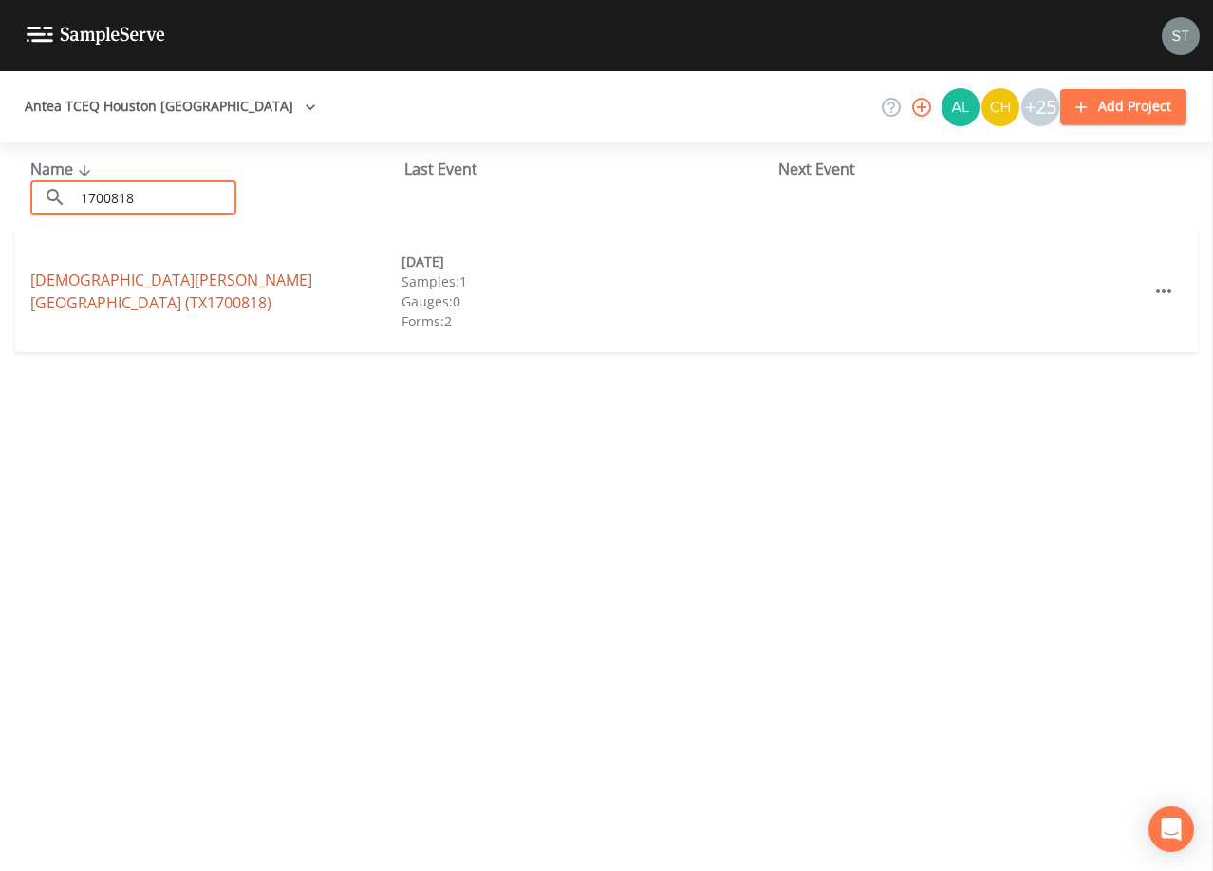
type input "1700818"
click at [301, 281] on link "[DEMOGRAPHIC_DATA][PERSON_NAME][GEOGRAPHIC_DATA] (TX1700818)" at bounding box center [171, 291] width 282 height 44
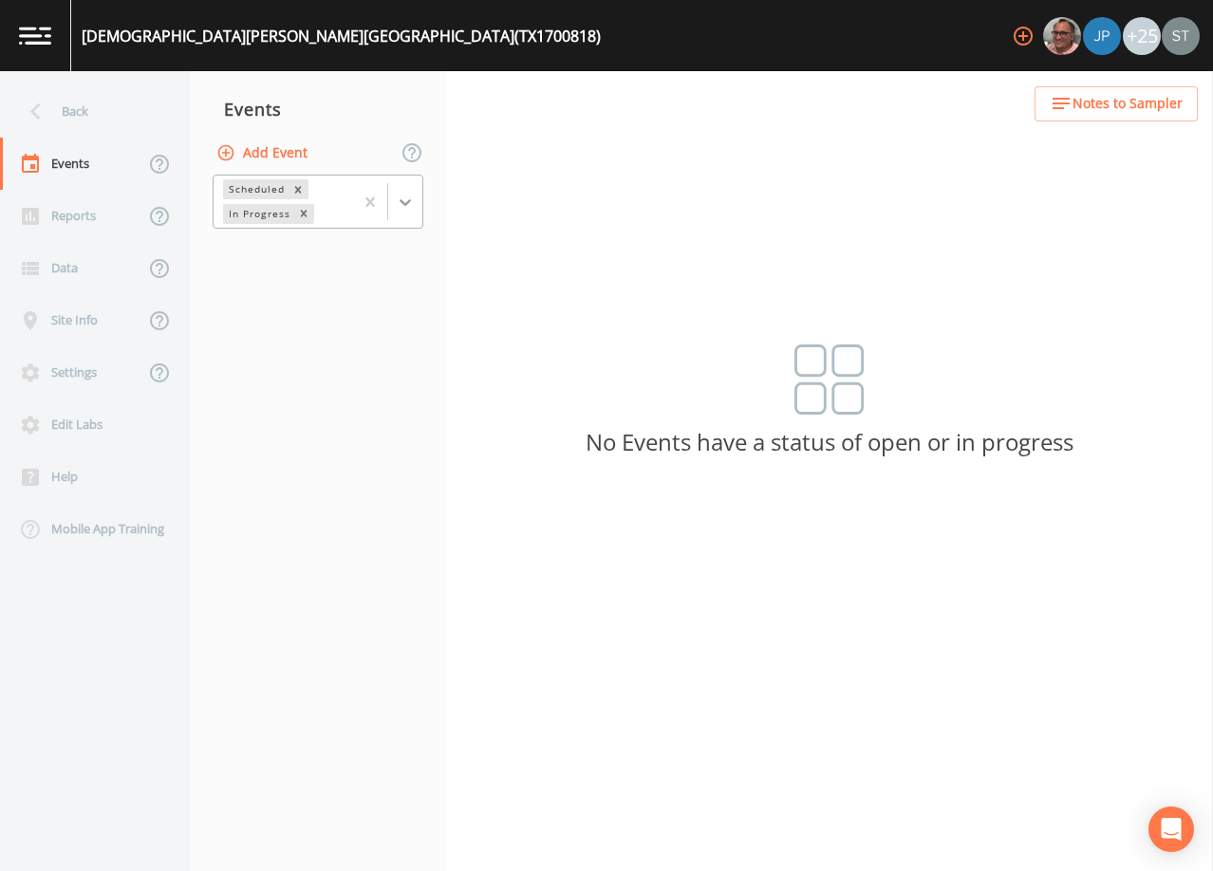
click at [402, 208] on icon at bounding box center [405, 202] width 19 height 19
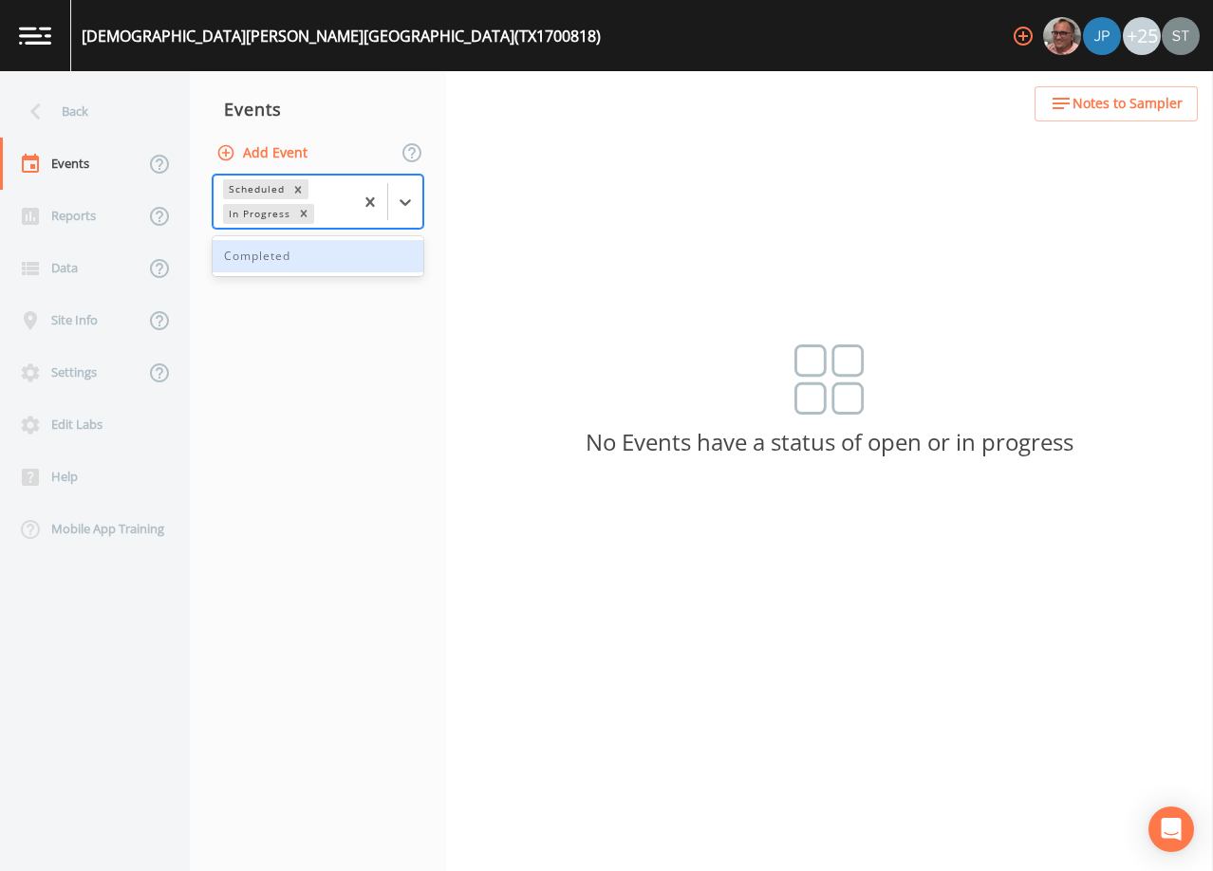
click at [344, 261] on div "Completed" at bounding box center [318, 256] width 211 height 32
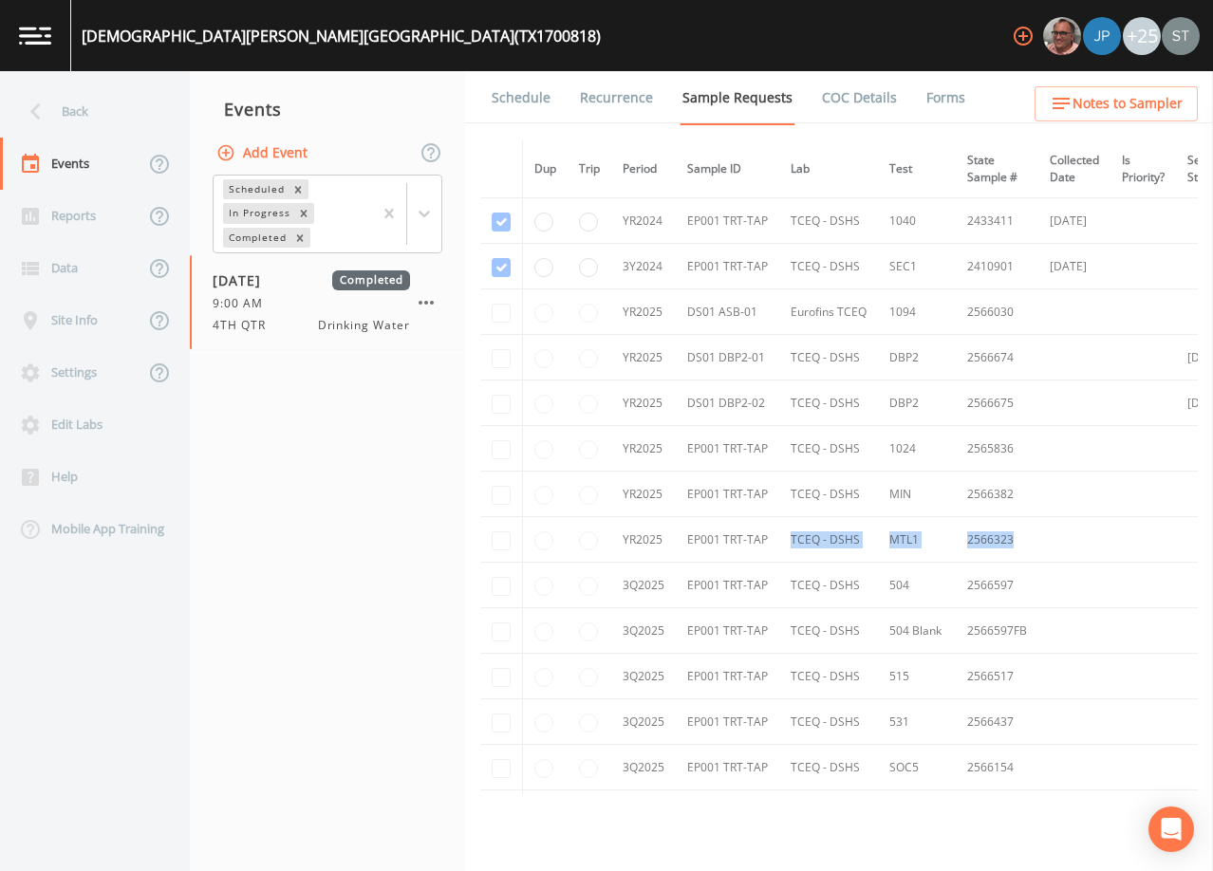
drag, startPoint x: 1075, startPoint y: 547, endPoint x: 764, endPoint y: 544, distance: 311.2
click at [764, 544] on tr "YR2025 EP001 TRT-TAP TCEQ - DSHS MTL1 2566323" at bounding box center [935, 540] width 911 height 46
click at [62, 114] on div "Back" at bounding box center [85, 111] width 171 height 52
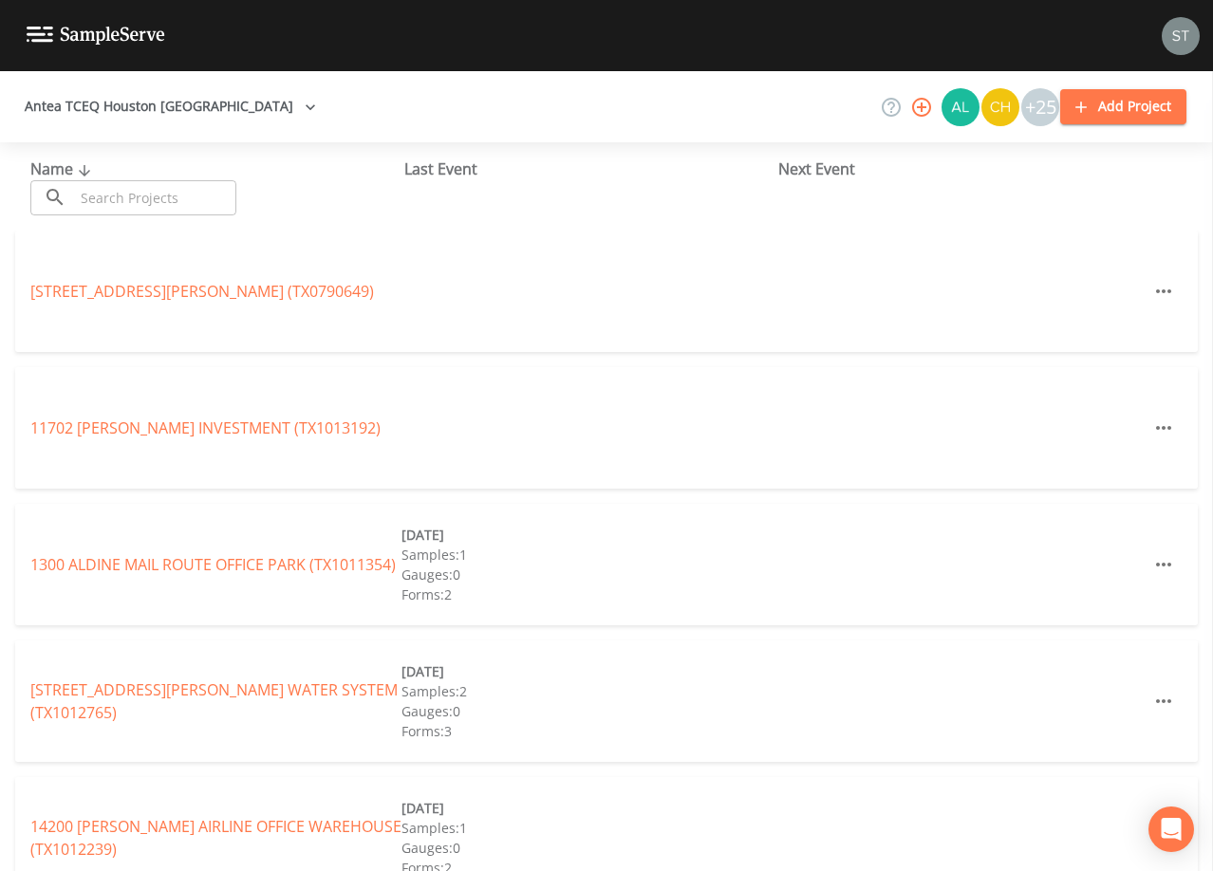
click at [202, 195] on input "text" at bounding box center [155, 197] width 162 height 35
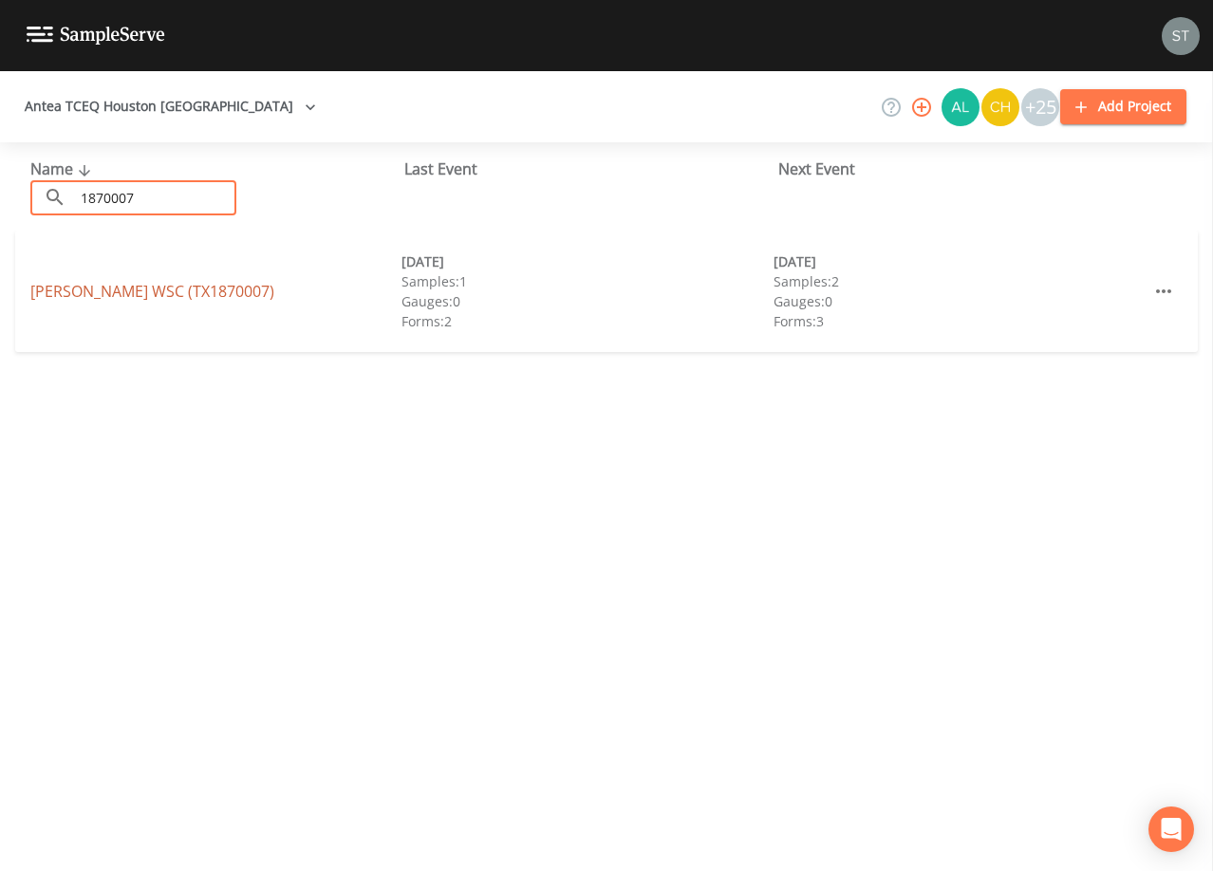
type input "1870007"
click at [197, 296] on link "[PERSON_NAME] WSC (TX1870007)" at bounding box center [152, 291] width 244 height 21
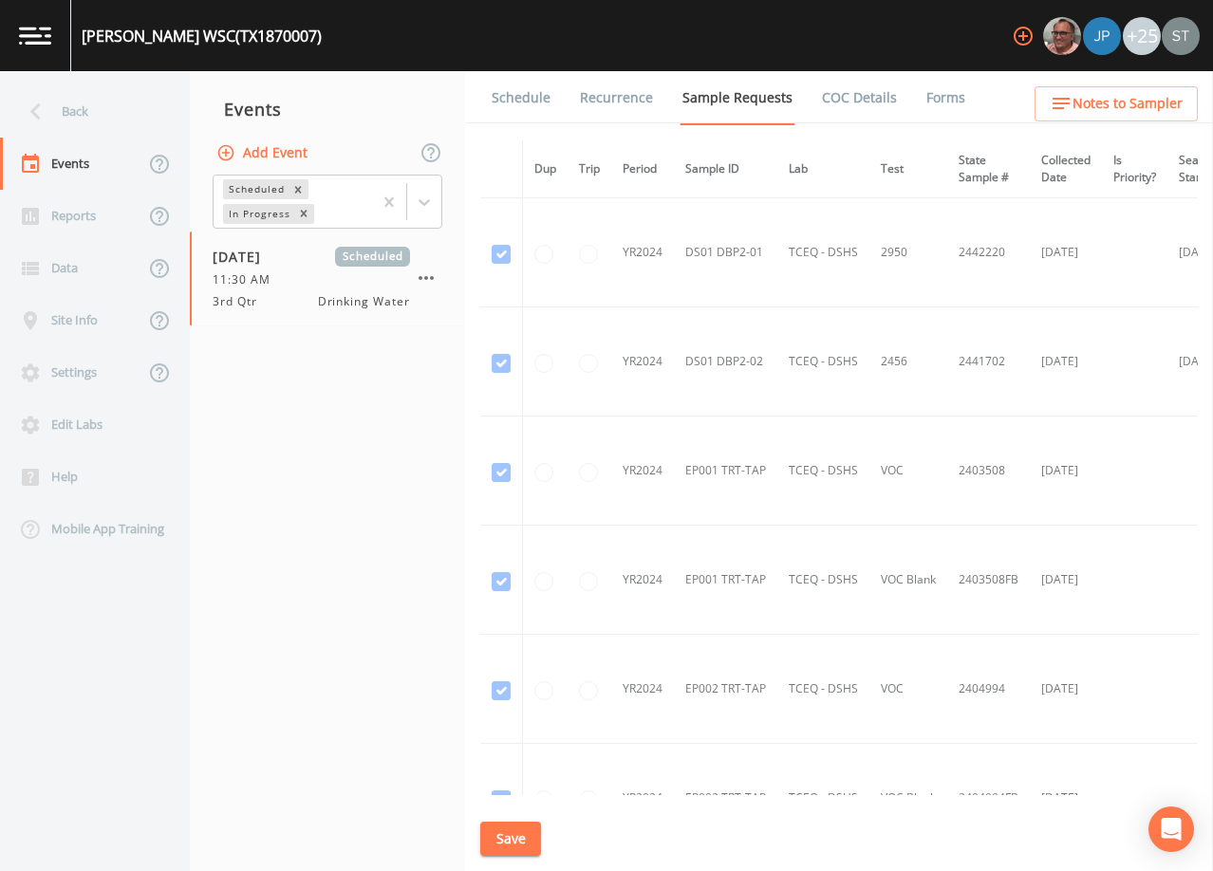
drag, startPoint x: 510, startPoint y: 98, endPoint x: 524, endPoint y: 110, distance: 18.1
click at [510, 97] on link "Schedule" at bounding box center [521, 97] width 65 height 53
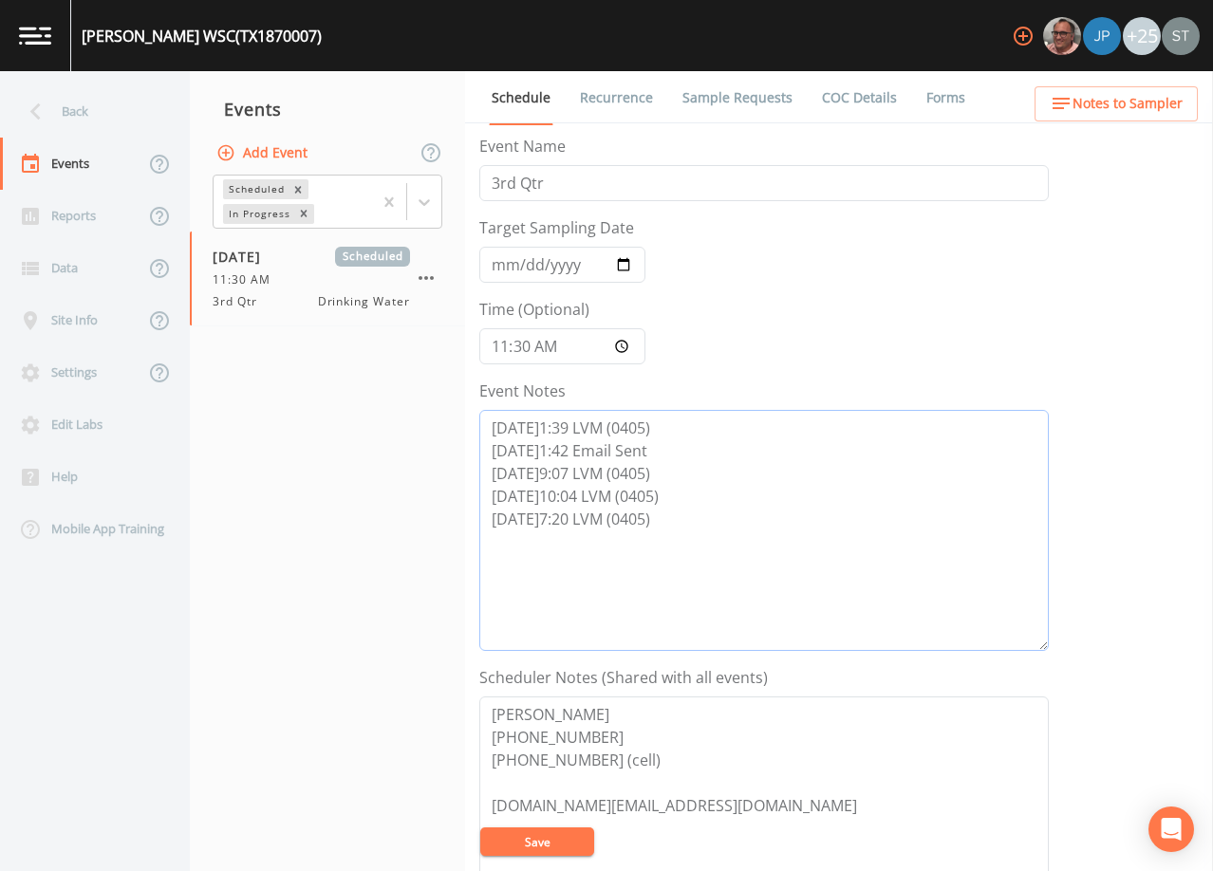
click at [699, 512] on textarea "[DATE]1:39 LVM (0405) [DATE]1:42 Email Sent [DATE]9:07 LVM (0405) [DATE]10:04 L…" at bounding box center [763, 530] width 569 height 241
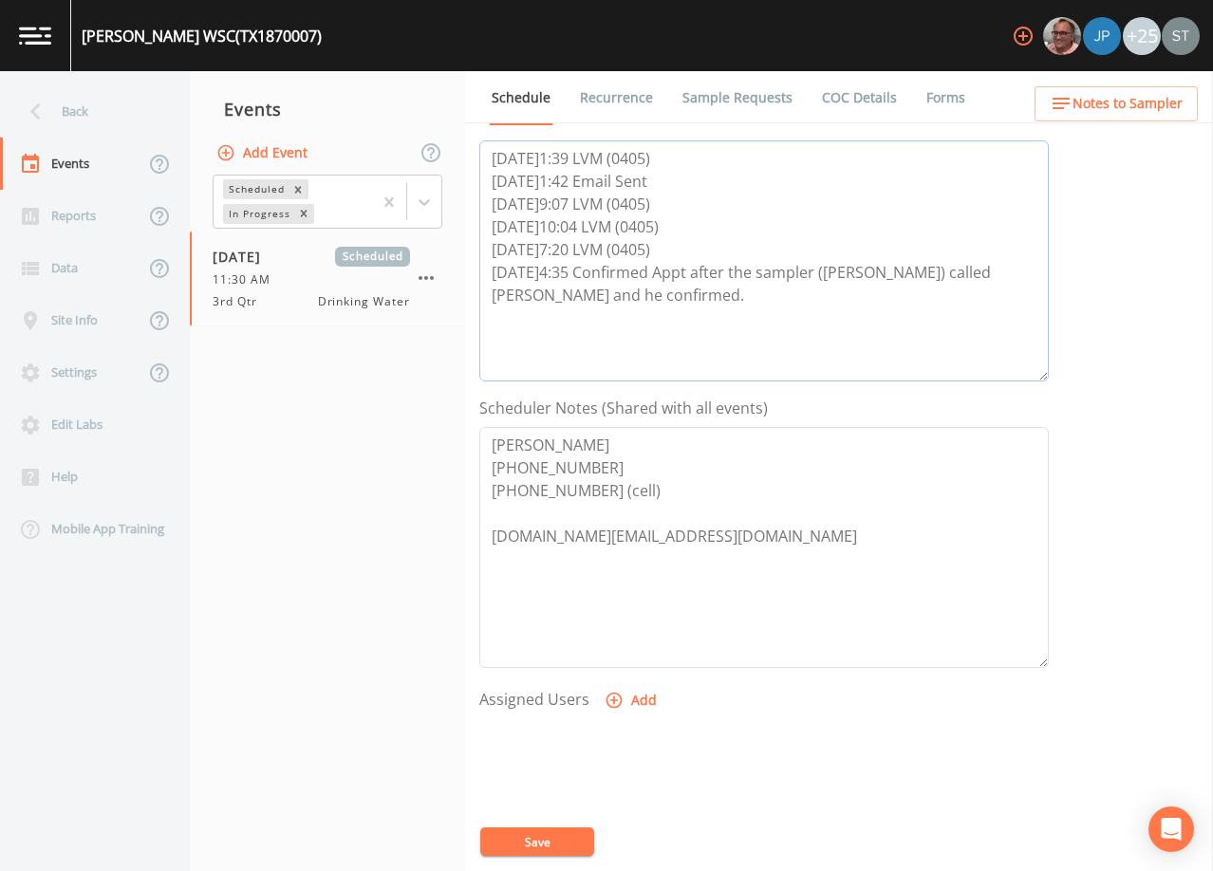
scroll to position [380, 0]
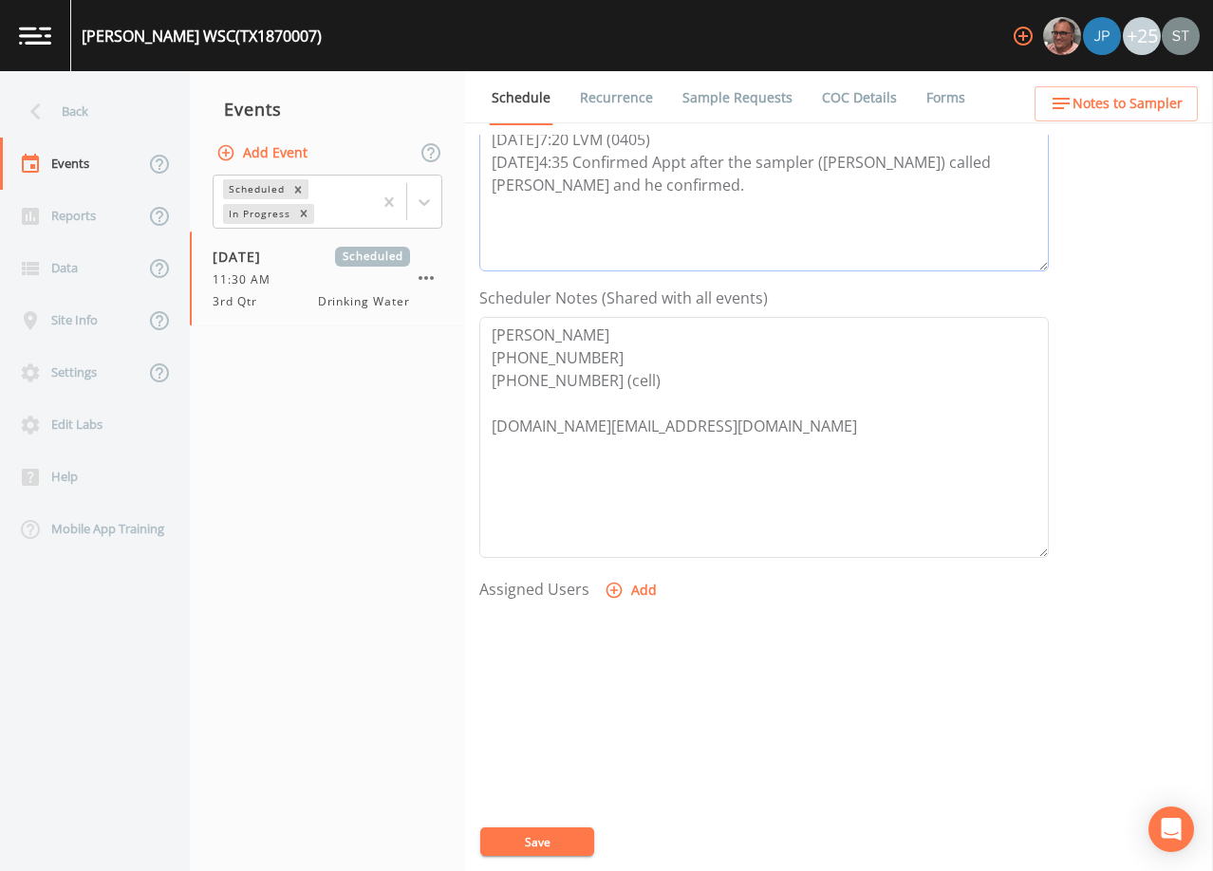
type textarea "[DATE]1:39 LVM (0405) [DATE]1:42 Email Sent [DATE]9:07 LVM (0405) [DATE]10:04 L…"
click at [630, 582] on button "Add" at bounding box center [633, 590] width 64 height 35
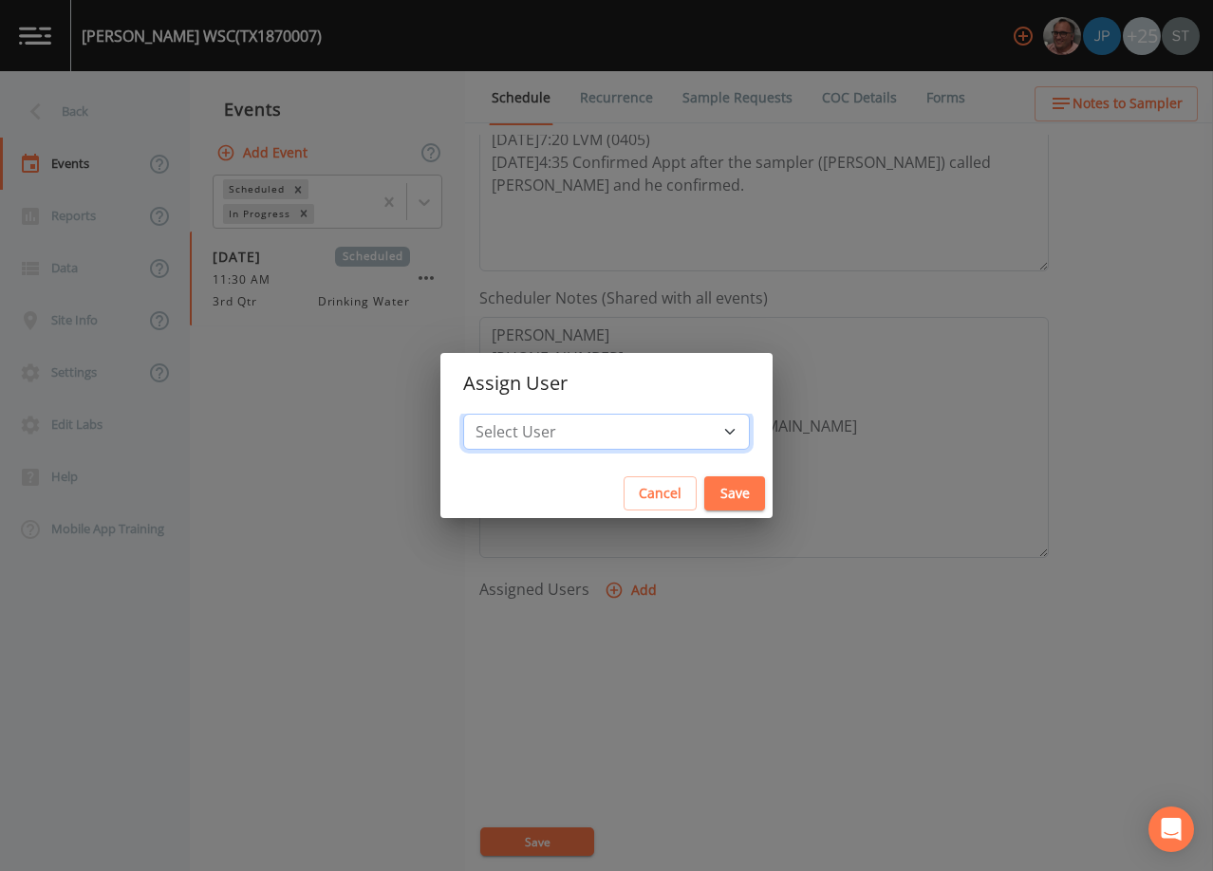
click at [609, 432] on select "Select User [PERSON_NAME] [PERSON_NAME] [PERSON_NAME] [PERSON_NAME] [PERSON_NAM…" at bounding box center [606, 432] width 287 height 36
select select "9949071a-8de3-4d5f-82d7-f9272ed5f8d7"
click at [506, 414] on select "Select User [PERSON_NAME] [PERSON_NAME] [PERSON_NAME] [PERSON_NAME] [PERSON_NAM…" at bounding box center [606, 432] width 287 height 36
click at [704, 498] on button "Save" at bounding box center [734, 493] width 61 height 35
select select
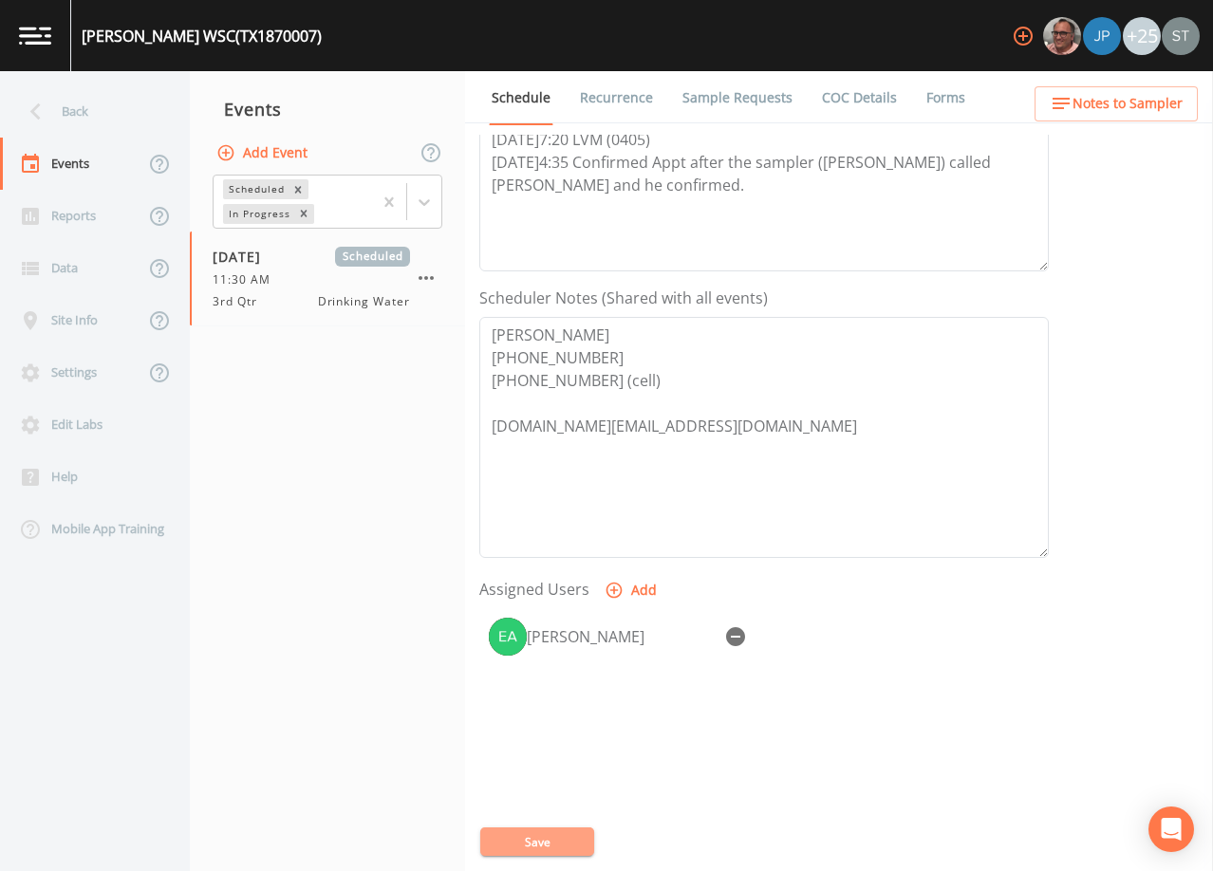
click at [560, 840] on button "Save" at bounding box center [537, 841] width 114 height 28
click at [1141, 106] on span "Notes to Sampler" at bounding box center [1127, 104] width 110 height 24
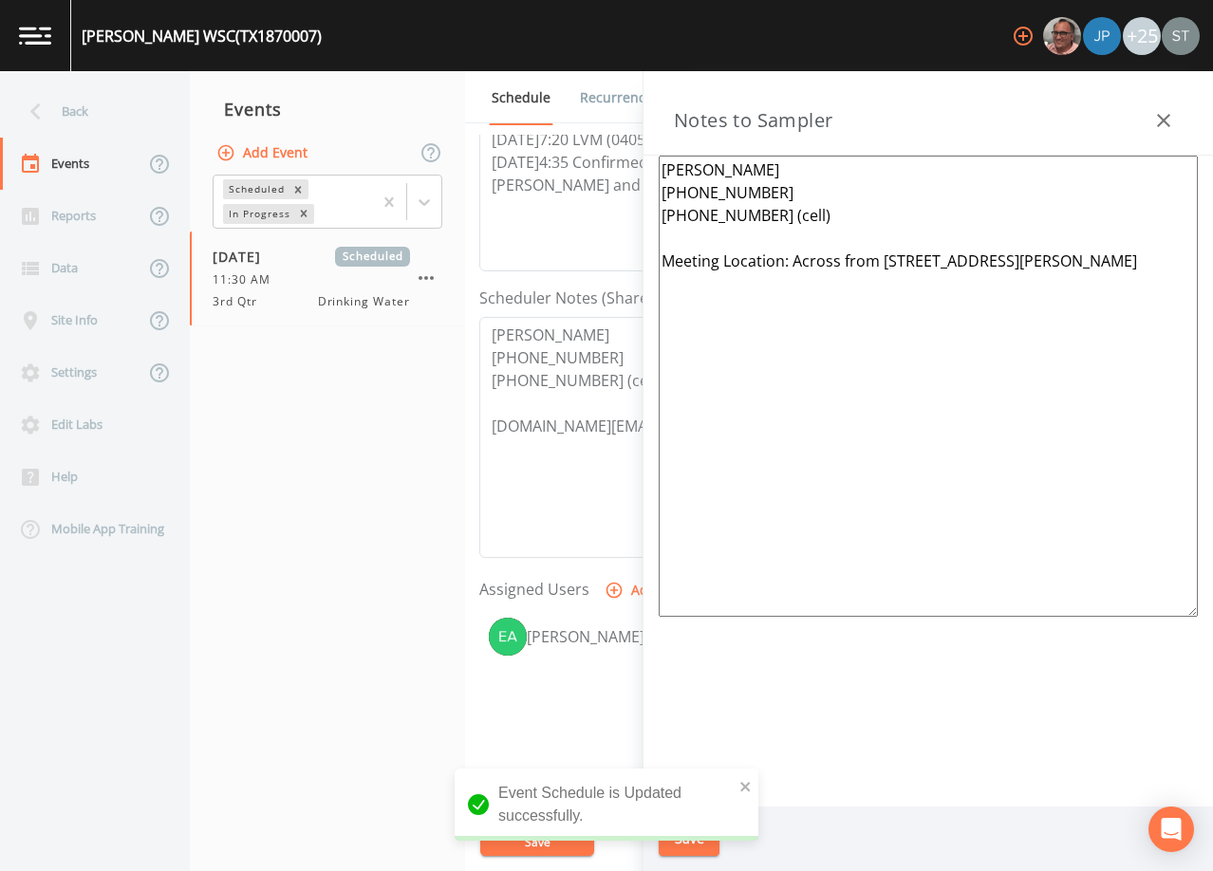
click at [1151, 117] on button "button" at bounding box center [1163, 121] width 38 height 38
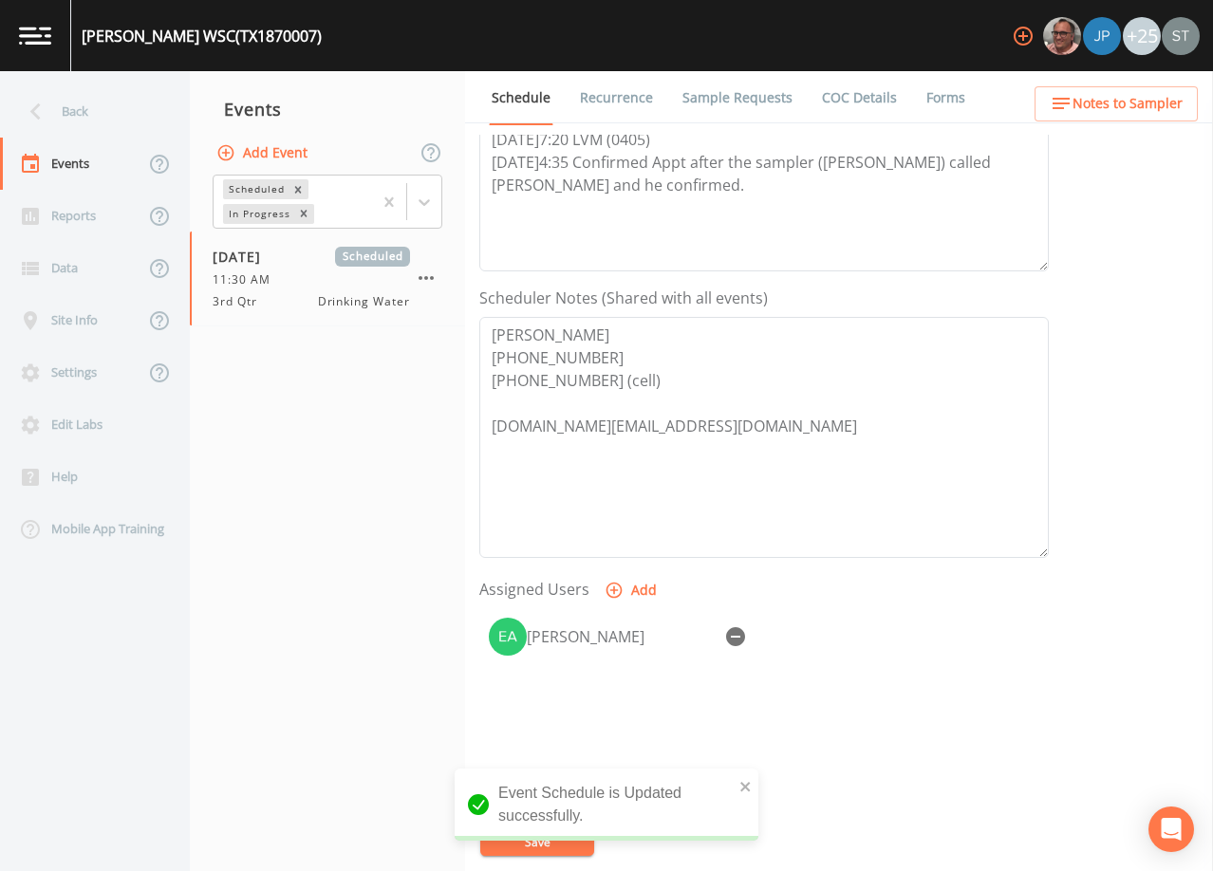
click at [760, 98] on link "Sample Requests" at bounding box center [737, 97] width 116 height 53
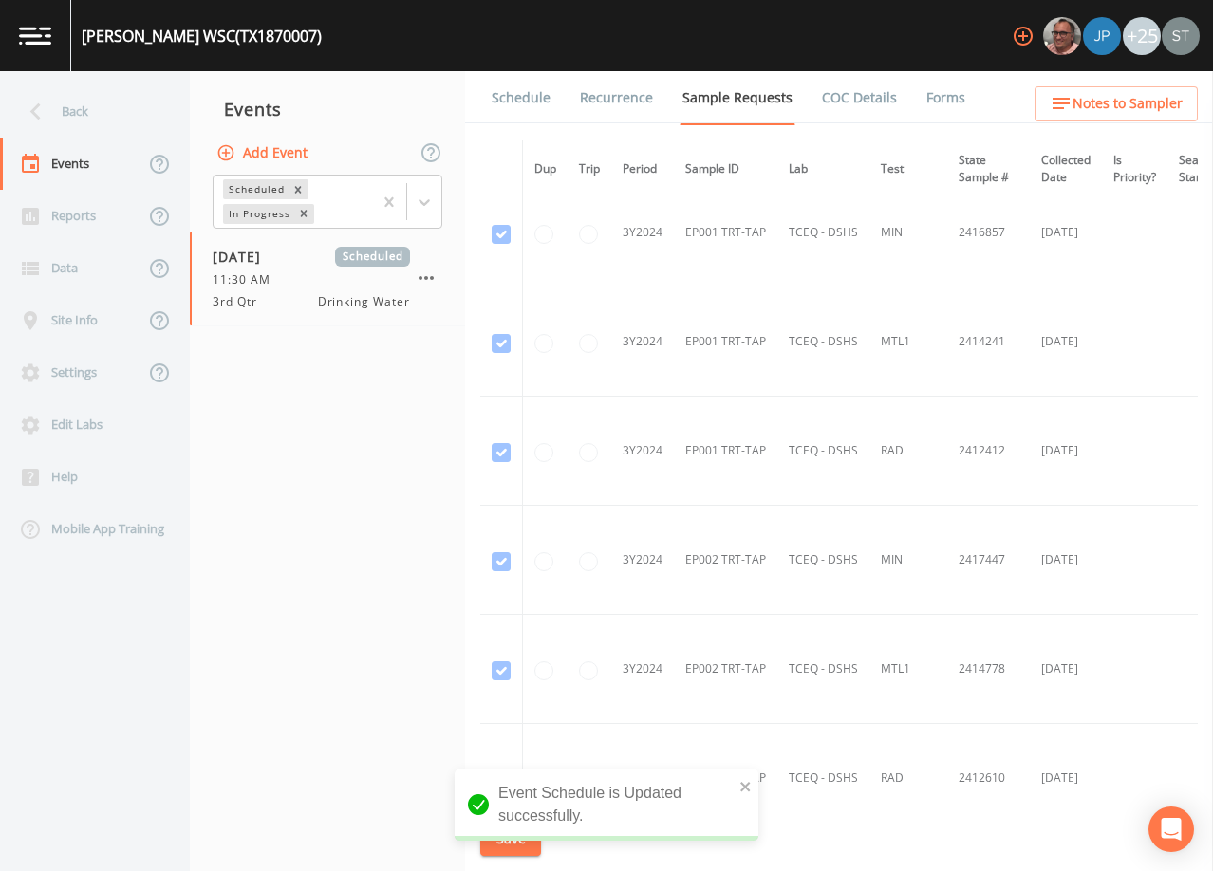
scroll to position [949, 0]
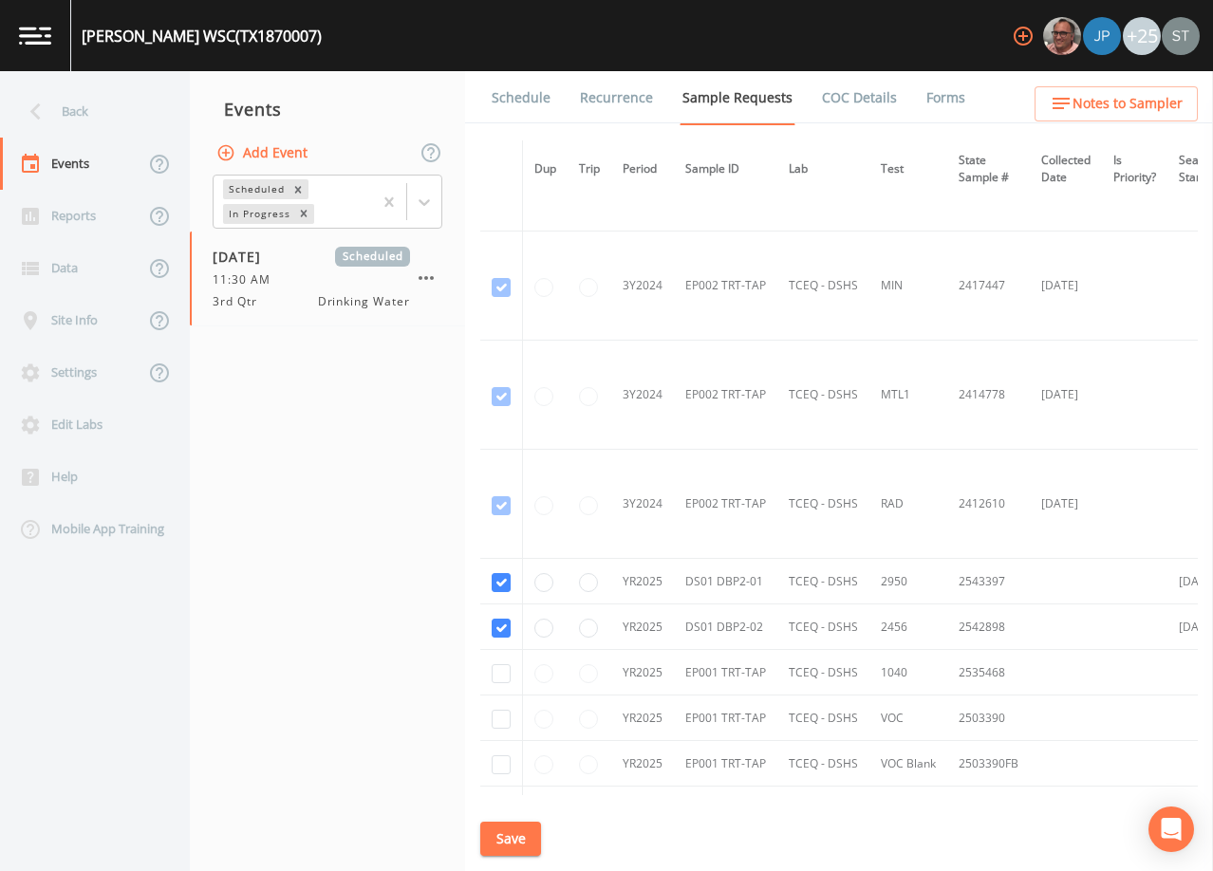
click at [509, 101] on link "Schedule" at bounding box center [521, 97] width 65 height 53
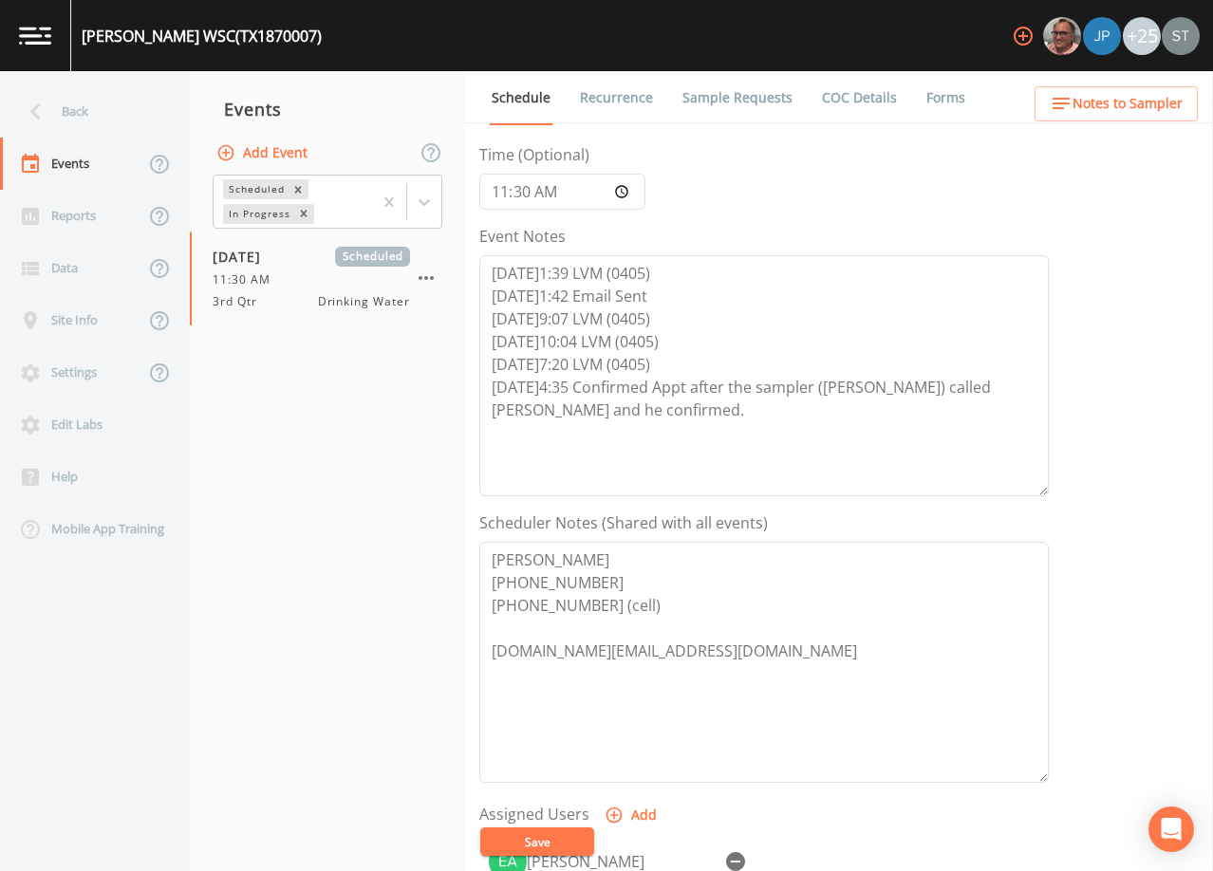
scroll to position [190, 0]
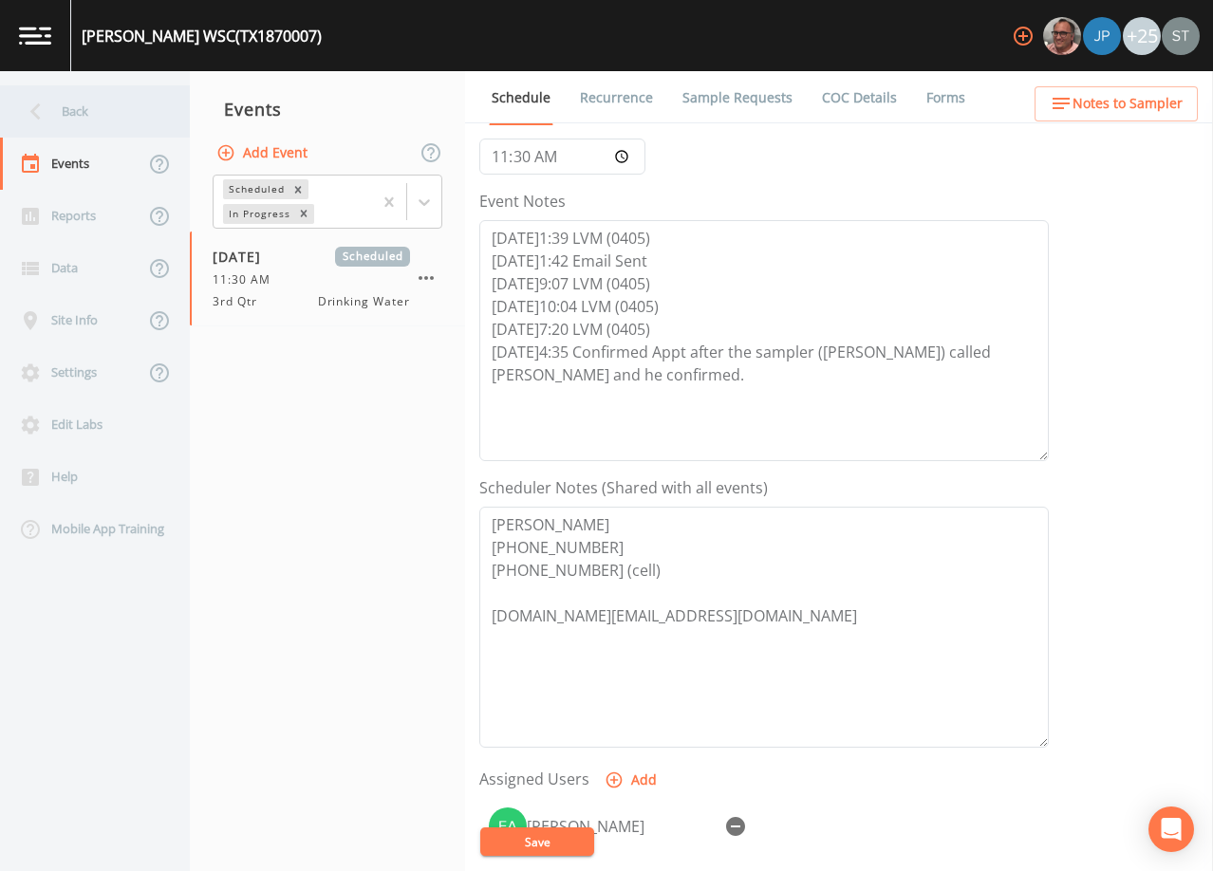
click at [90, 111] on div "Back" at bounding box center [85, 111] width 171 height 52
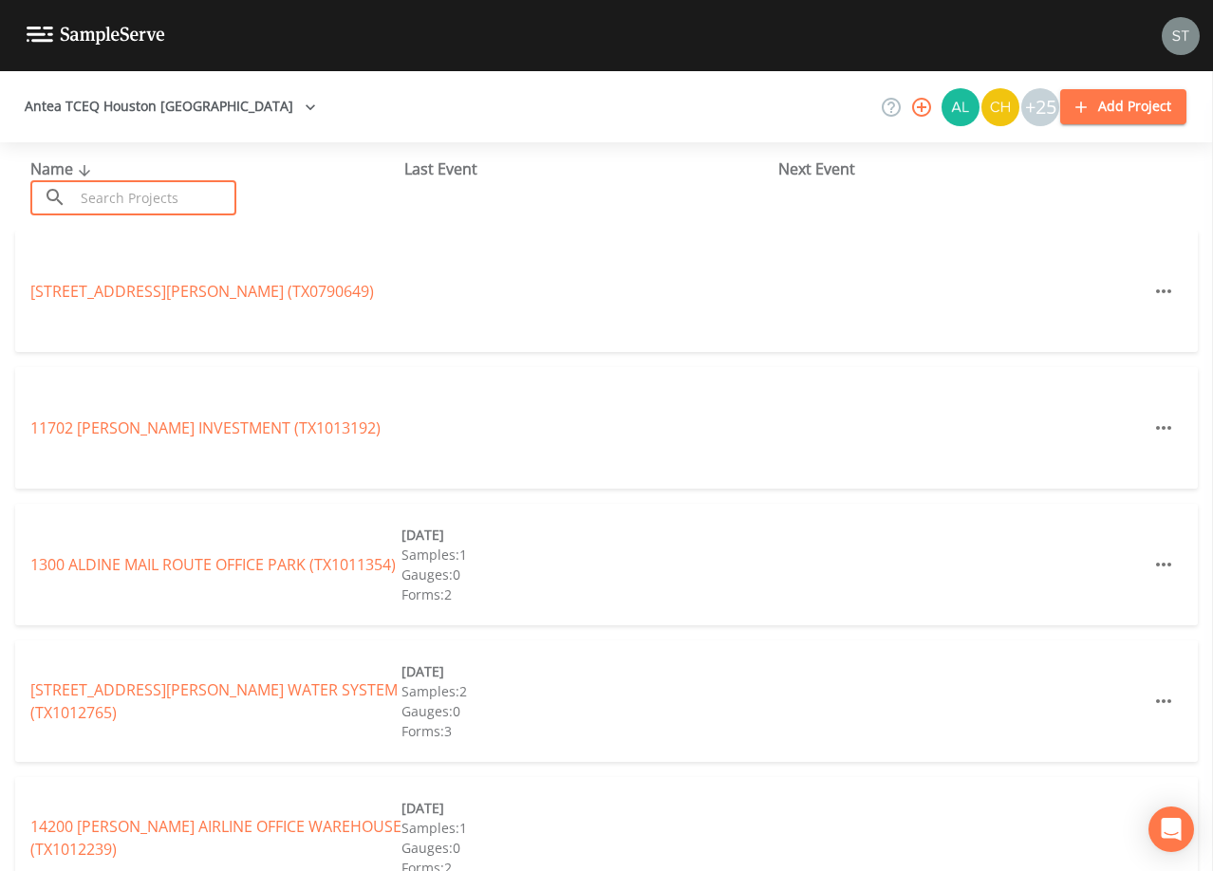
click at [213, 188] on input "text" at bounding box center [155, 197] width 162 height 35
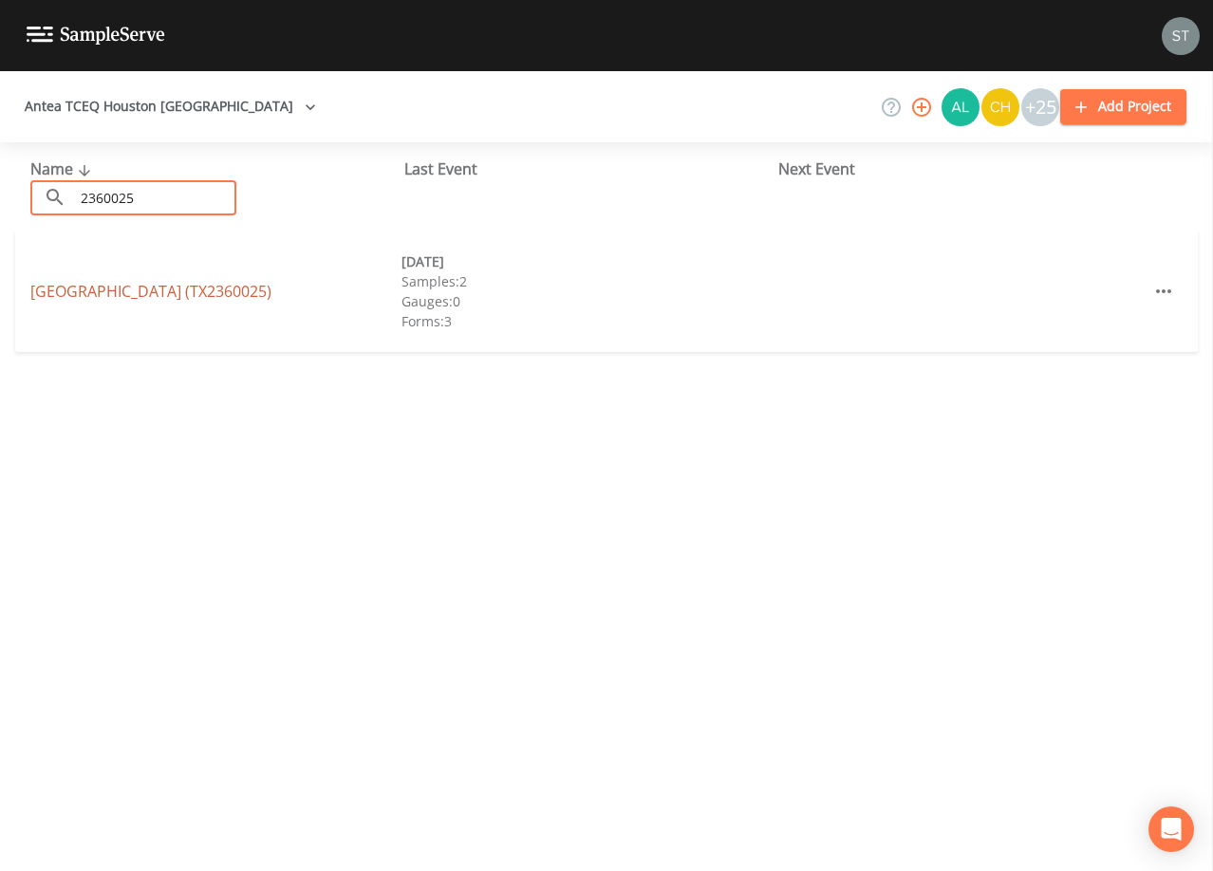
type input "2360025"
click at [221, 287] on link "[GEOGRAPHIC_DATA] (TX2360025)" at bounding box center [150, 291] width 241 height 21
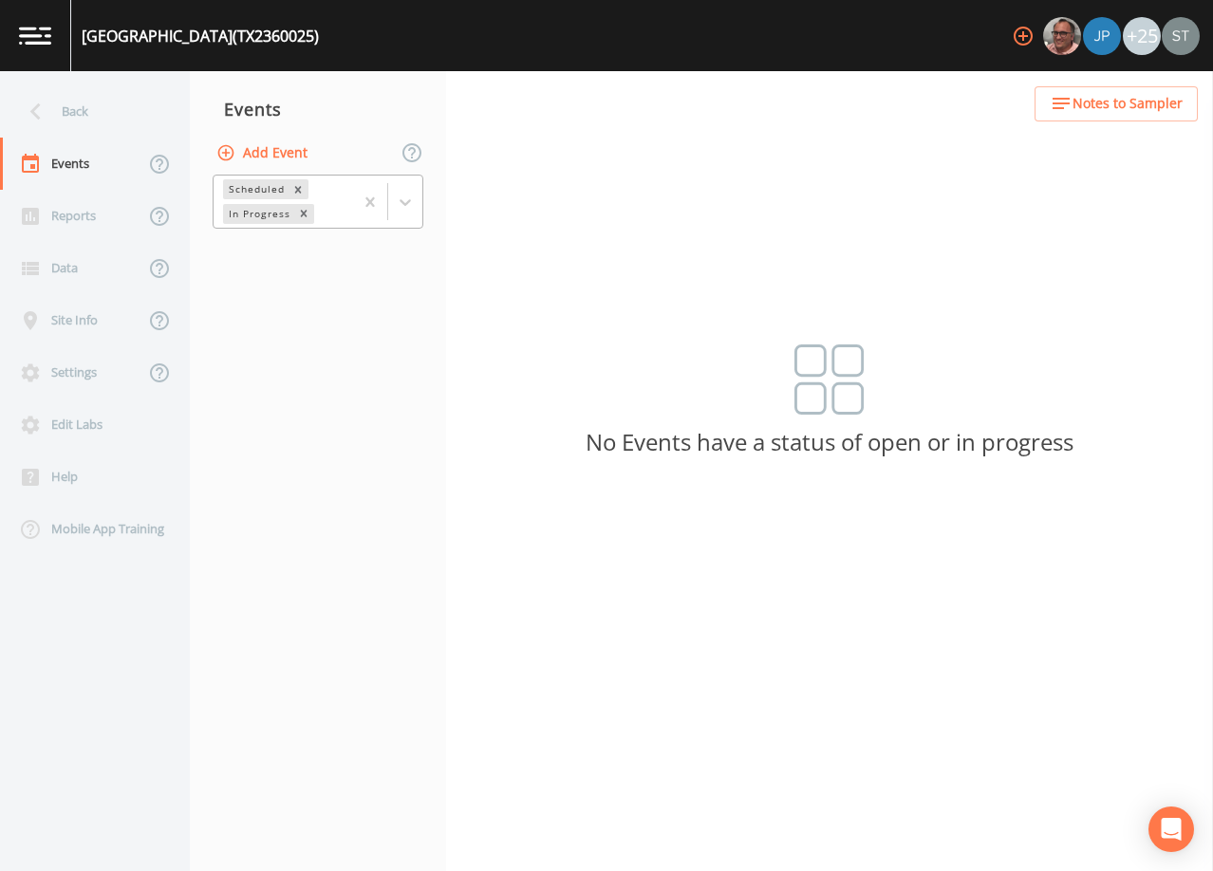
drag, startPoint x: 400, startPoint y: 204, endPoint x: 398, endPoint y: 220, distance: 16.4
click at [401, 204] on icon at bounding box center [405, 202] width 19 height 19
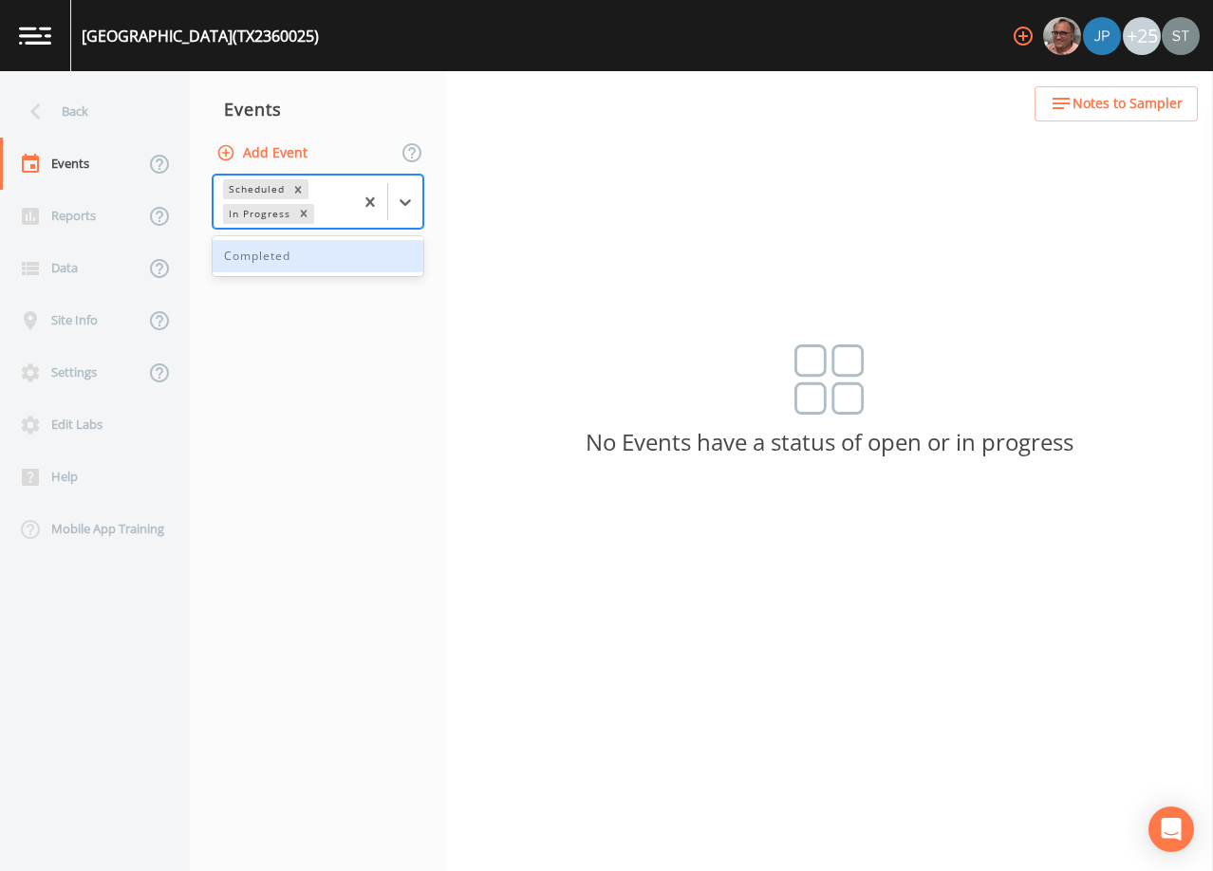
click at [353, 259] on div "Completed" at bounding box center [318, 256] width 211 height 32
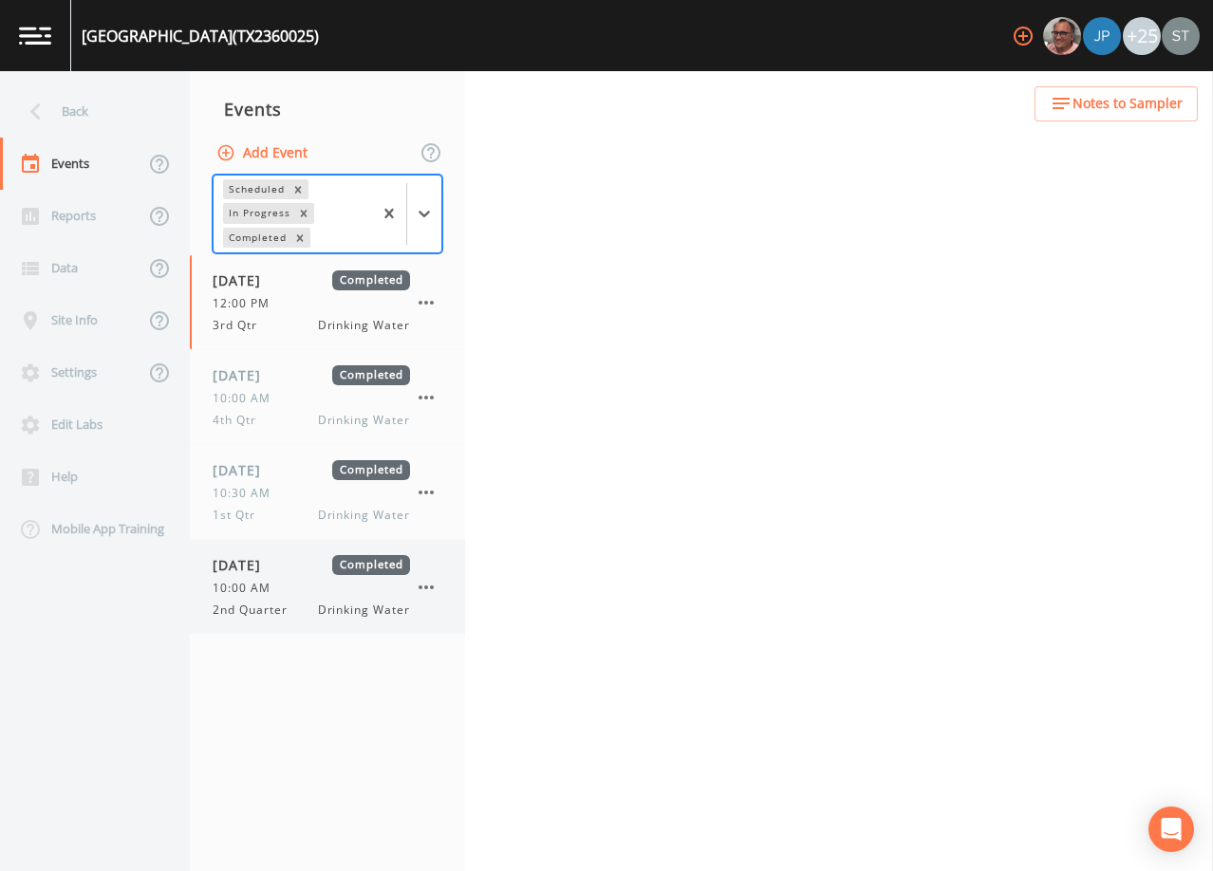
click at [274, 575] on span "[DATE]" at bounding box center [244, 565] width 62 height 20
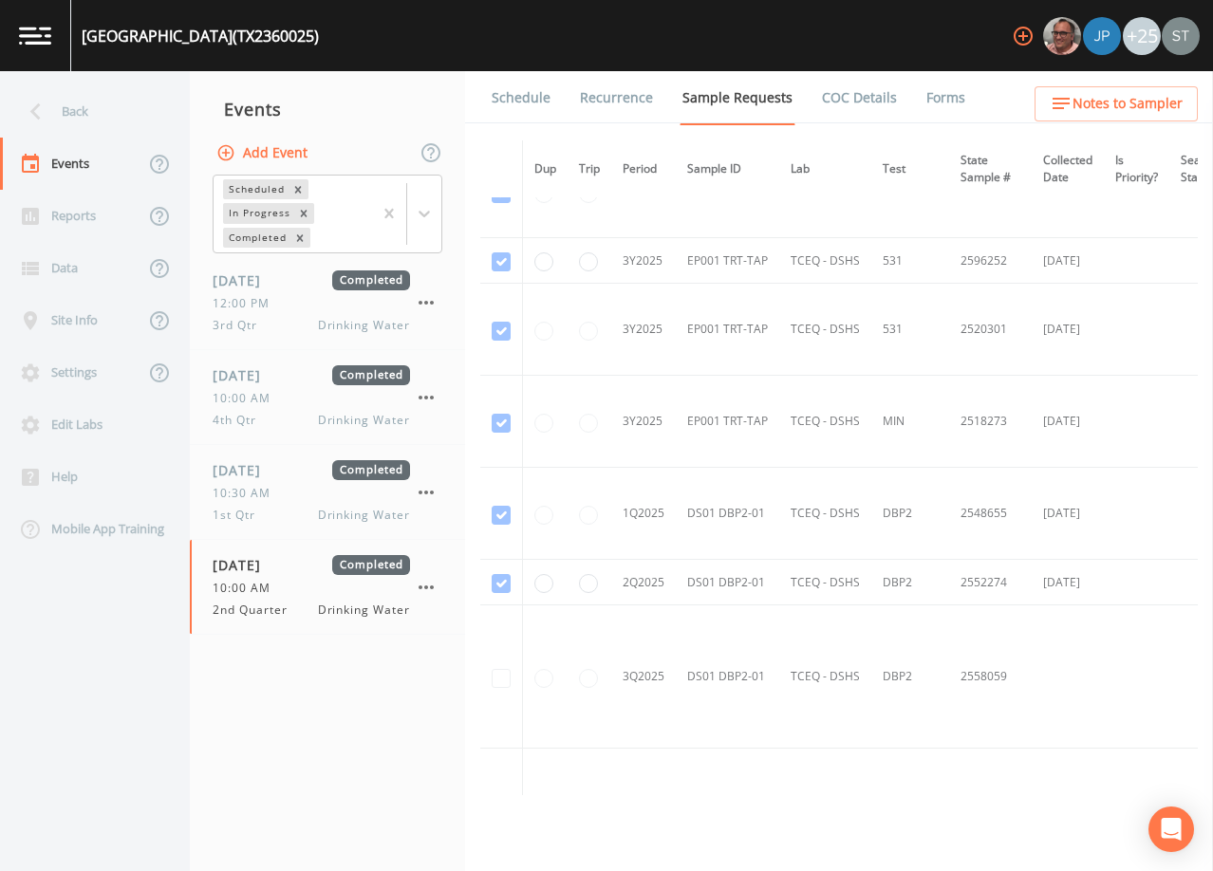
scroll to position [1125, 0]
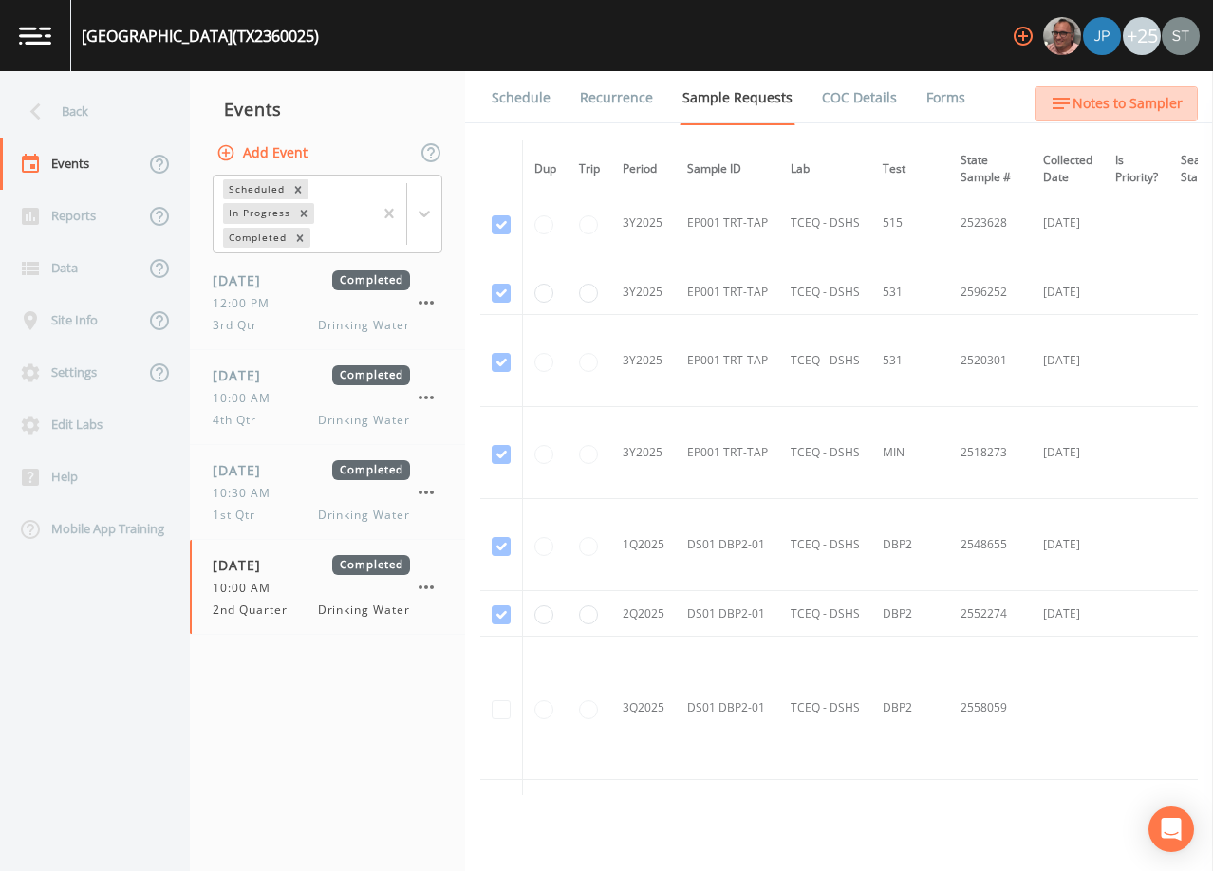
click at [1159, 104] on span "Notes to Sampler" at bounding box center [1127, 104] width 110 height 24
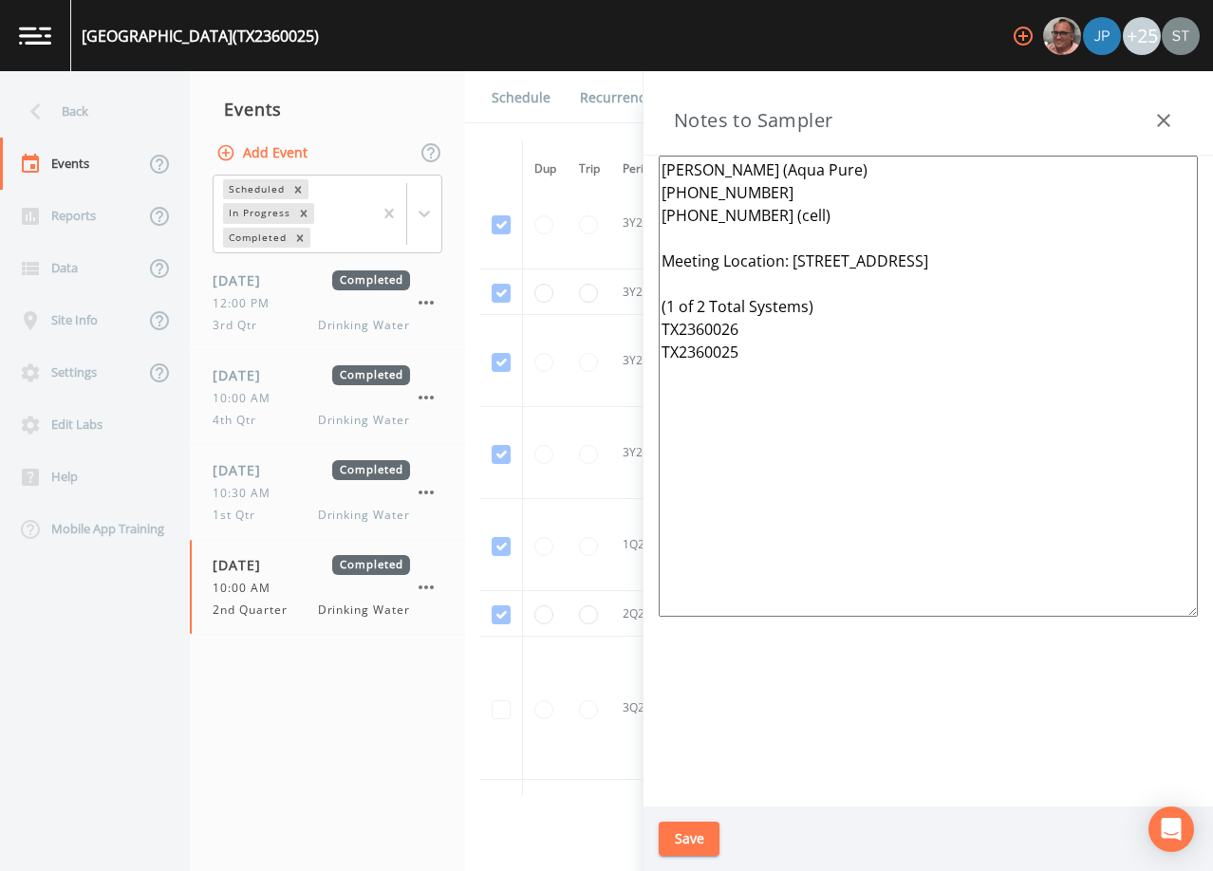
click at [528, 96] on link "Schedule" at bounding box center [521, 97] width 65 height 53
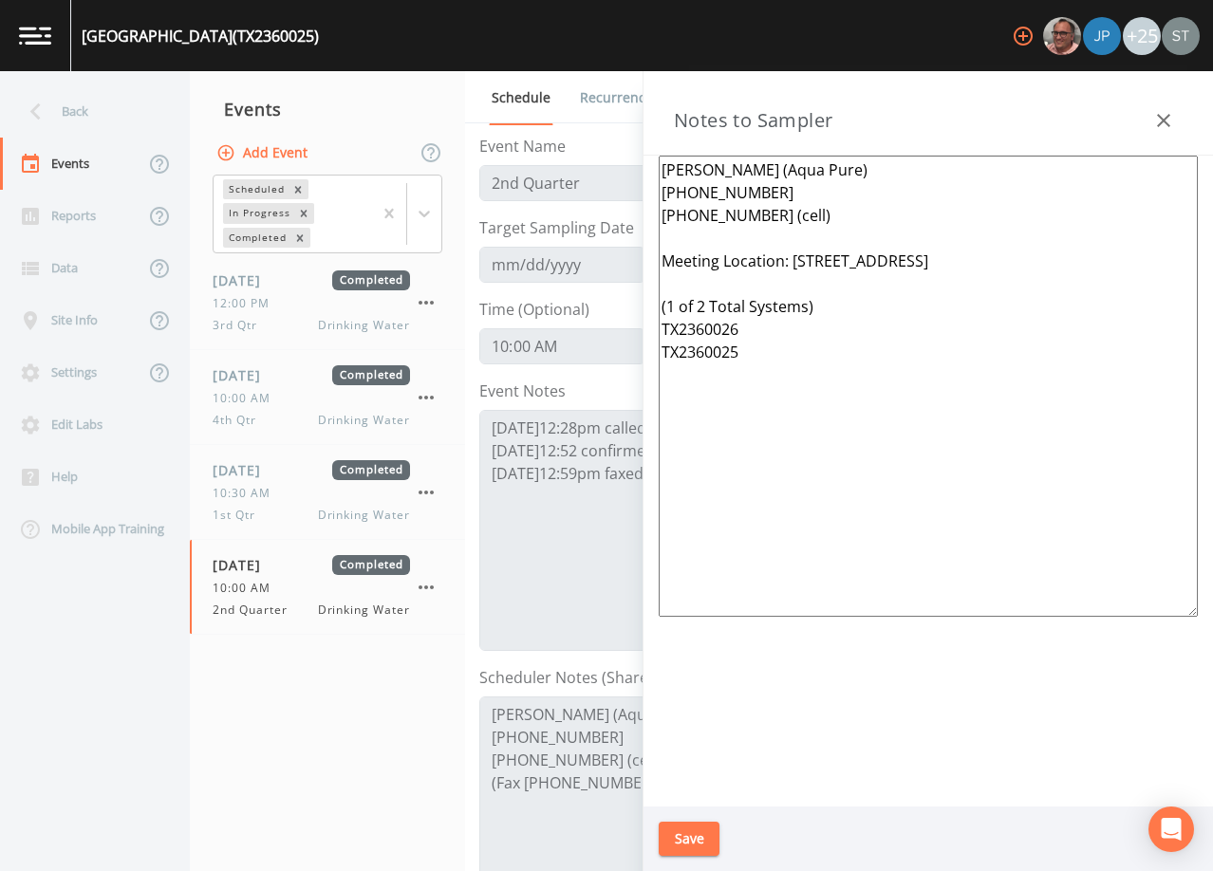
click at [1171, 123] on icon "button" at bounding box center [1163, 120] width 23 height 23
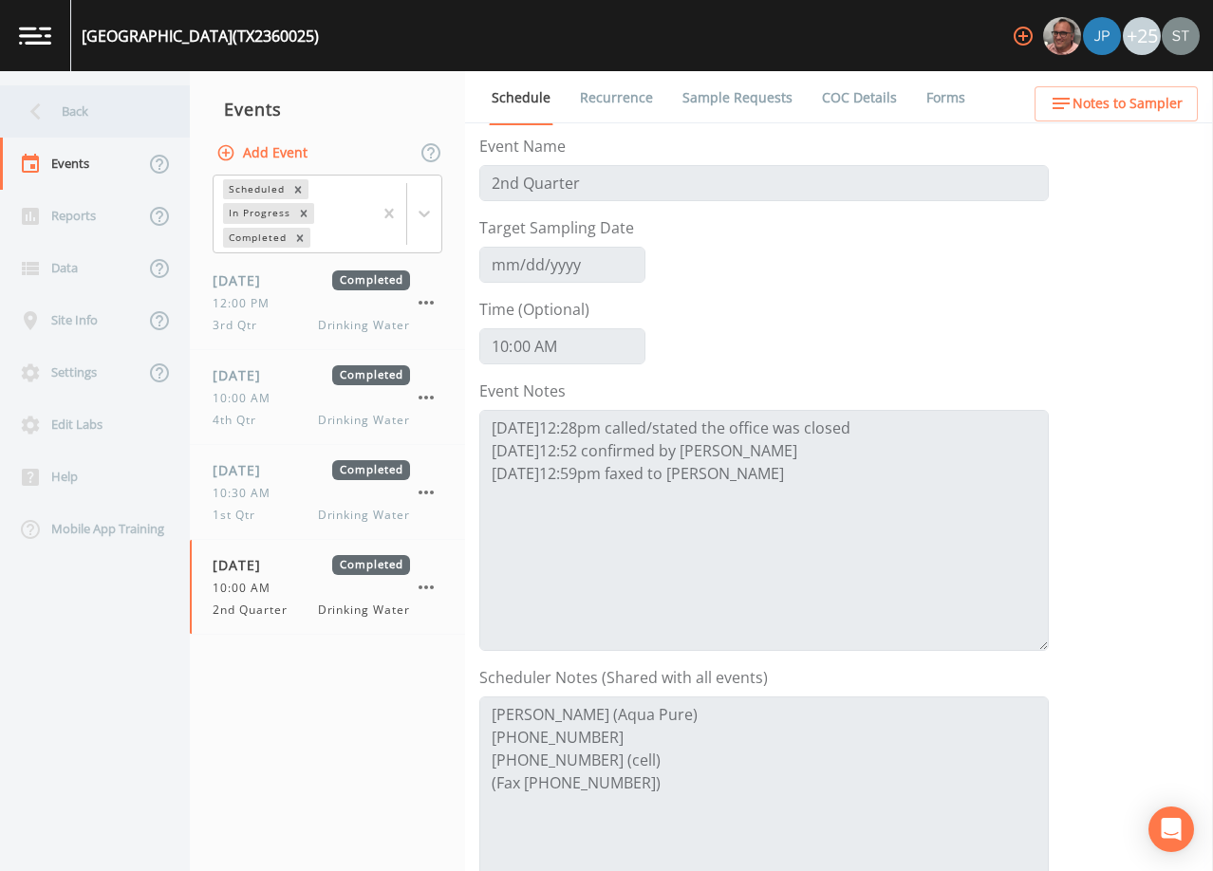
click at [75, 112] on div "Back" at bounding box center [85, 111] width 171 height 52
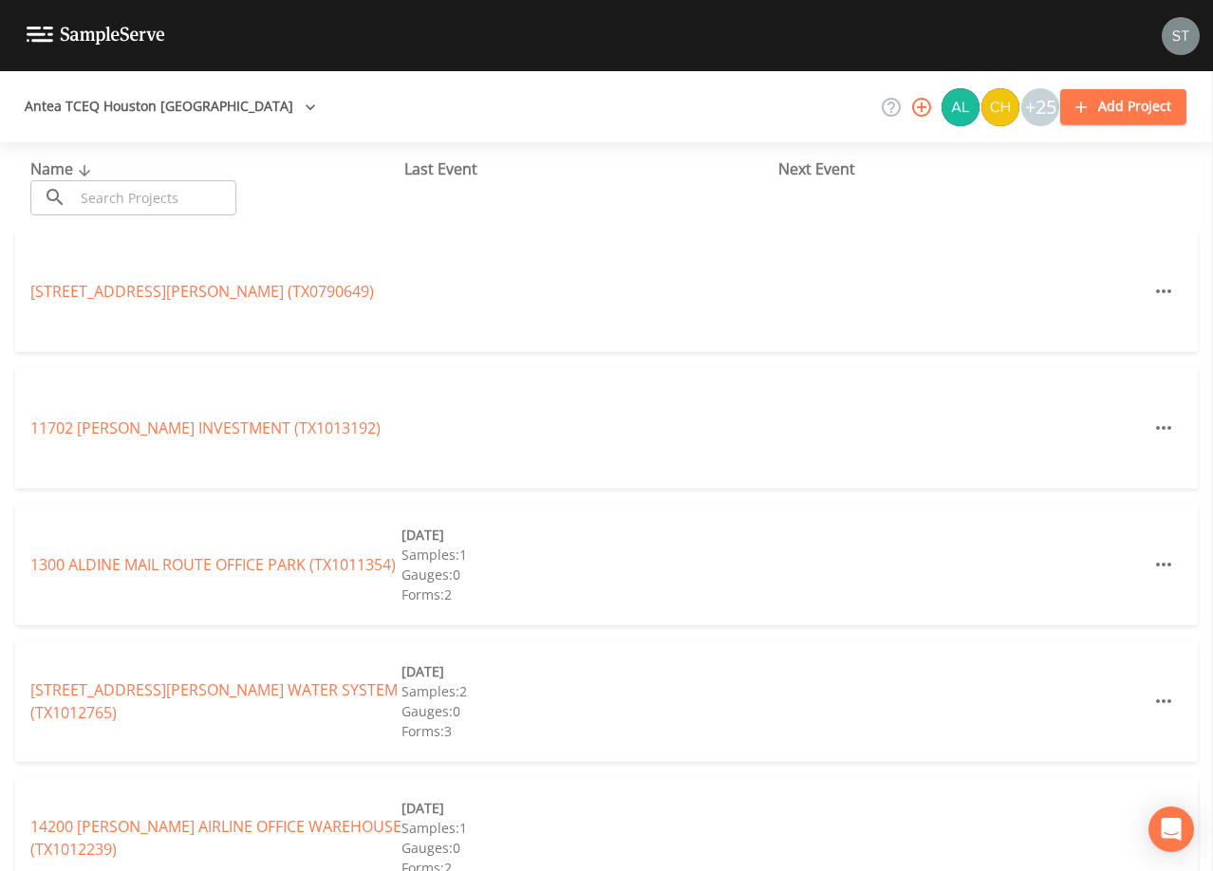
click at [210, 188] on input "text" at bounding box center [155, 197] width 162 height 35
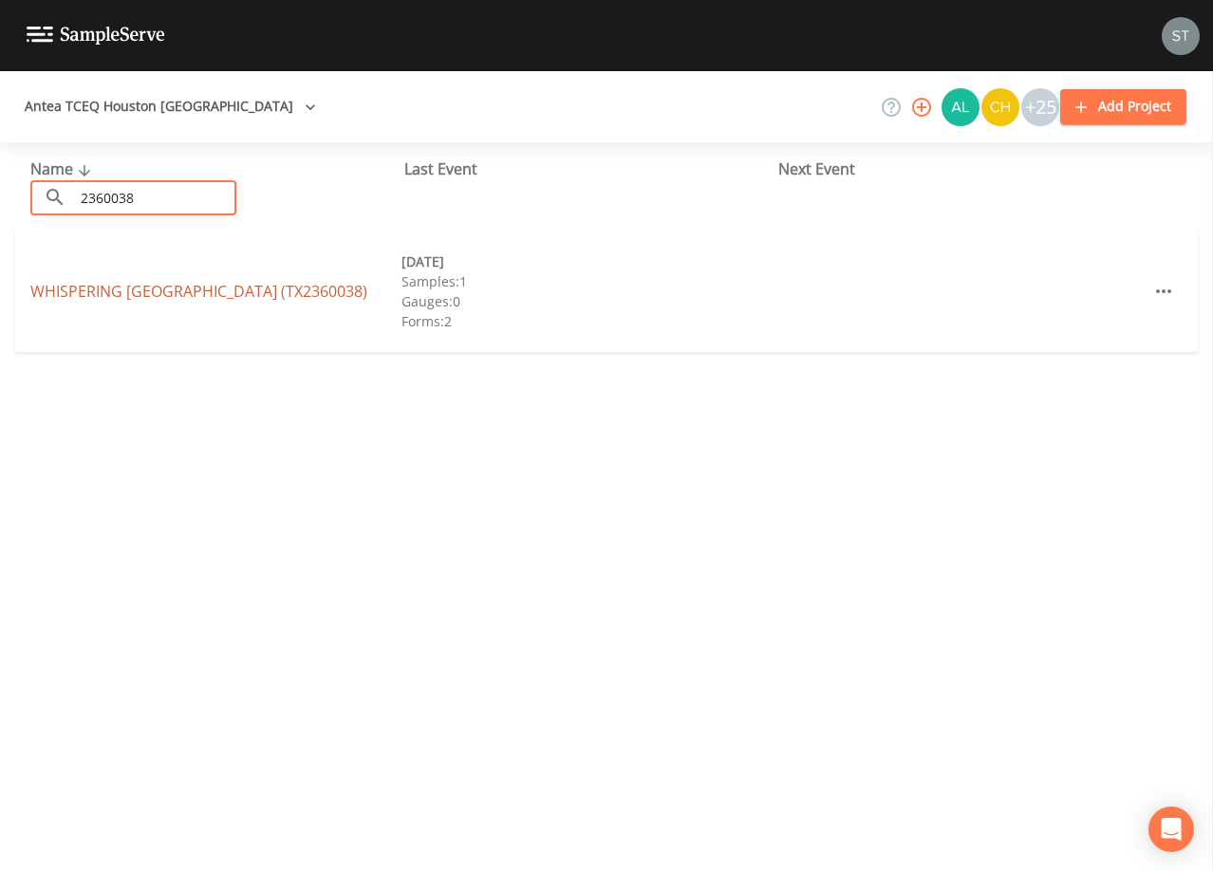
type input "2360038"
click at [209, 289] on link "WHISPERING [GEOGRAPHIC_DATA] (TX2360038)" at bounding box center [198, 291] width 337 height 21
